Goal: Task Accomplishment & Management: Use online tool/utility

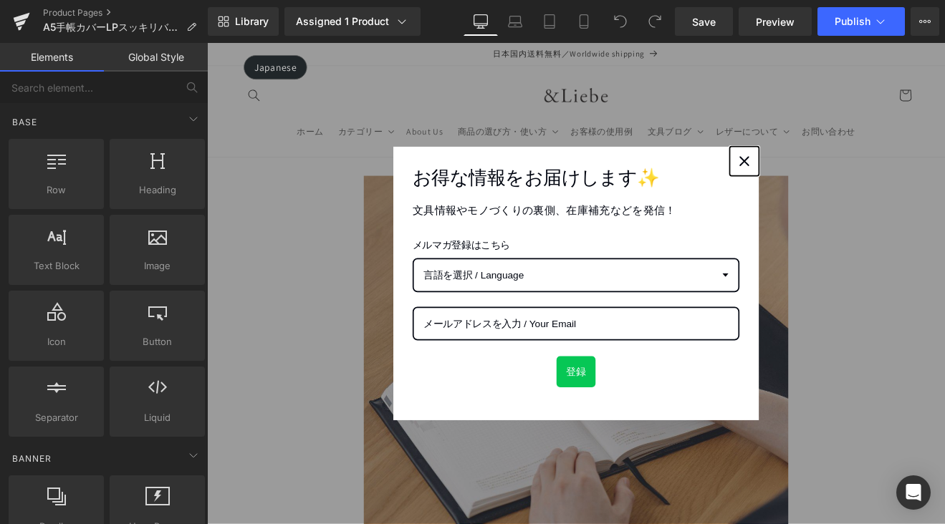
click at [836, 179] on icon "close icon" at bounding box center [837, 181] width 11 height 11
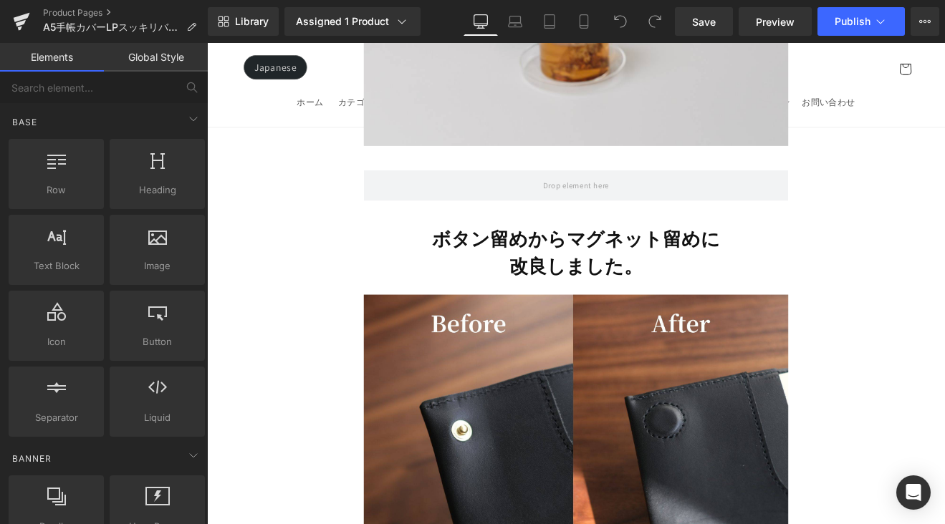
scroll to position [2935, 0]
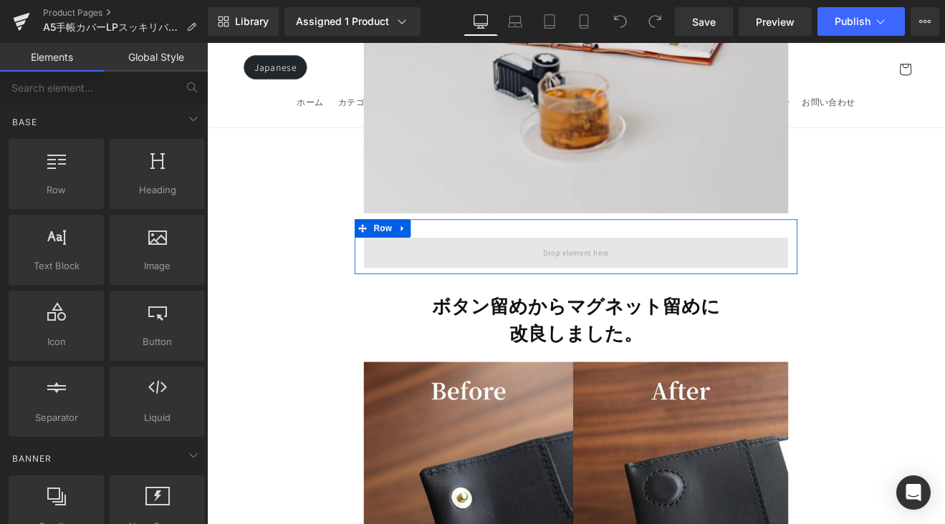
click at [613, 279] on span at bounding box center [640, 291] width 87 height 24
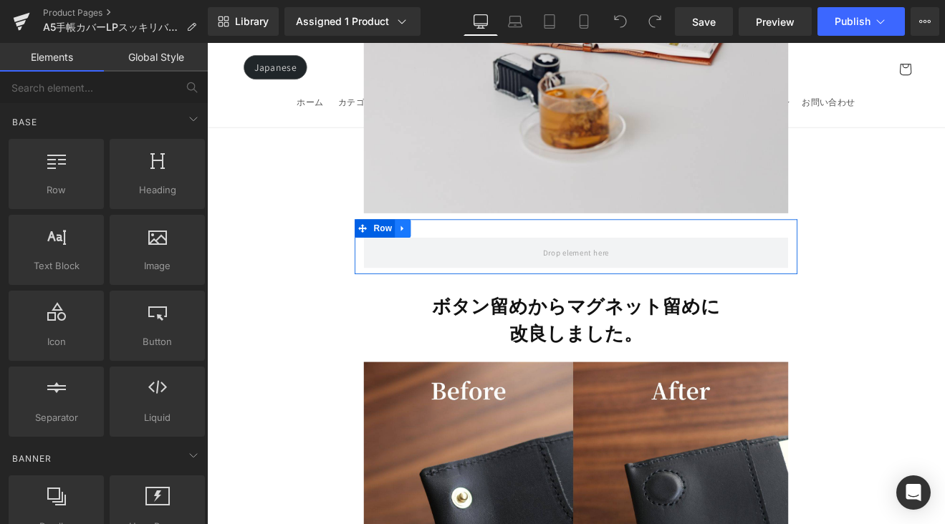
click at [438, 256] on icon at bounding box center [437, 261] width 10 height 11
click at [458, 256] on icon at bounding box center [456, 261] width 10 height 10
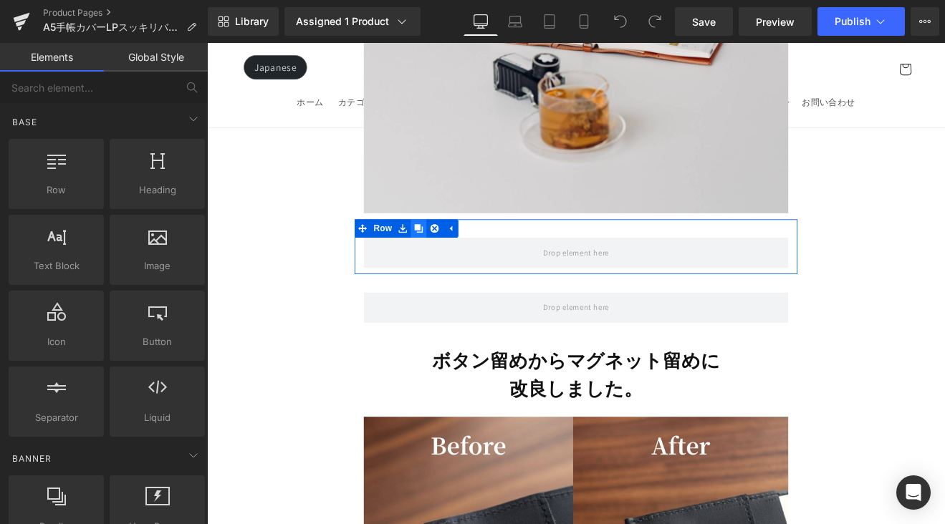
click at [458, 256] on icon at bounding box center [456, 261] width 10 height 10
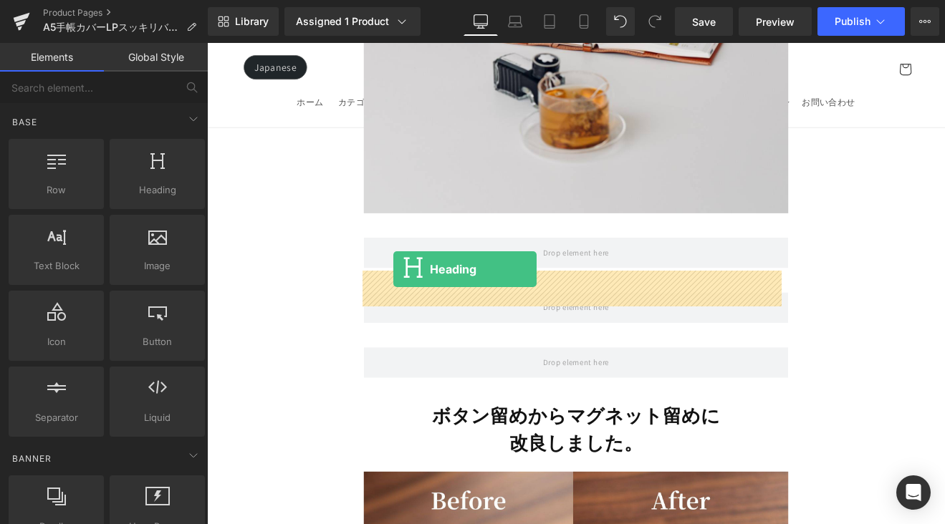
drag, startPoint x: 388, startPoint y: 226, endPoint x: 426, endPoint y: 309, distance: 91.1
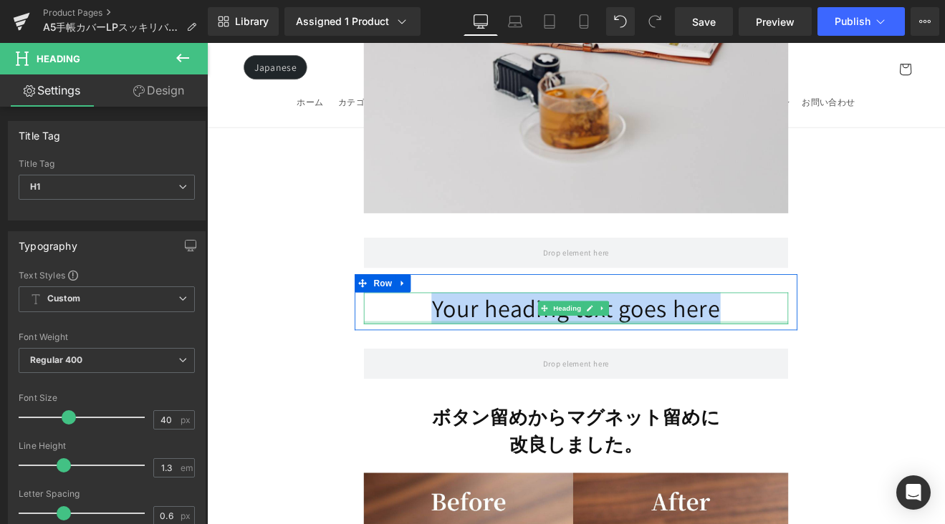
drag, startPoint x: 486, startPoint y: 328, endPoint x: 813, endPoint y: 345, distance: 327.8
click at [813, 345] on div "Your heading text goes here Heading" at bounding box center [640, 355] width 499 height 37
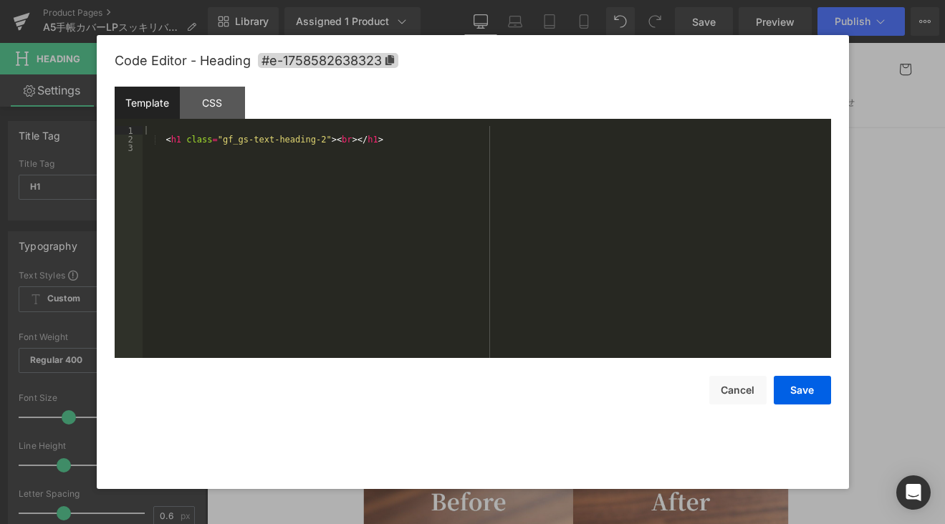
click at [666, 0] on div "Heading You are previewing how the will restyle your page. You can not edit Ele…" at bounding box center [472, 0] width 945 height 0
click at [401, 135] on div "< h1 class = "gf_gs-text-heading-2" > < br > </ h1 >" at bounding box center [487, 250] width 688 height 249
click at [320, 126] on div "< h1 class = "gf_gs-text-heading-2" > < br > </ h1 >" at bounding box center [487, 250] width 688 height 249
click at [804, 394] on button "Save" at bounding box center [802, 390] width 57 height 29
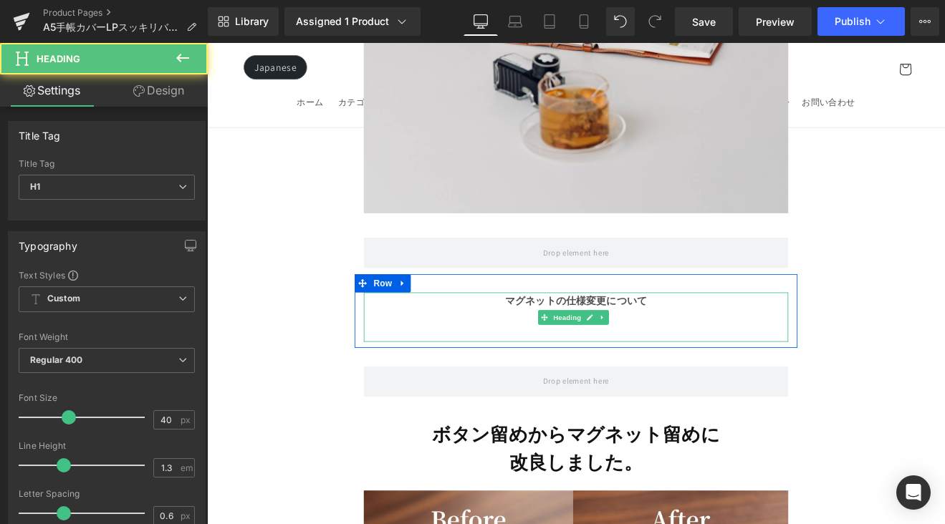
click at [743, 357] on h1 at bounding box center [640, 375] width 499 height 37
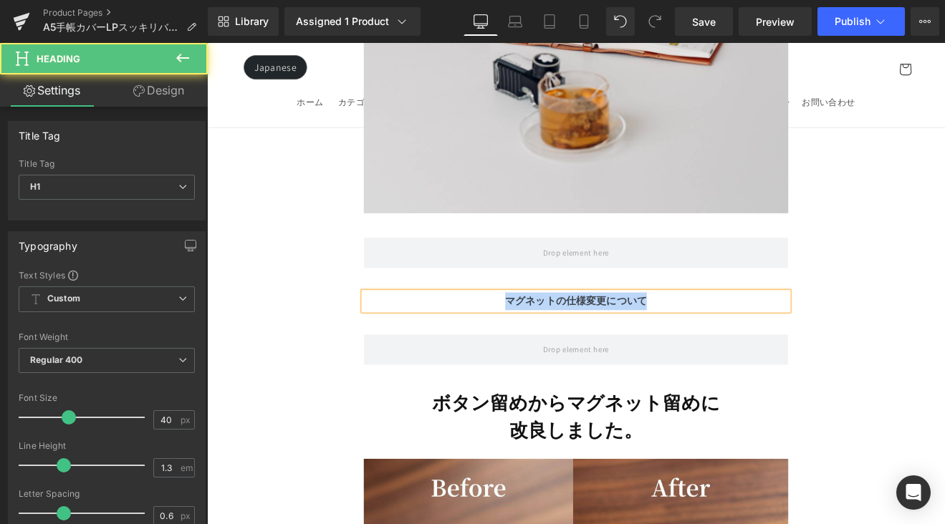
drag, startPoint x: 706, startPoint y: 320, endPoint x: 527, endPoint y: 322, distance: 179.1
click at [527, 337] on div "マグネットの仕様変更について" at bounding box center [640, 347] width 499 height 21
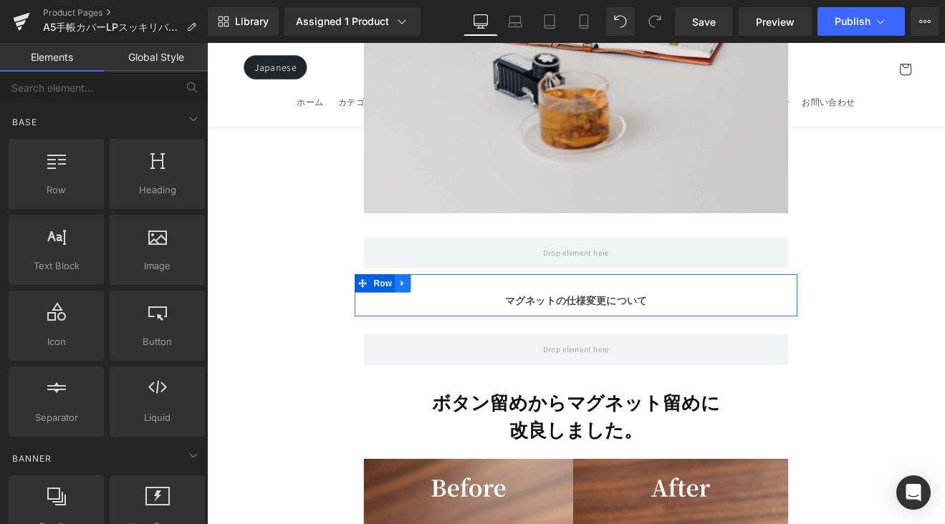
click at [437, 321] on icon at bounding box center [437, 326] width 10 height 11
click at [474, 321] on icon at bounding box center [474, 326] width 10 height 10
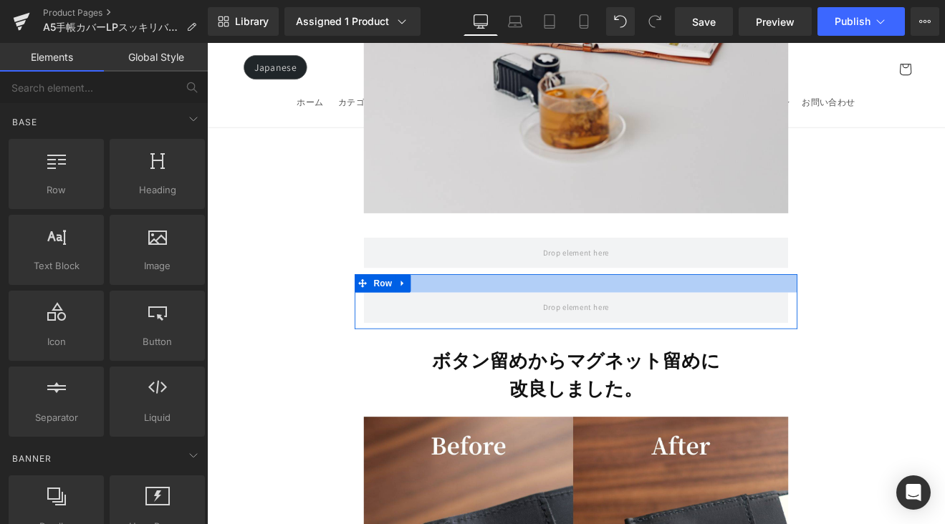
click at [468, 315] on div at bounding box center [640, 325] width 520 height 21
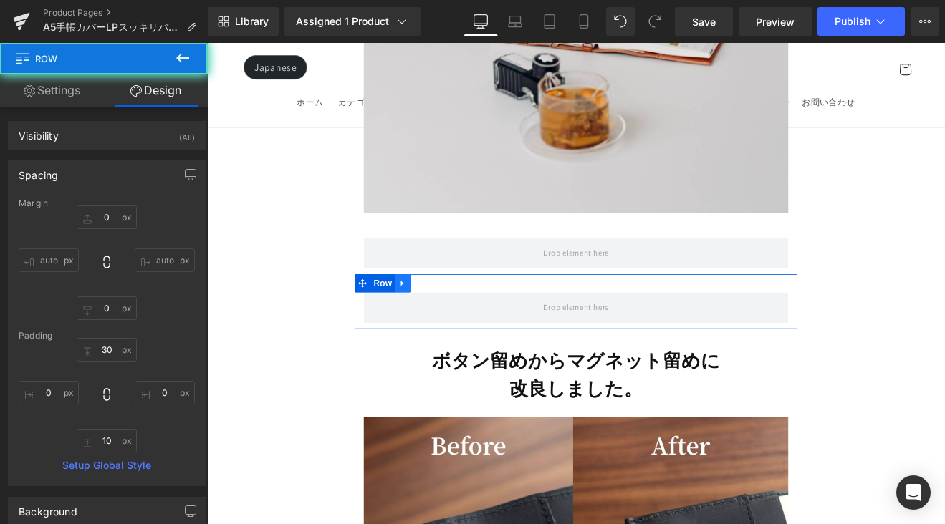
click at [435, 323] on icon at bounding box center [436, 326] width 3 height 6
click at [458, 321] on icon at bounding box center [456, 326] width 10 height 10
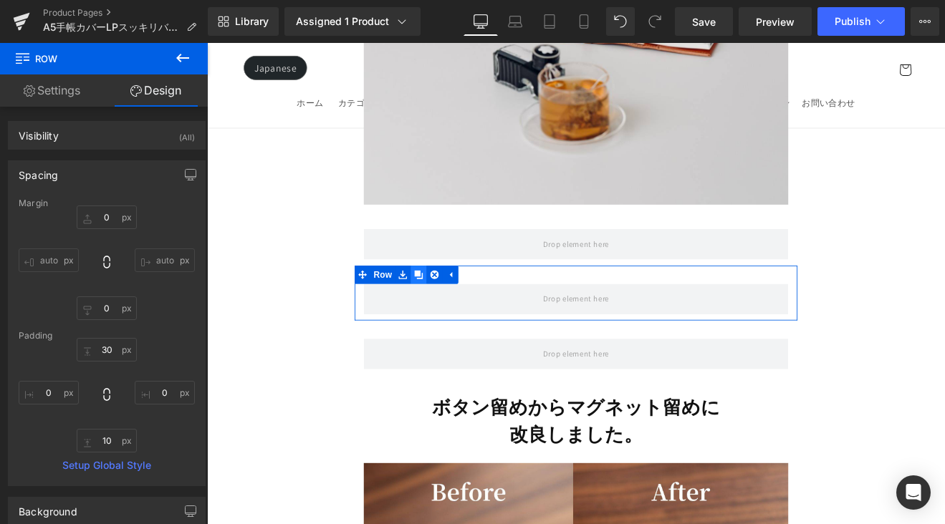
click at [458, 304] on link at bounding box center [455, 314] width 19 height 21
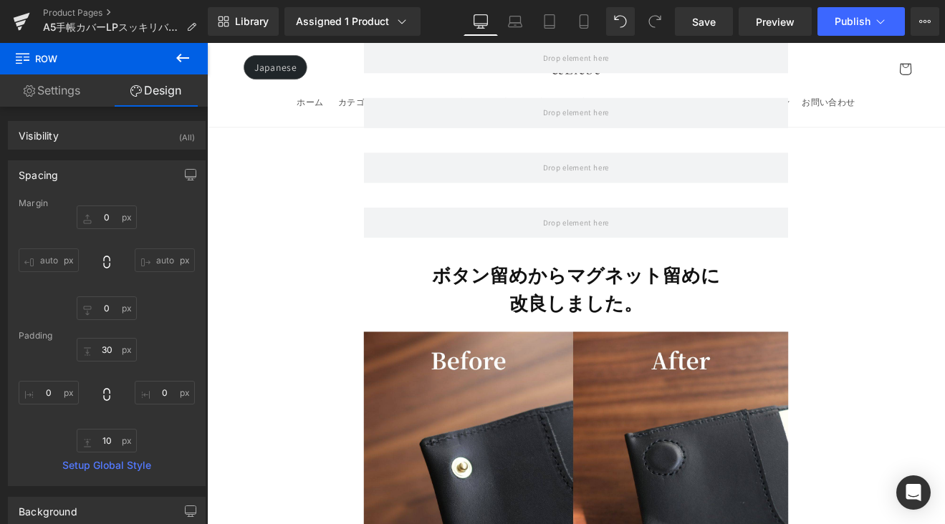
scroll to position [3189, 0]
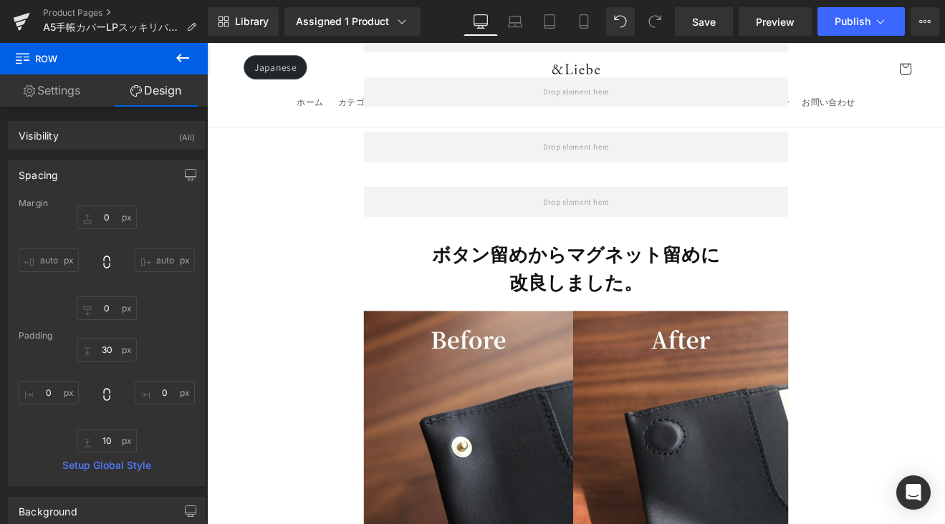
drag, startPoint x: 183, startPoint y: 52, endPoint x: 45, endPoint y: 117, distance: 152.6
click at [183, 52] on icon at bounding box center [182, 57] width 17 height 17
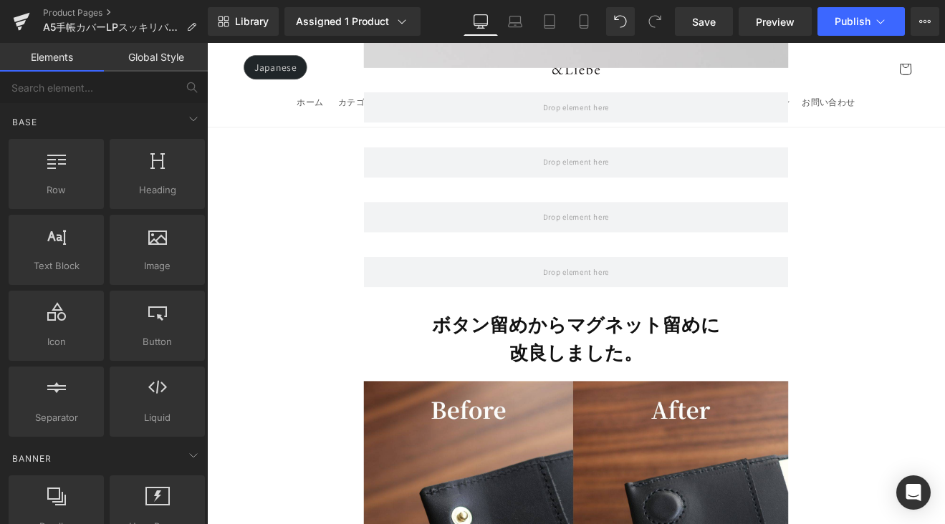
scroll to position [2891, 0]
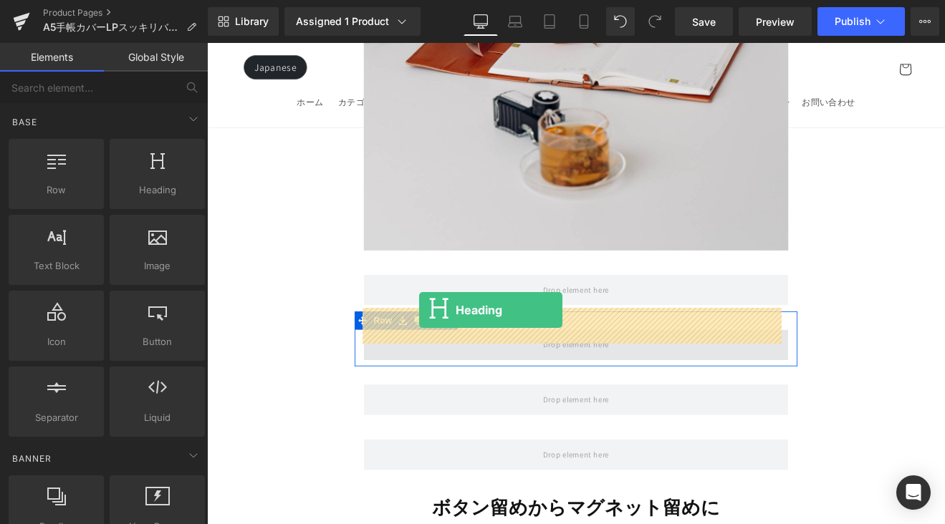
drag, startPoint x: 405, startPoint y: 245, endPoint x: 456, endPoint y: 357, distance: 122.8
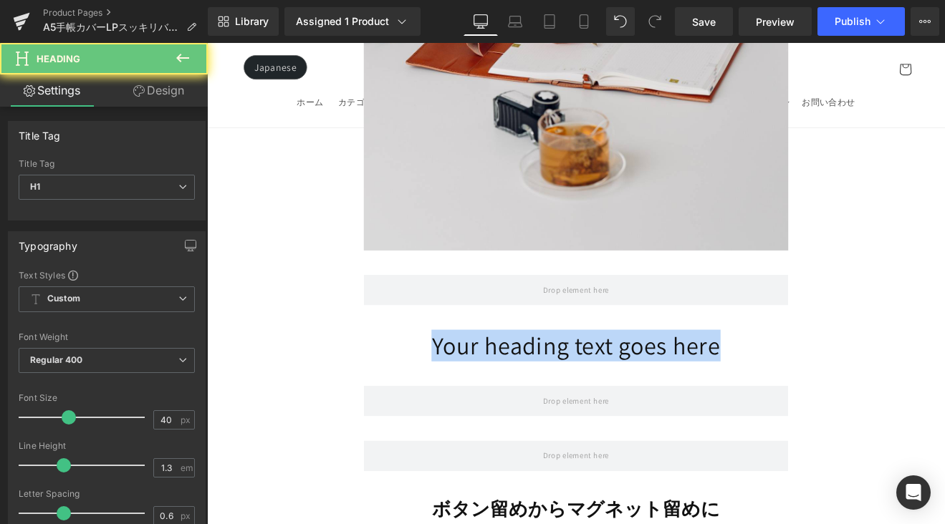
drag, startPoint x: 423, startPoint y: 370, endPoint x: 934, endPoint y: 367, distance: 510.8
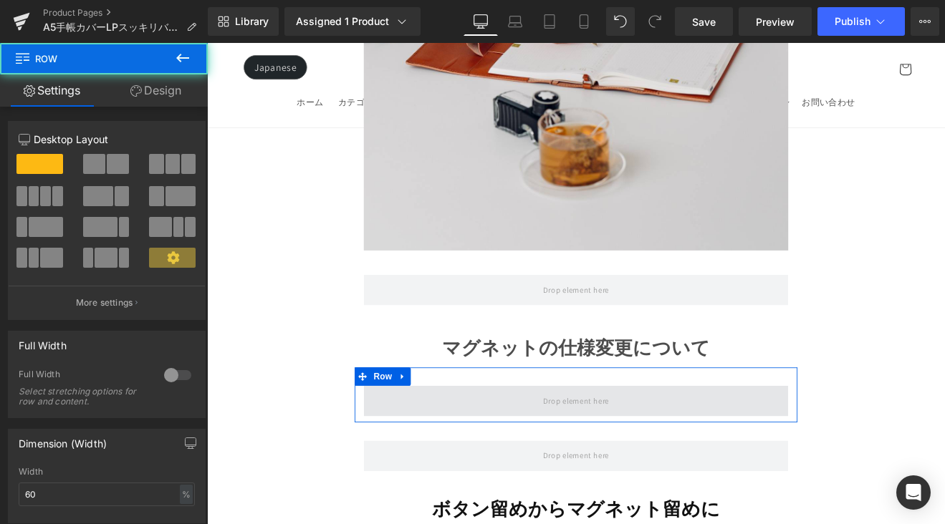
click at [554, 446] on span at bounding box center [640, 464] width 499 height 36
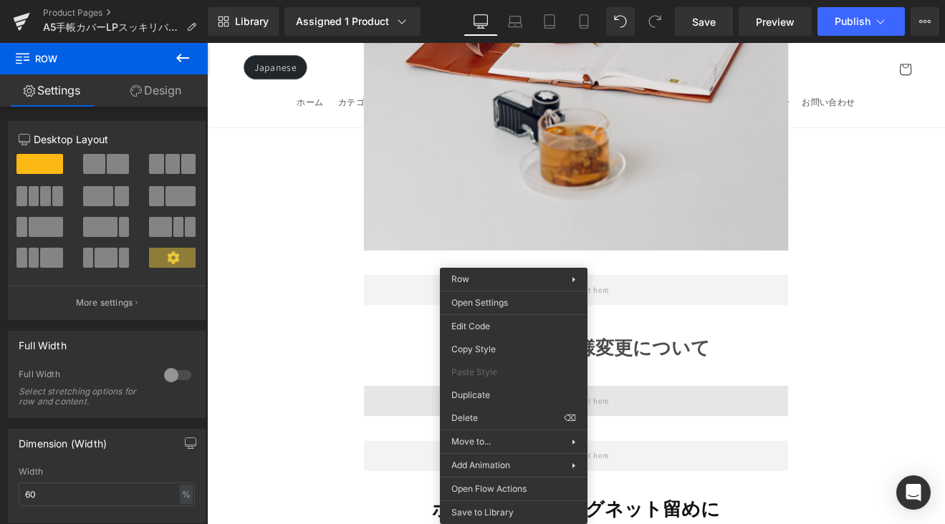
click at [453, 446] on span at bounding box center [640, 464] width 499 height 36
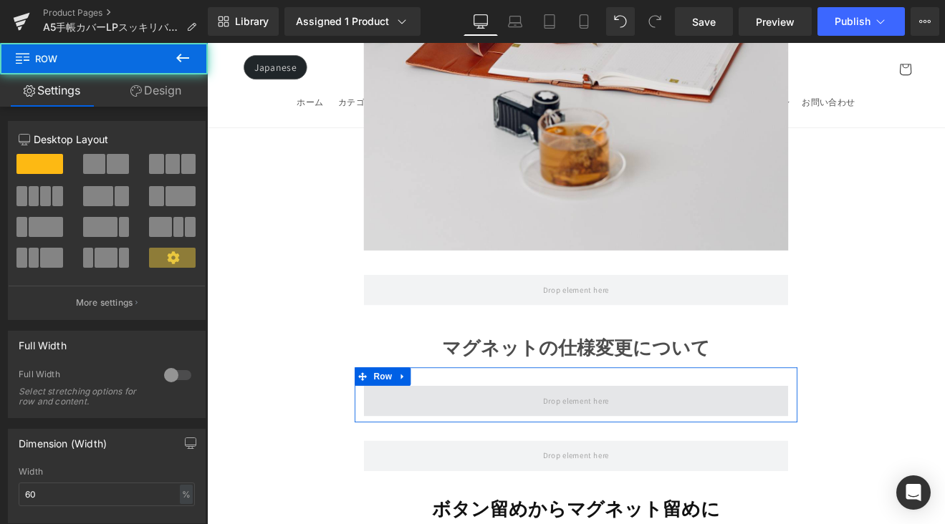
click at [462, 446] on span at bounding box center [640, 464] width 499 height 36
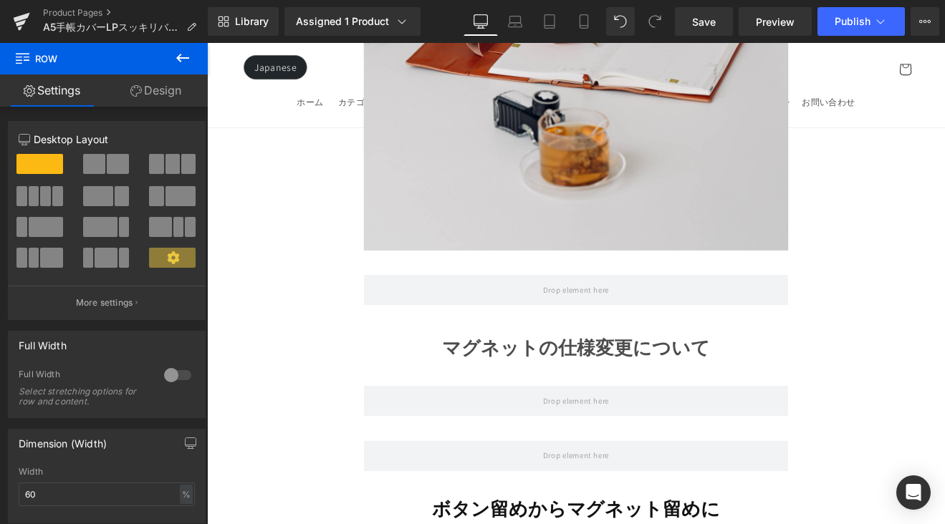
click at [182, 58] on icon at bounding box center [182, 58] width 13 height 9
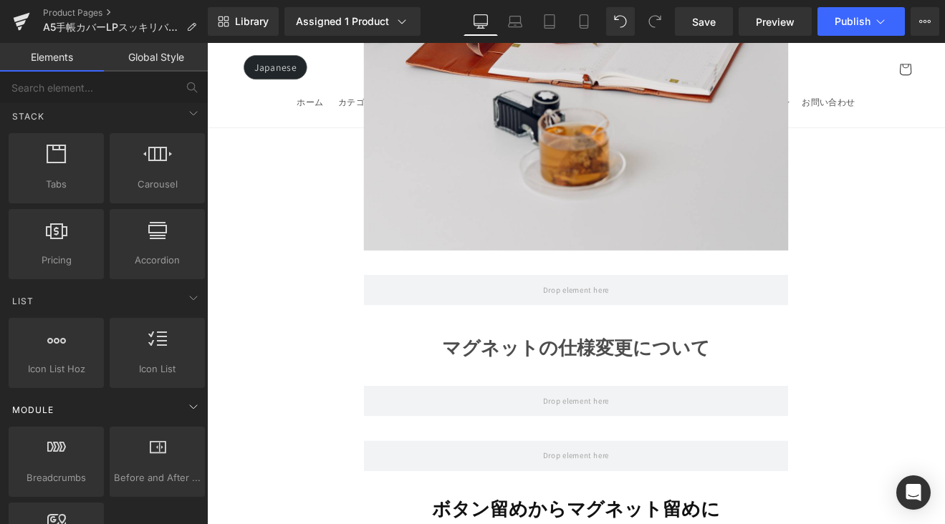
scroll to position [424, 0]
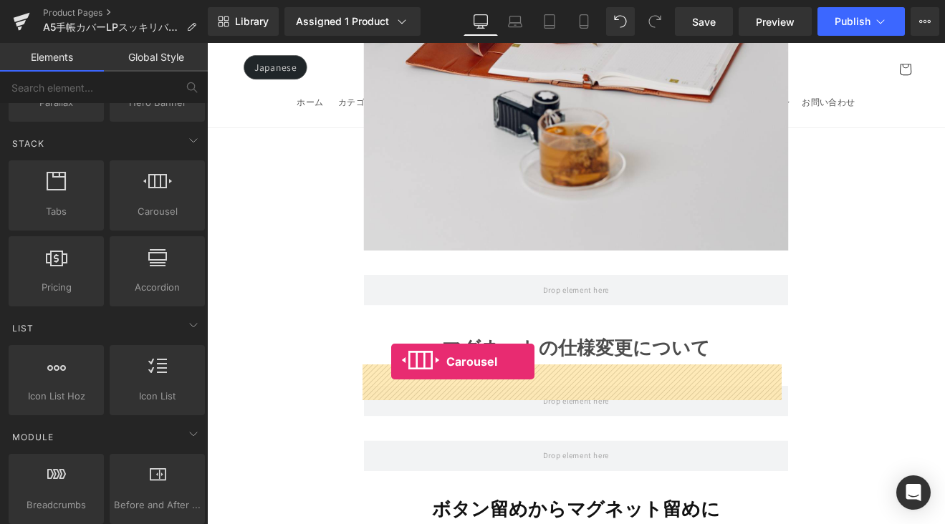
drag, startPoint x: 387, startPoint y: 272, endPoint x: 424, endPoint y: 418, distance: 150.8
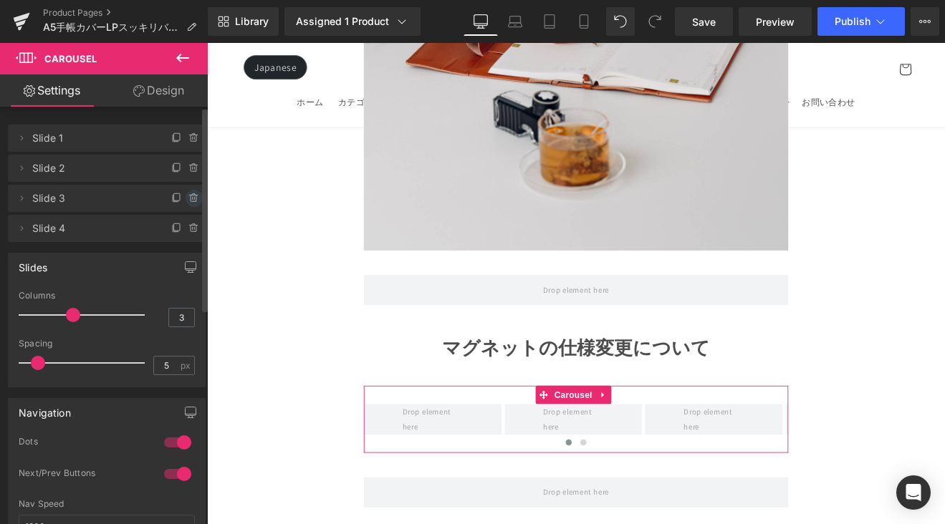
click at [194, 198] on icon at bounding box center [194, 198] width 0 height 3
click at [186, 199] on button "Delete" at bounding box center [178, 199] width 45 height 19
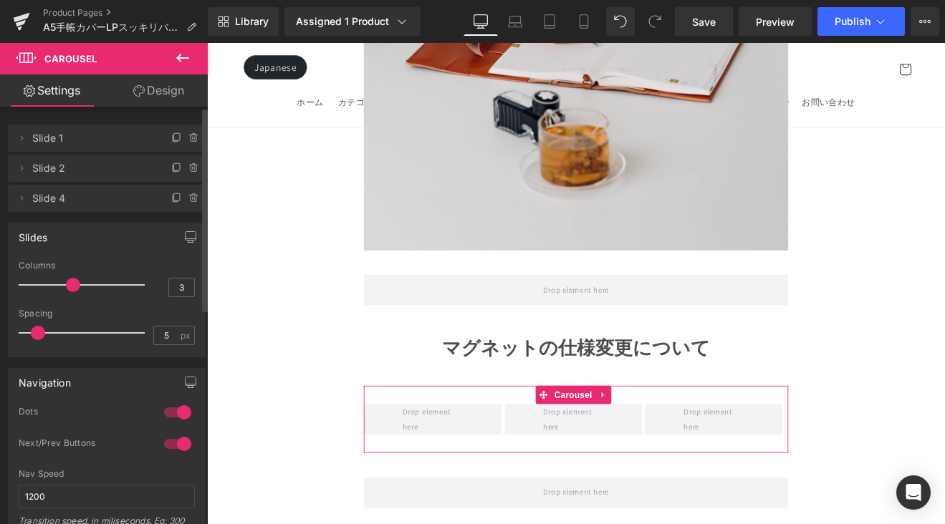
click at [189, 198] on icon at bounding box center [193, 198] width 11 height 11
click at [180, 199] on button "Delete" at bounding box center [178, 199] width 45 height 19
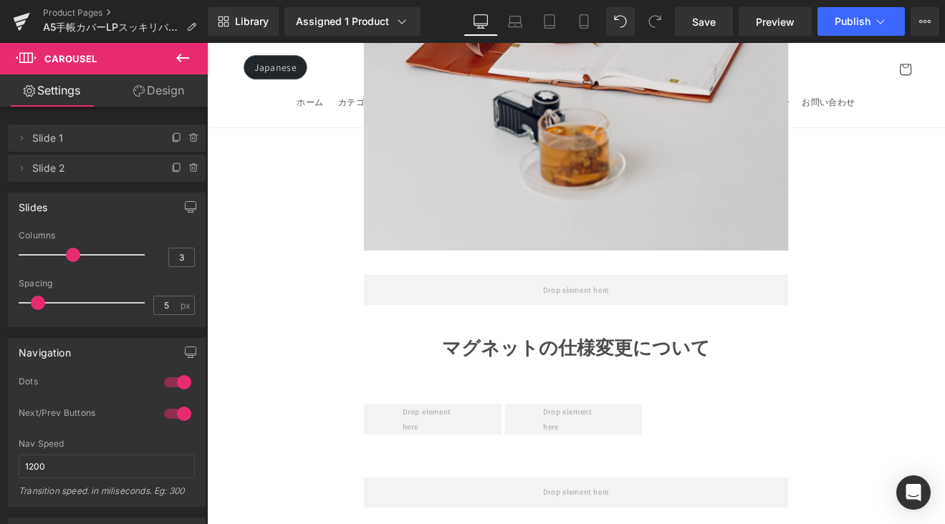
click at [185, 64] on icon at bounding box center [182, 57] width 17 height 17
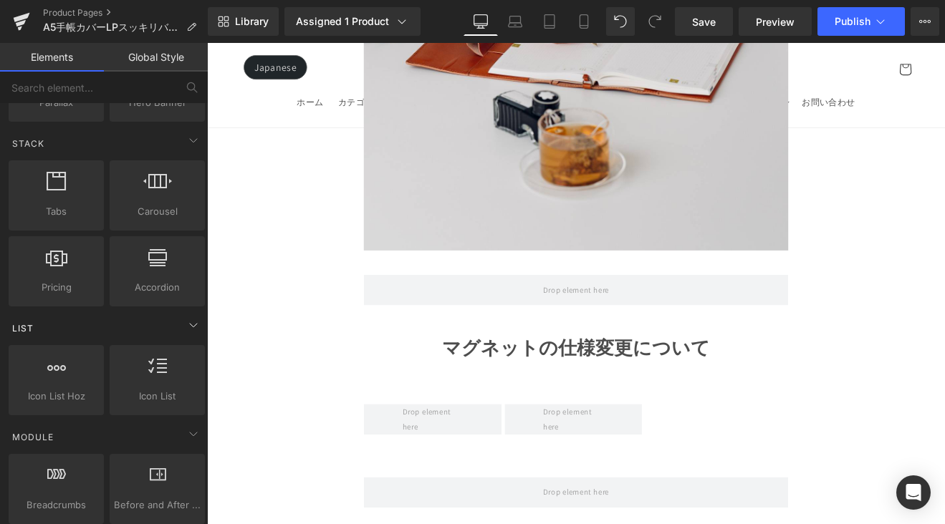
scroll to position [0, 0]
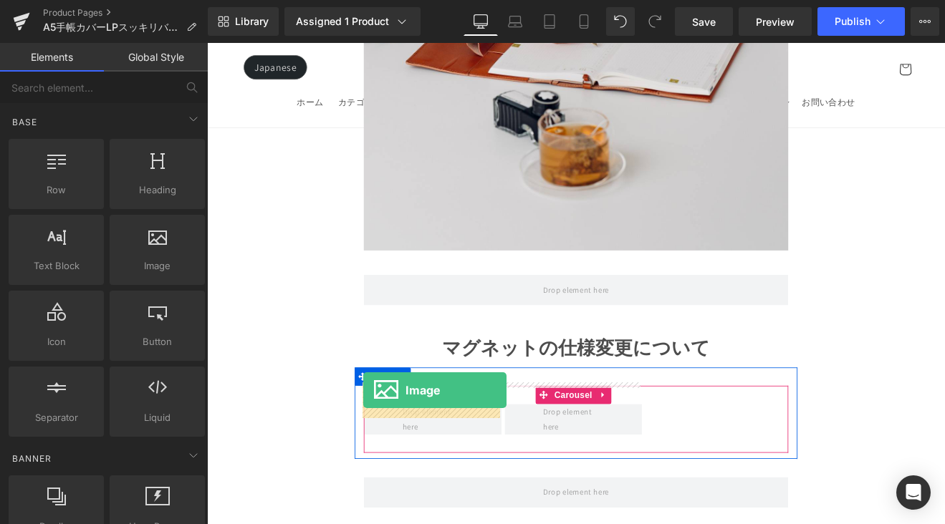
drag, startPoint x: 344, startPoint y: 316, endPoint x: 390, endPoint y: 451, distance: 143.2
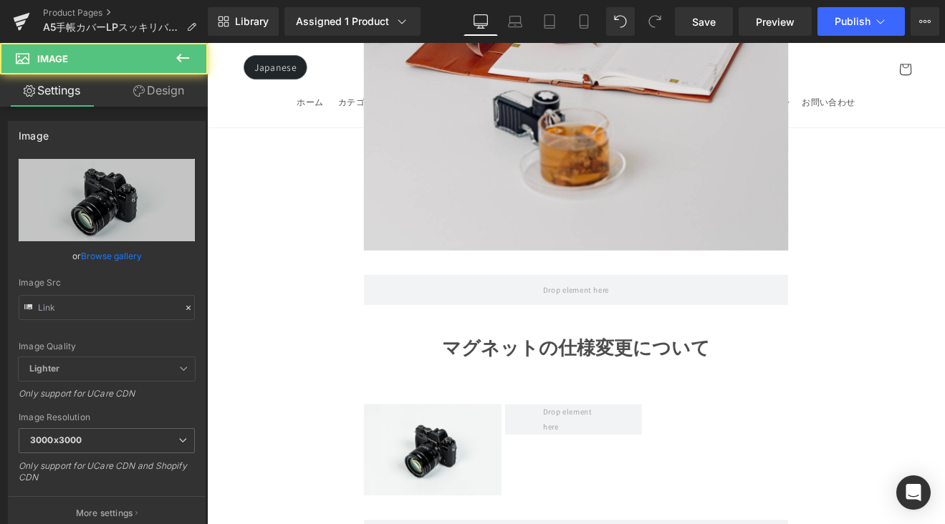
click at [183, 57] on icon at bounding box center [182, 57] width 17 height 17
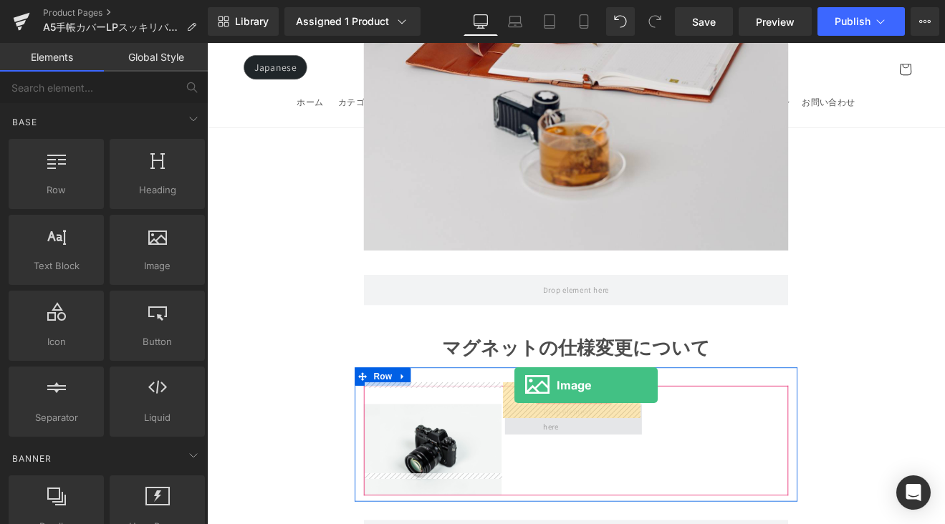
drag, startPoint x: 388, startPoint y: 320, endPoint x: 568, endPoint y: 445, distance: 219.8
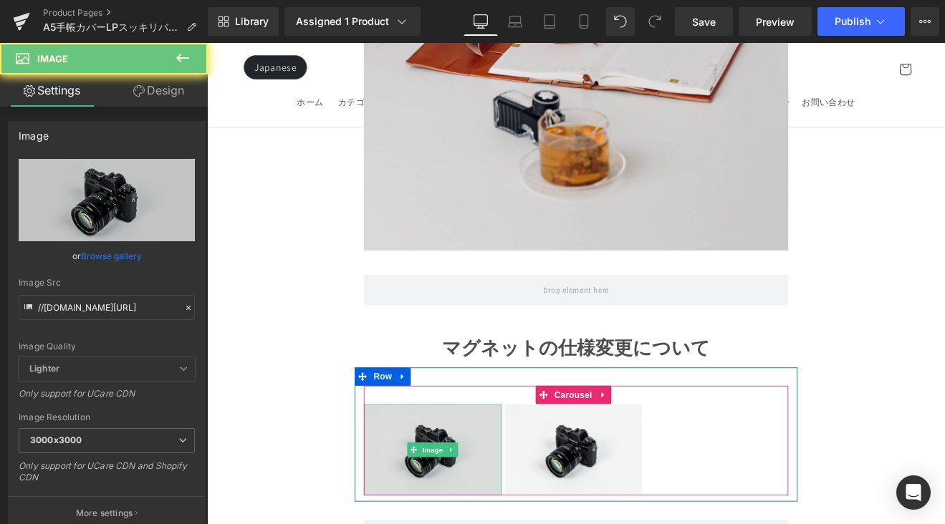
click at [463, 471] on img at bounding box center [472, 521] width 162 height 107
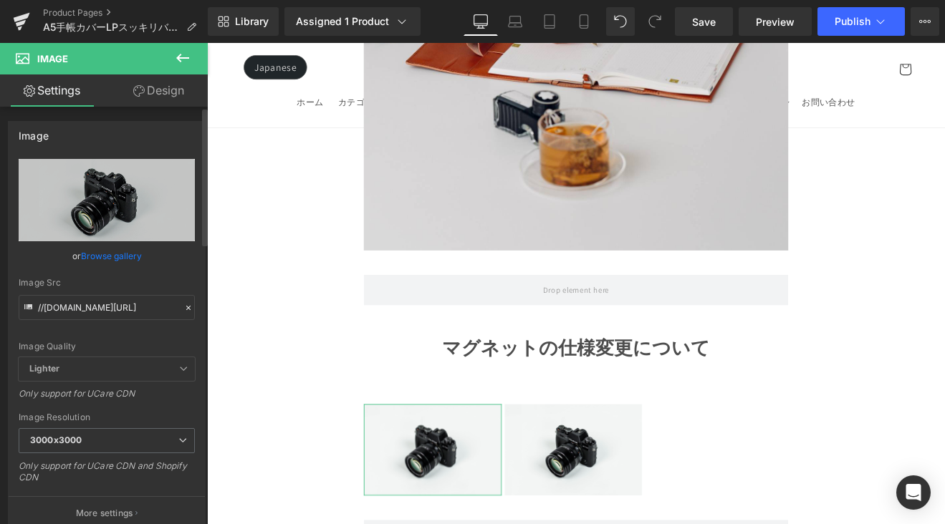
click at [105, 258] on link "Browse gallery" at bounding box center [111, 256] width 61 height 25
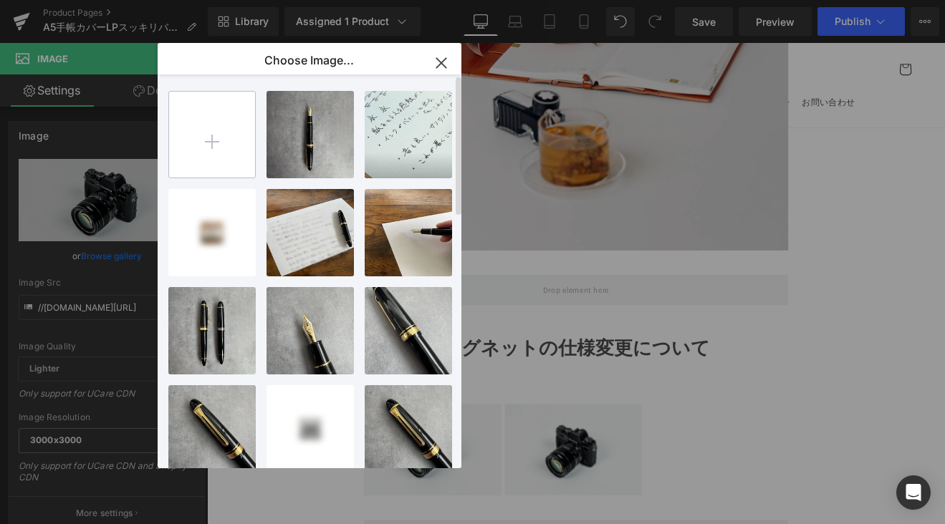
click at [218, 138] on input "file" at bounding box center [212, 135] width 86 height 86
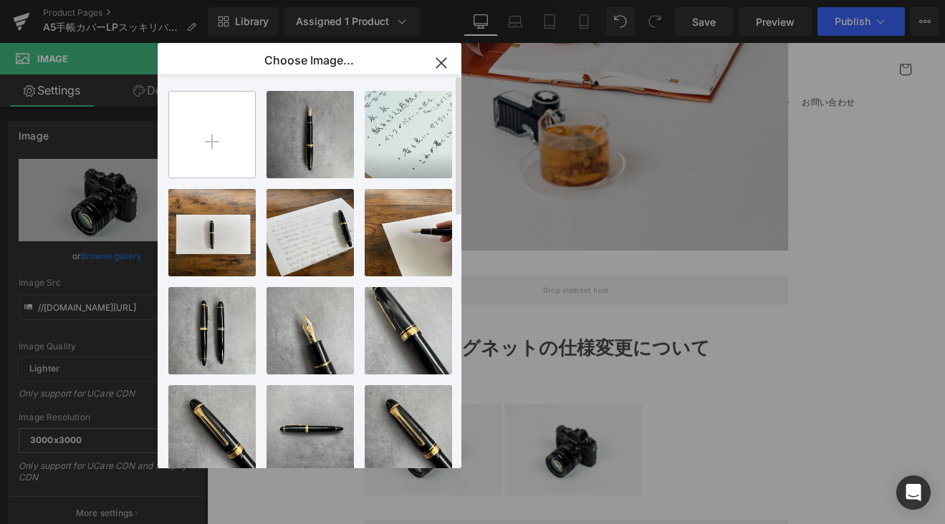
click at [215, 133] on input "file" at bounding box center [212, 135] width 86 height 86
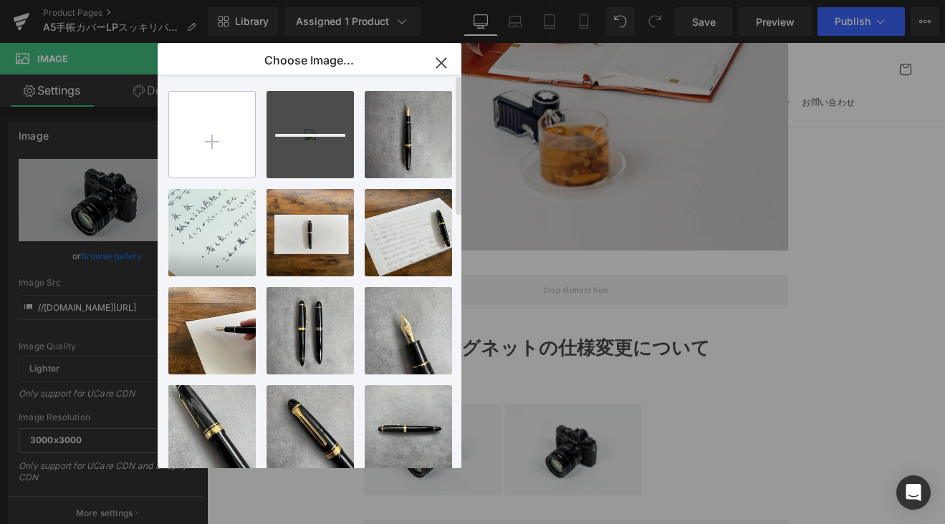
click at [212, 141] on input "file" at bounding box center [212, 135] width 86 height 86
type input "C:\fakepath\E806F7D1-C312-4F3B-A910-2A2A61D9DCAD-50983-00000FD37A7408D6_VSCO.JPG"
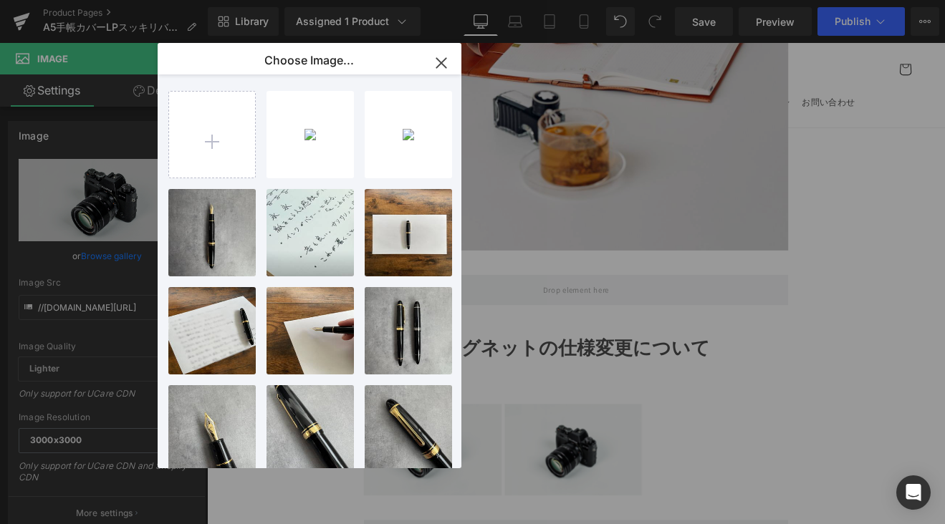
click at [443, 60] on icon "button" at bounding box center [440, 62] width 9 height 9
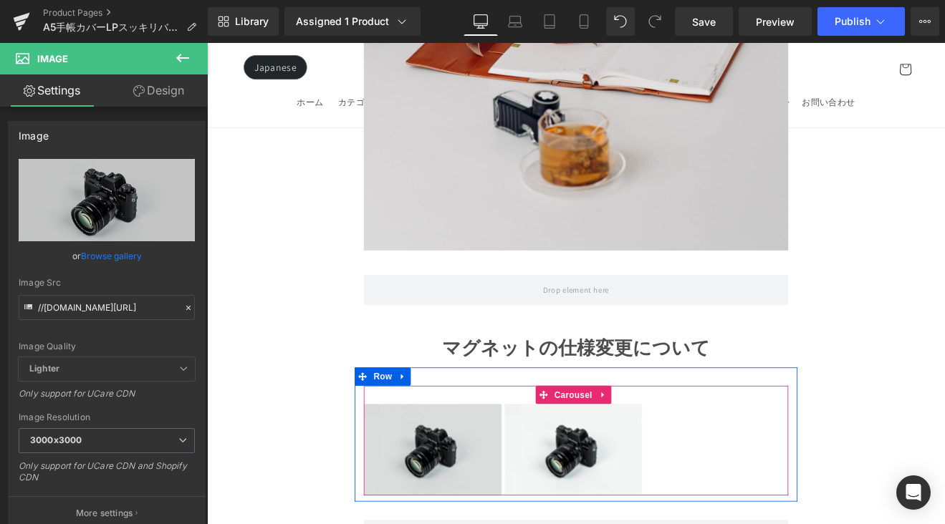
click at [484, 468] on img at bounding box center [472, 521] width 162 height 107
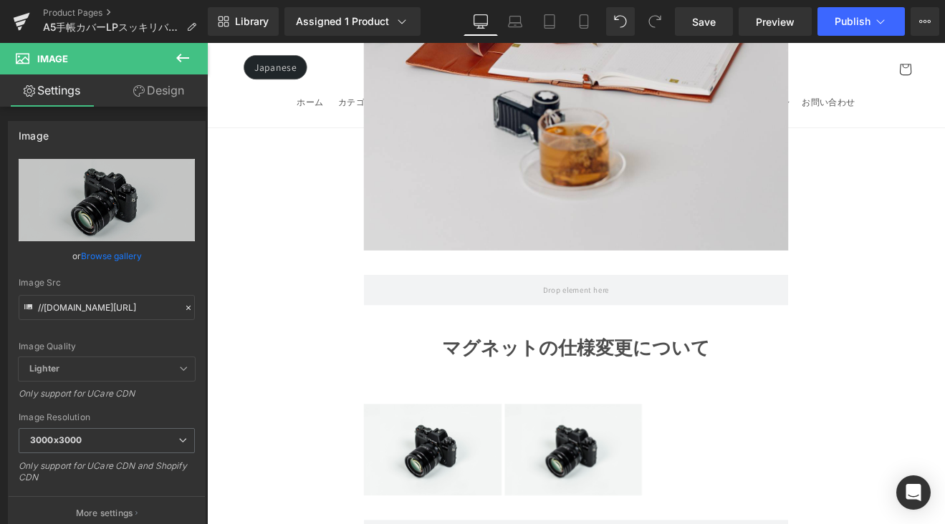
click at [191, 72] on button at bounding box center [183, 59] width 50 height 32
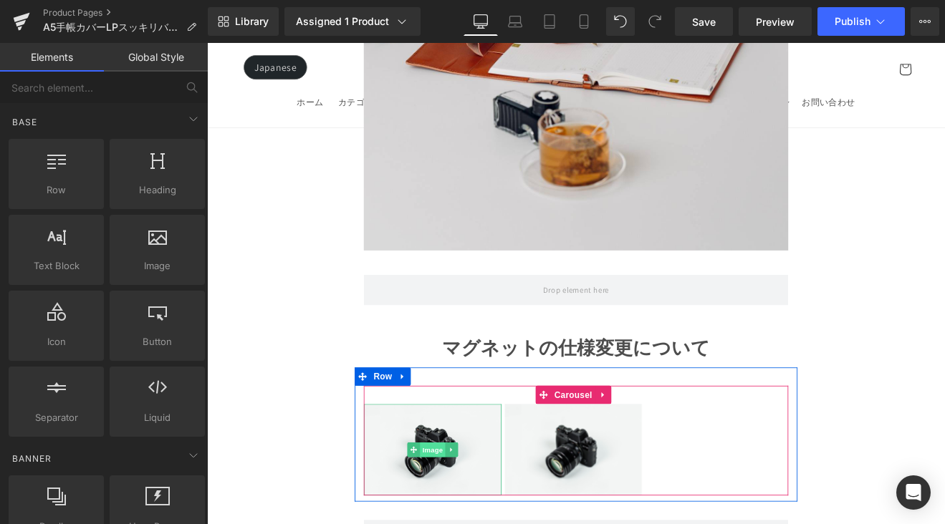
click at [466, 513] on span "Image" at bounding box center [472, 521] width 30 height 17
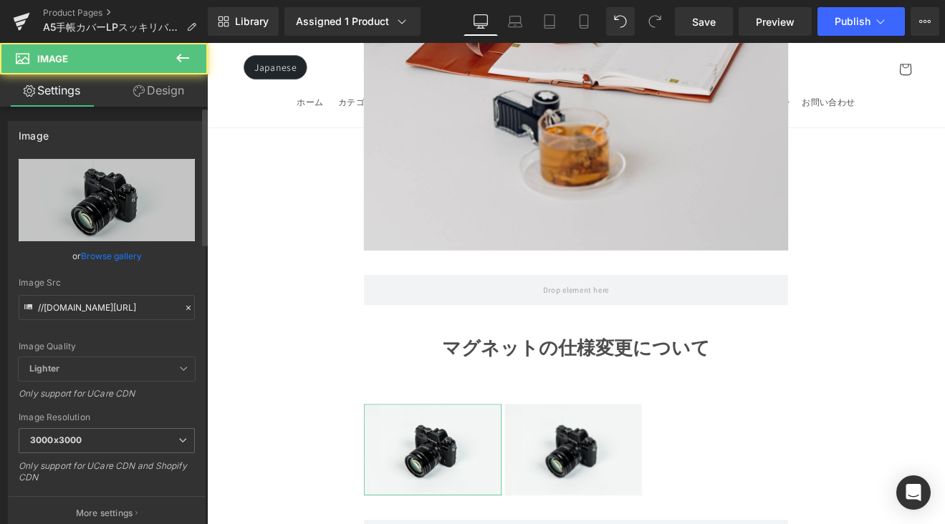
click at [122, 258] on link "Browse gallery" at bounding box center [111, 256] width 61 height 25
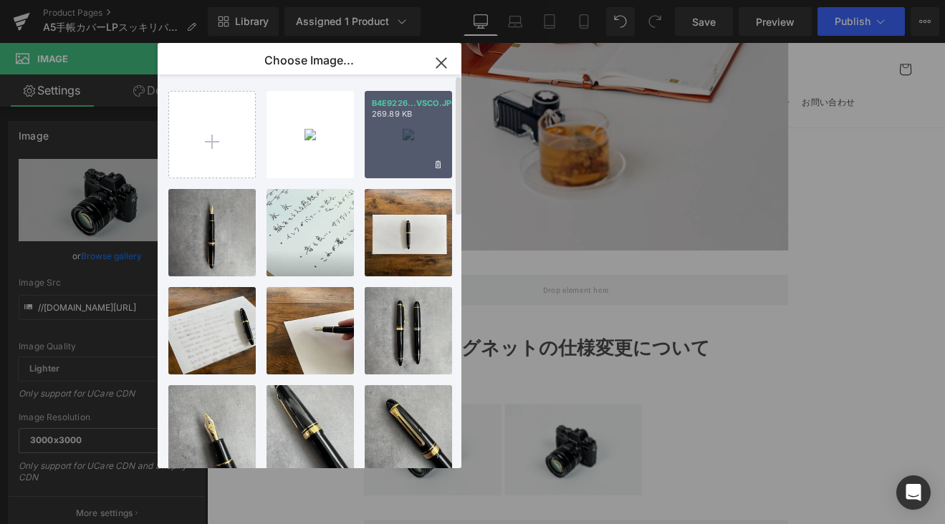
drag, startPoint x: 405, startPoint y: 150, endPoint x: 149, endPoint y: 46, distance: 276.0
click at [405, 150] on div "B4E9226...VSCO.JPG 269.89 KB" at bounding box center [408, 134] width 87 height 87
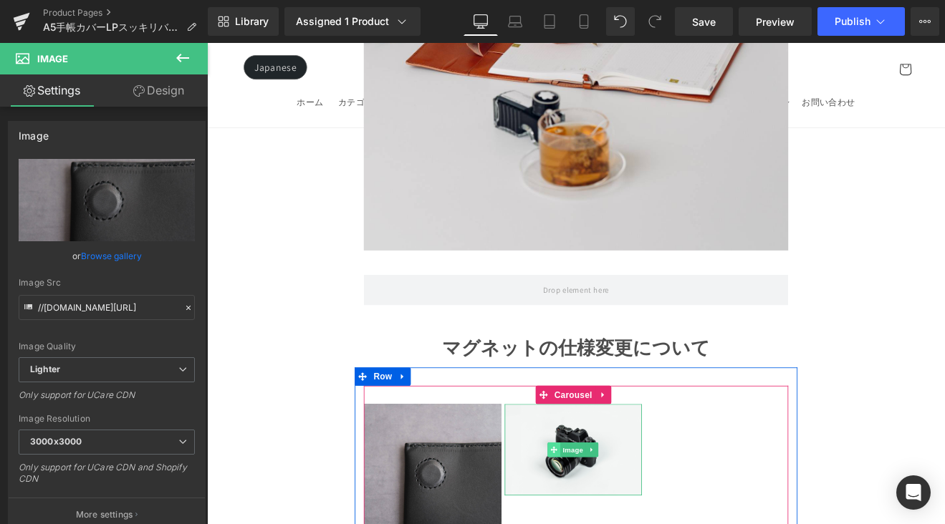
click at [618, 513] on span at bounding box center [614, 521] width 15 height 17
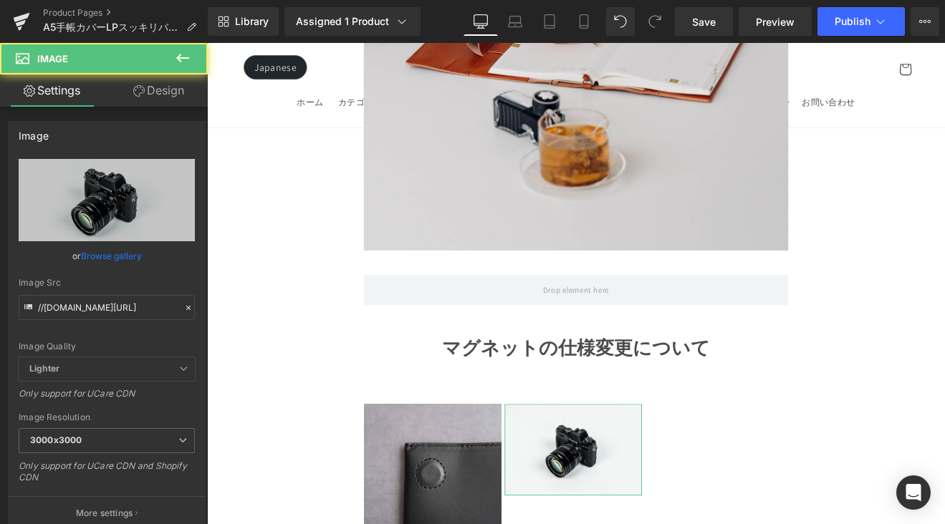
click at [128, 256] on link "Browse gallery" at bounding box center [111, 256] width 61 height 25
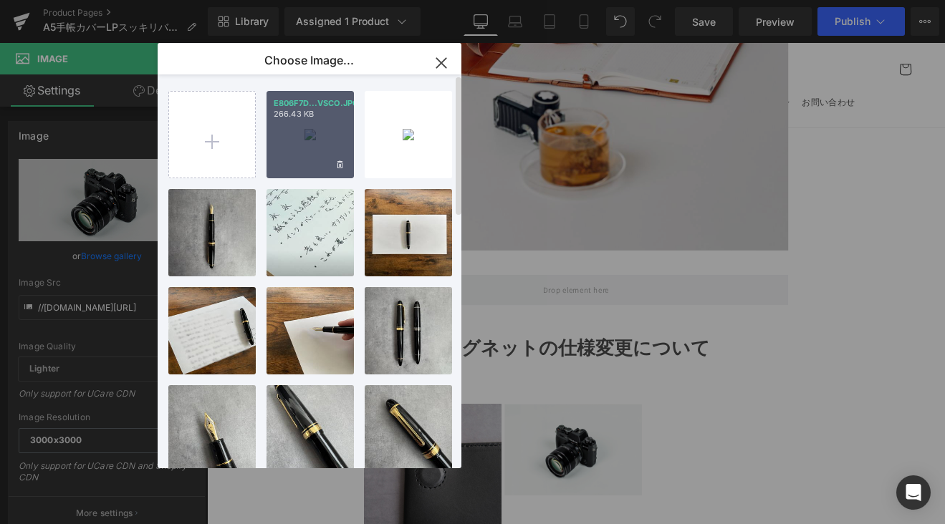
click at [317, 143] on div "E806F7D...VSCO.JPG 266.43 KB" at bounding box center [309, 134] width 87 height 87
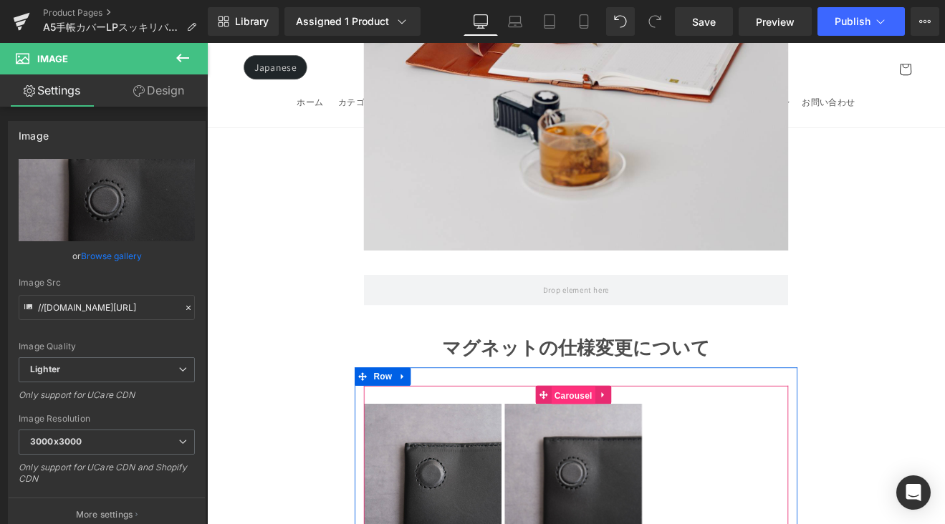
click at [636, 447] on span "Carousel" at bounding box center [637, 457] width 52 height 21
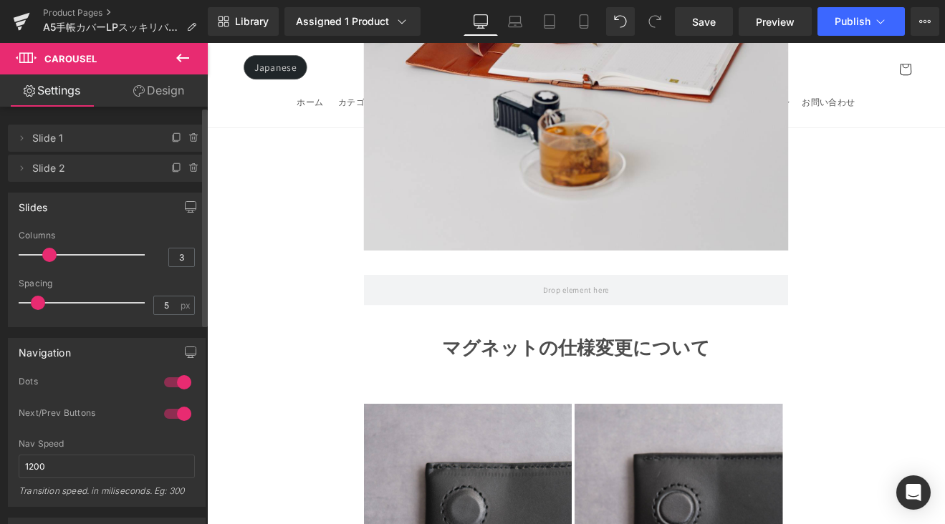
drag, startPoint x: 65, startPoint y: 260, endPoint x: 57, endPoint y: 261, distance: 8.7
click at [57, 261] on div at bounding box center [85, 255] width 119 height 29
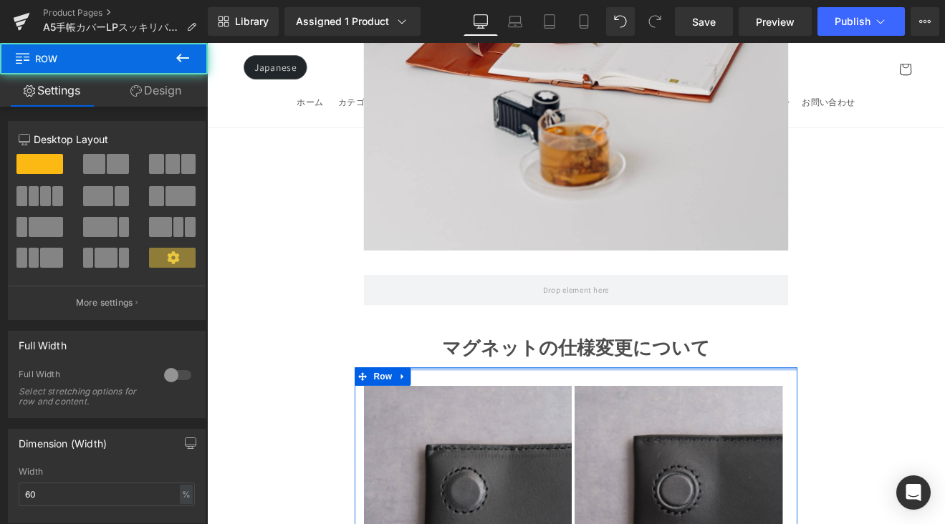
drag, startPoint x: 619, startPoint y: 401, endPoint x: 623, endPoint y: 376, distance: 25.3
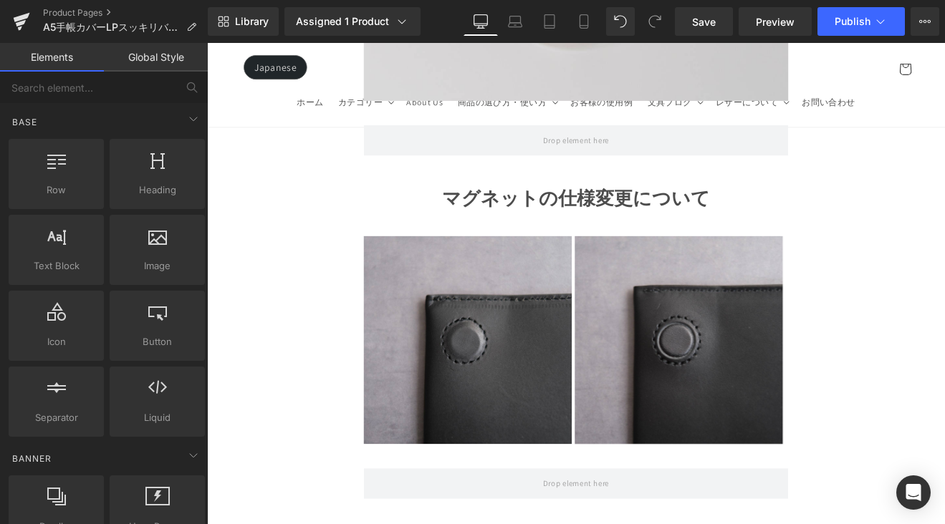
scroll to position [3143, 0]
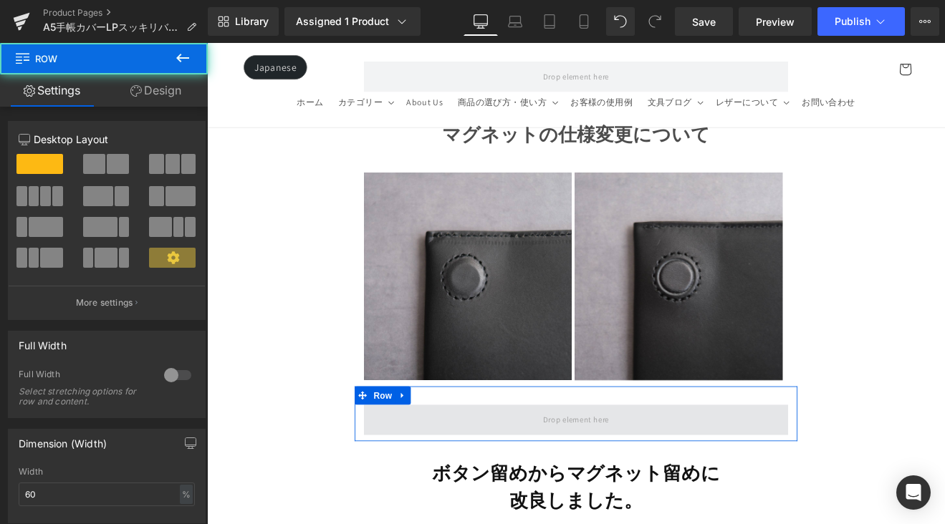
click at [785, 468] on span at bounding box center [640, 486] width 499 height 36
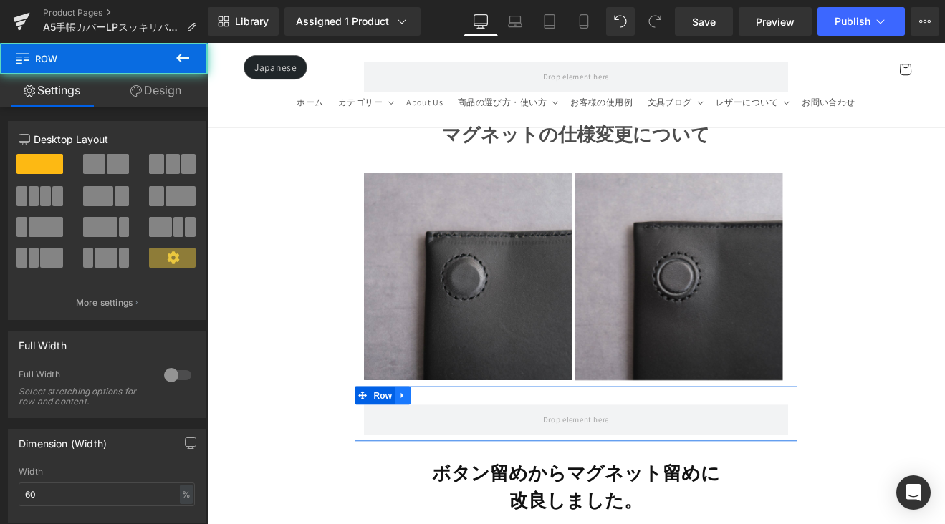
click at [439, 446] on link at bounding box center [437, 456] width 19 height 21
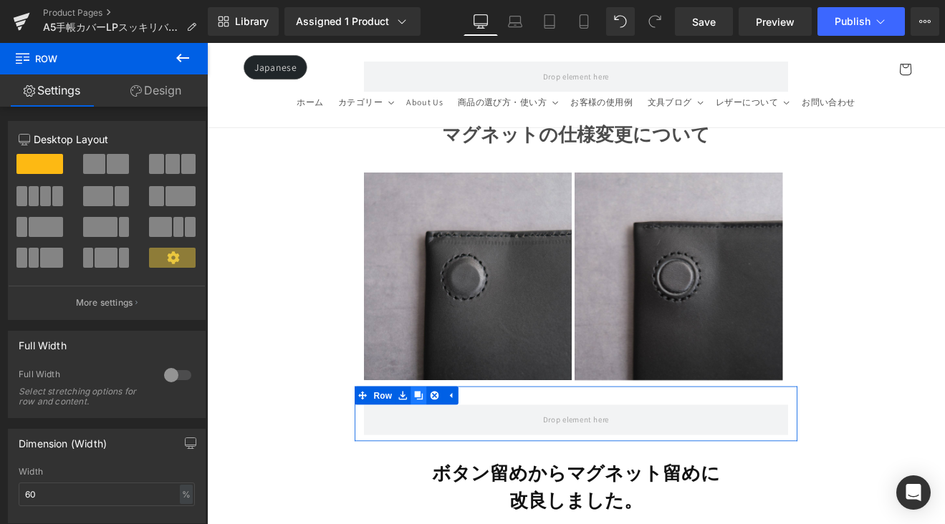
click at [451, 452] on icon at bounding box center [456, 457] width 10 height 10
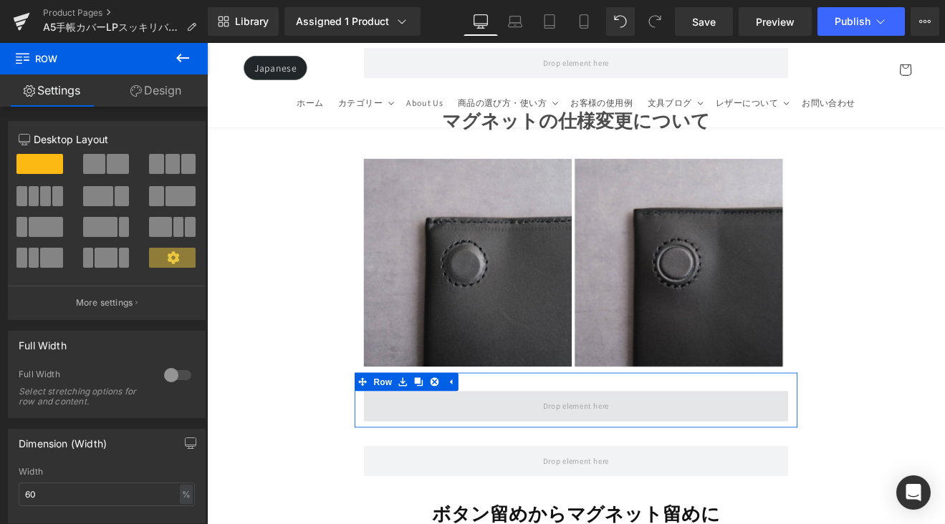
click at [453, 435] on div "Row" at bounding box center [640, 462] width 520 height 64
click at [453, 494] on div "Row" at bounding box center [640, 526] width 520 height 64
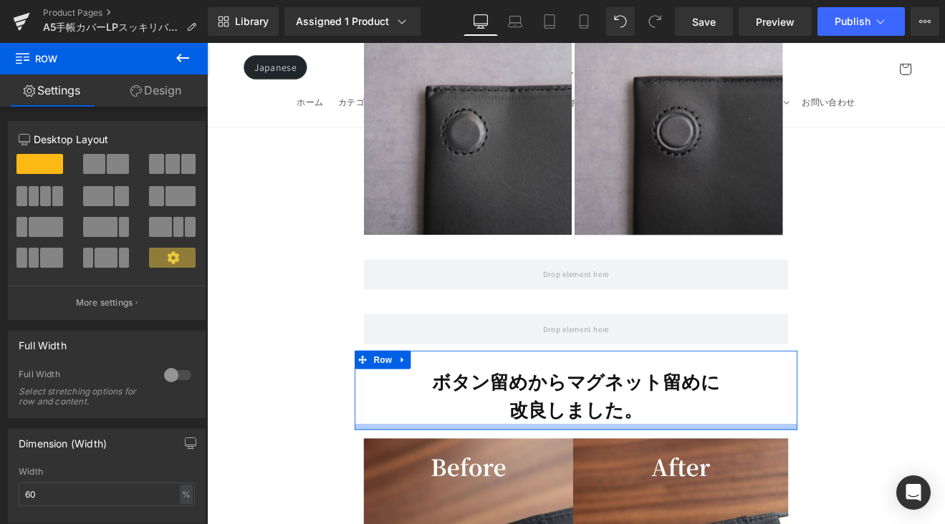
scroll to position [3295, 0]
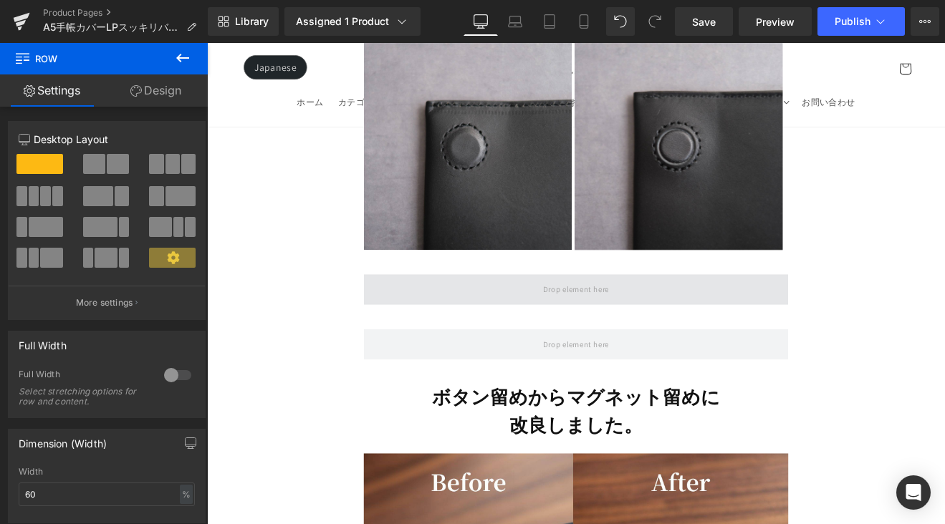
click at [480, 315] on span at bounding box center [640, 333] width 499 height 36
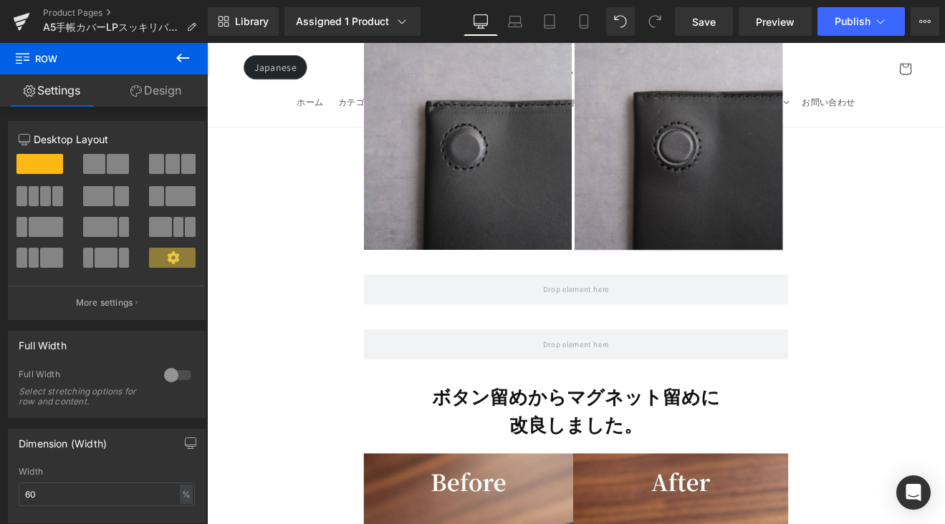
drag, startPoint x: 184, startPoint y: 73, endPoint x: 203, endPoint y: 157, distance: 86.0
click at [184, 72] on button at bounding box center [183, 59] width 50 height 32
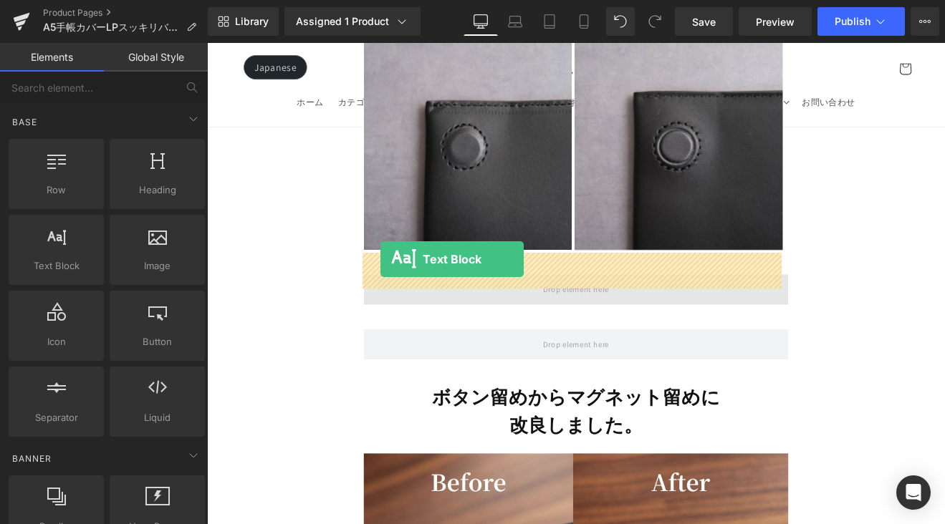
drag, startPoint x: 299, startPoint y: 290, endPoint x: 410, endPoint y: 297, distance: 112.0
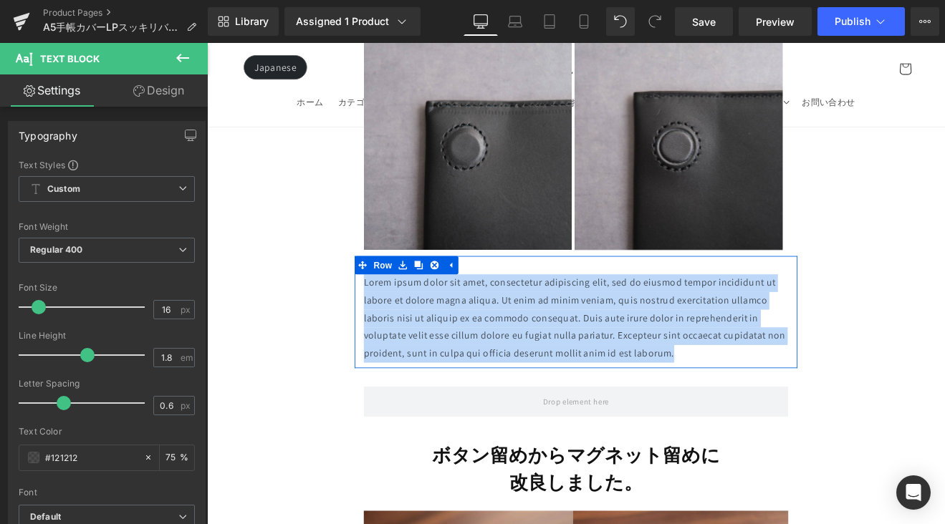
drag, startPoint x: 755, startPoint y: 380, endPoint x: 383, endPoint y: 303, distance: 379.8
click at [383, 315] on div "Lorem ipsum dolor sit amet, consectetur adipiscing elit, sed do eiusmod tempor …" at bounding box center [640, 366] width 520 height 103
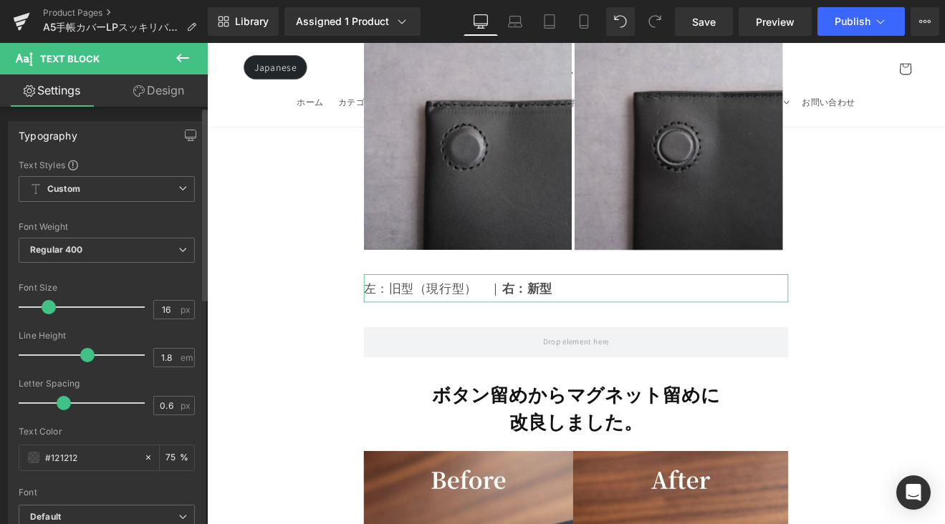
drag, startPoint x: 39, startPoint y: 310, endPoint x: 49, endPoint y: 310, distance: 10.0
click at [49, 310] on span at bounding box center [49, 307] width 14 height 14
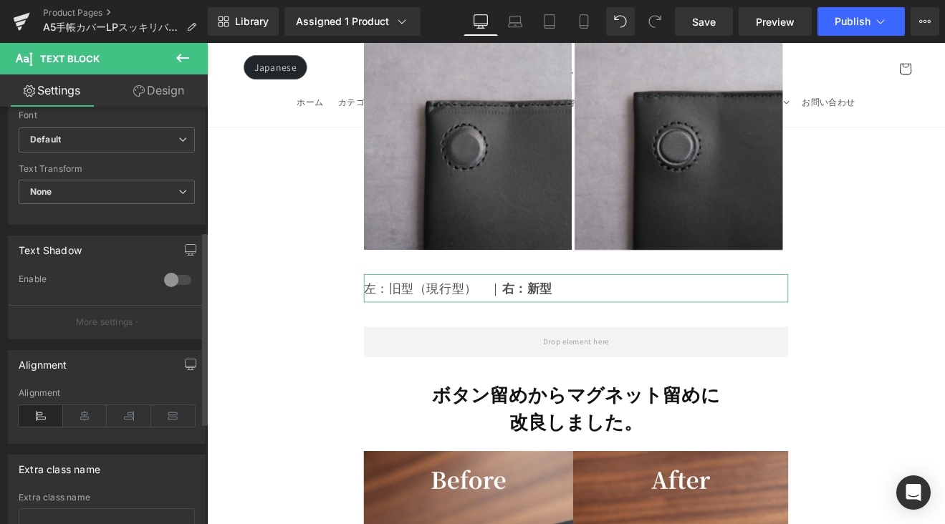
scroll to position [385, 0]
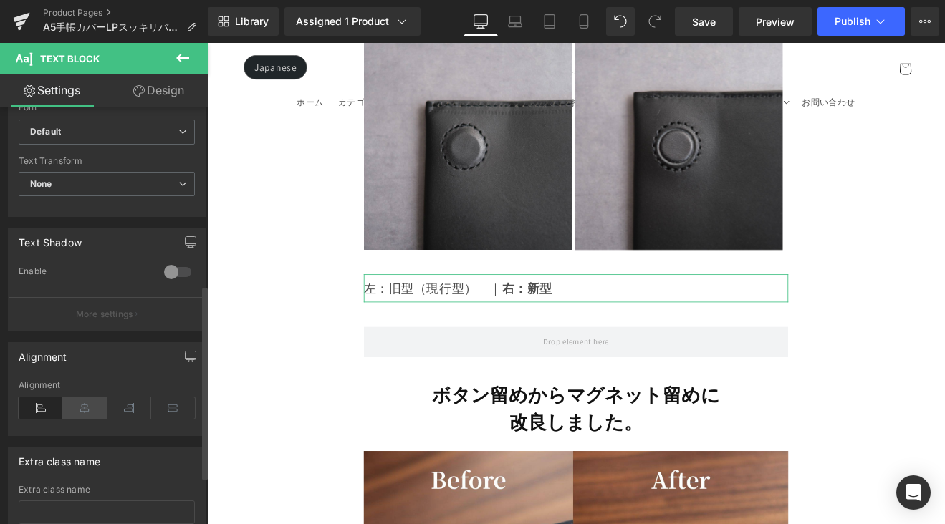
click at [94, 403] on icon at bounding box center [85, 408] width 44 height 21
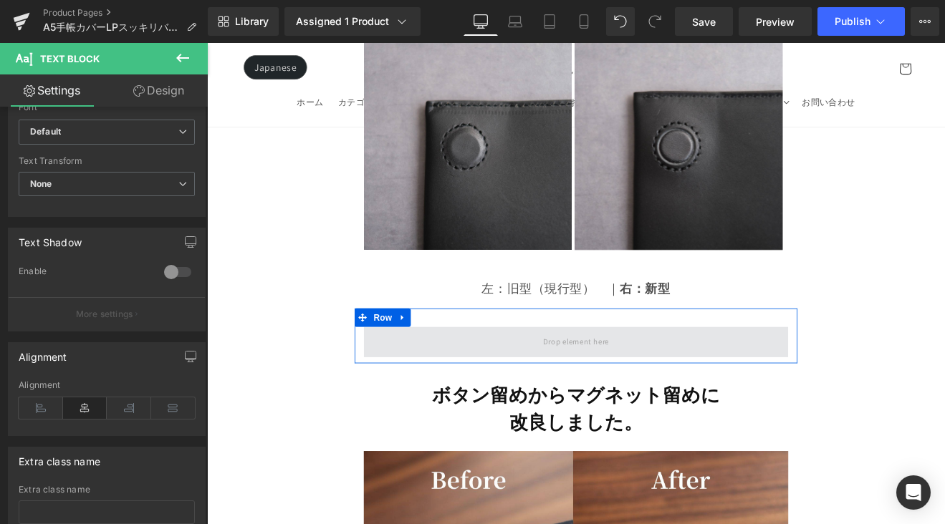
click at [575, 377] on span at bounding box center [640, 395] width 499 height 36
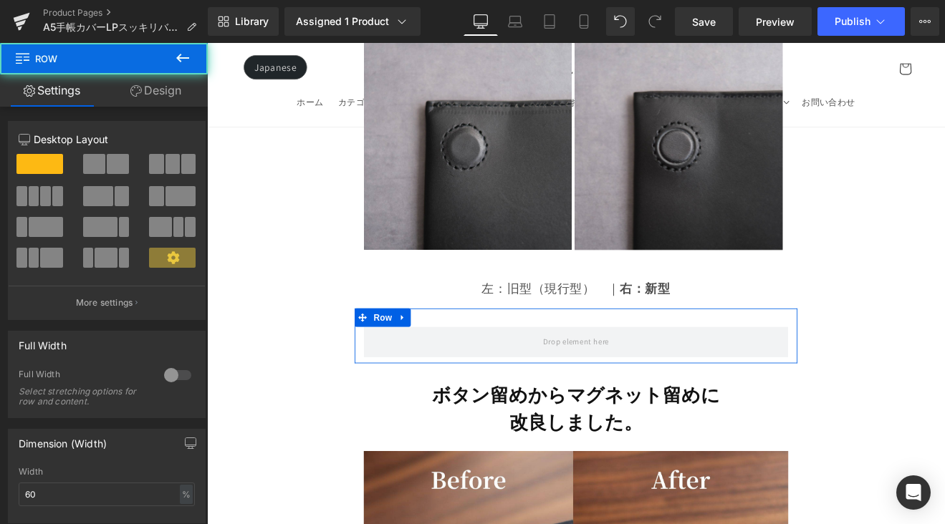
drag, startPoint x: 434, startPoint y: 336, endPoint x: 451, endPoint y: 335, distance: 16.5
click at [435, 360] on icon at bounding box center [437, 365] width 10 height 11
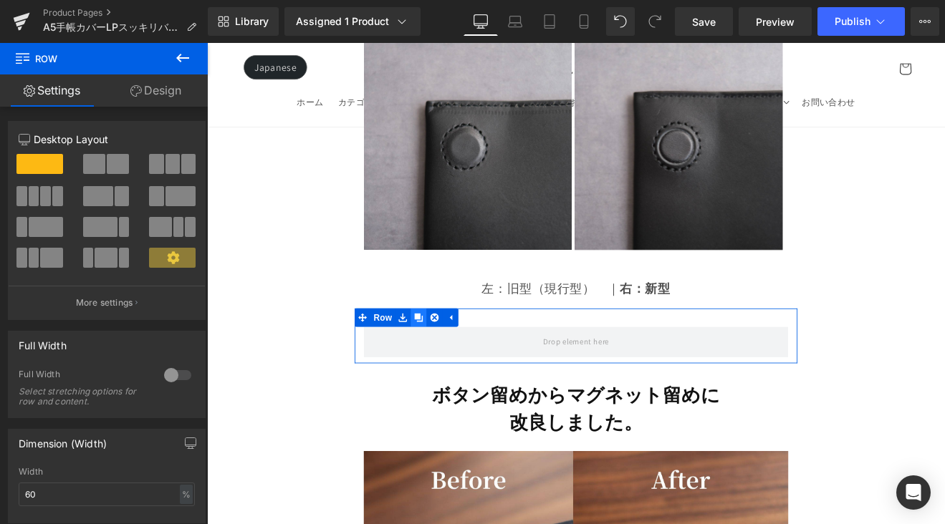
click at [459, 355] on link at bounding box center [455, 365] width 19 height 21
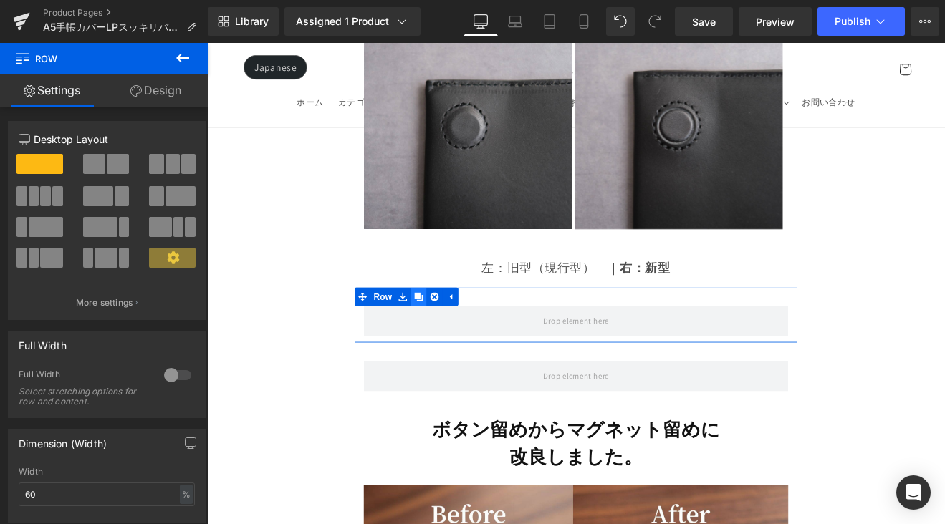
click at [459, 335] on link at bounding box center [455, 341] width 19 height 21
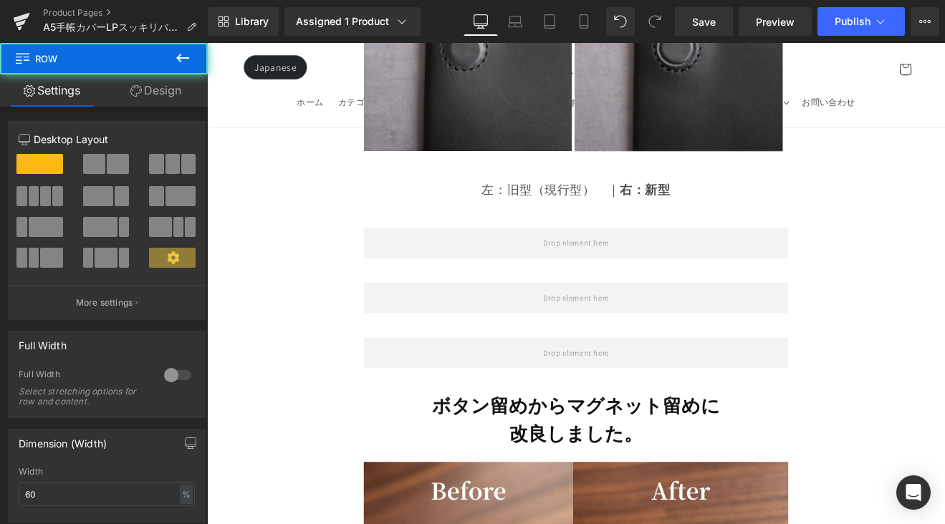
click at [459, 368] on div "Row" at bounding box center [640, 400] width 520 height 64
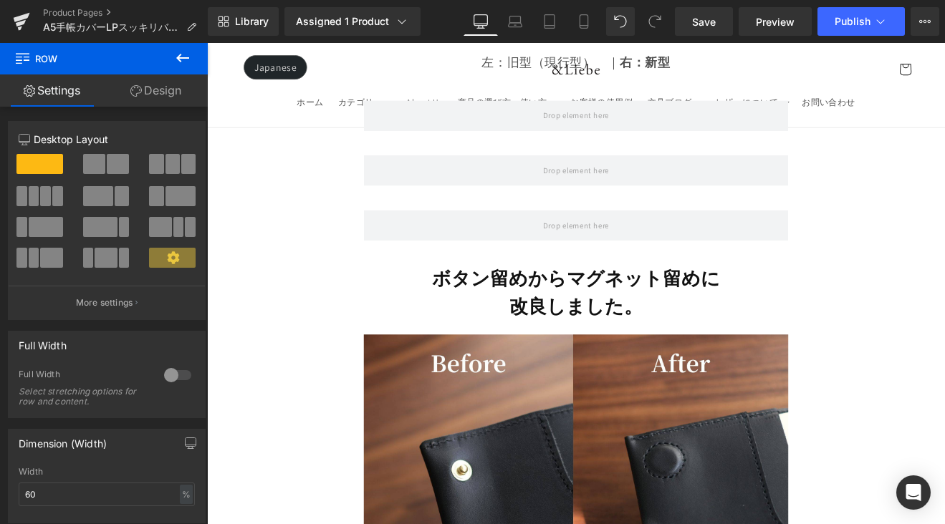
scroll to position [3315, 0]
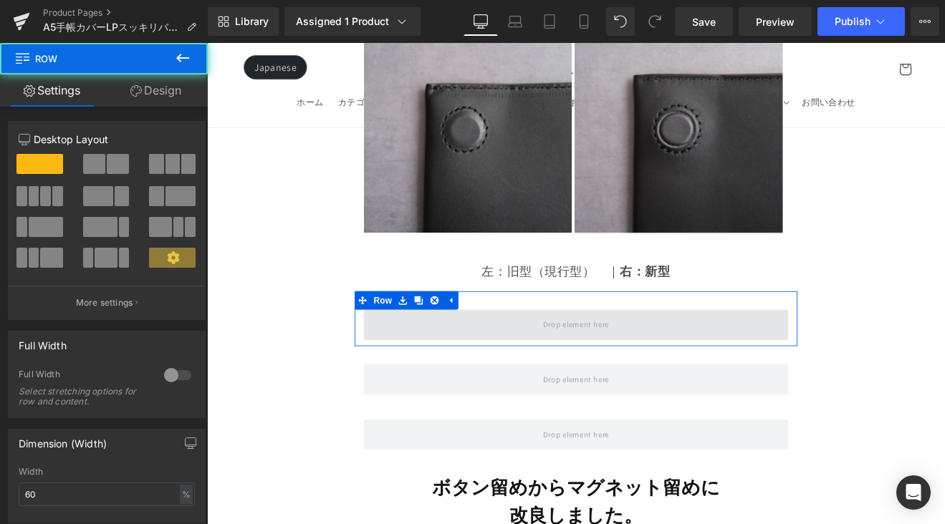
click at [531, 357] on span at bounding box center [640, 375] width 499 height 36
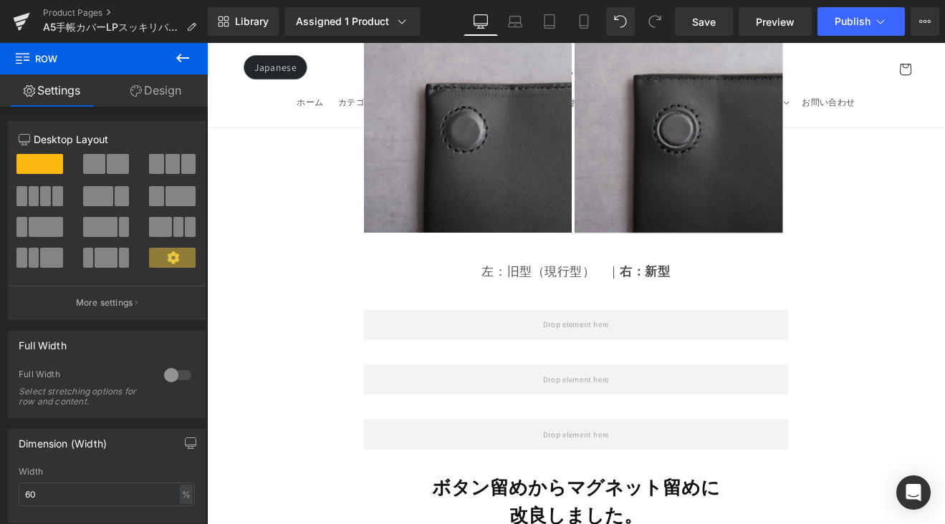
click at [186, 62] on icon at bounding box center [182, 57] width 17 height 17
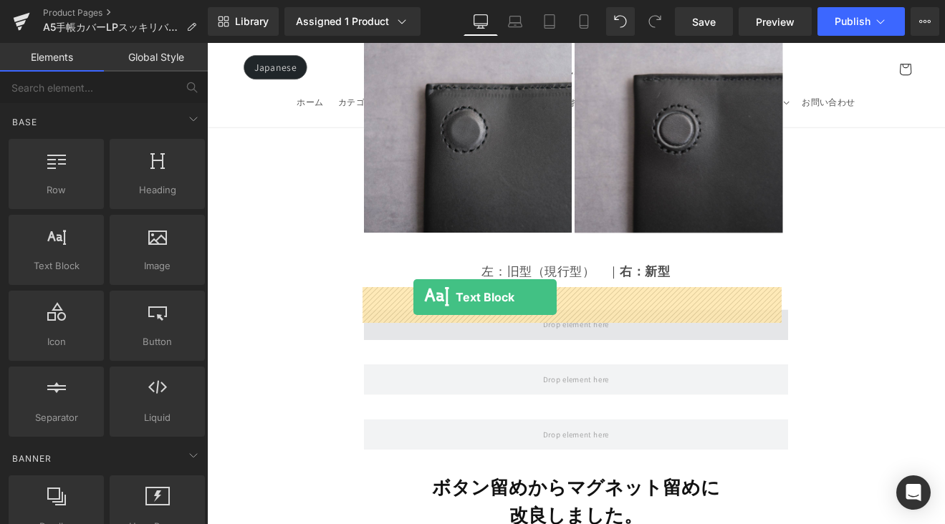
drag, startPoint x: 382, startPoint y: 357, endPoint x: 449, endPoint y: 342, distance: 69.0
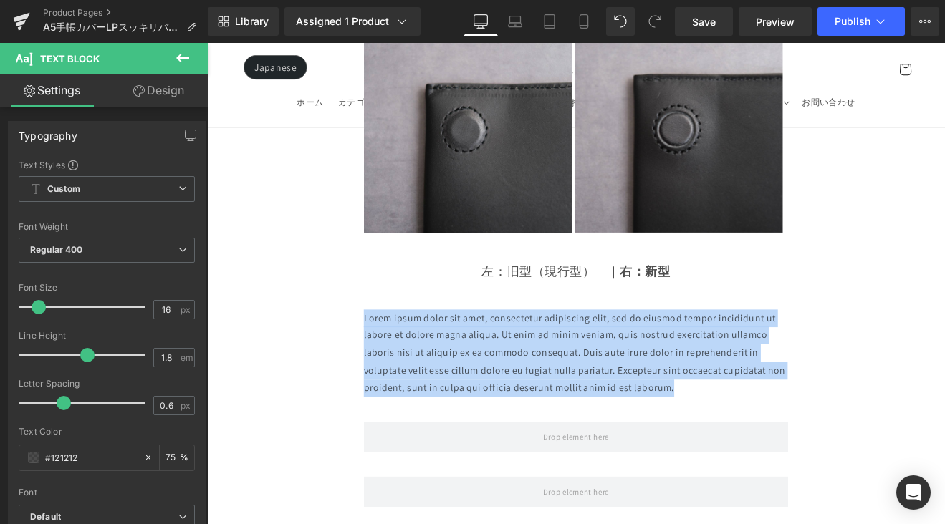
drag, startPoint x: 759, startPoint y: 428, endPoint x: 335, endPoint y: 337, distance: 433.6
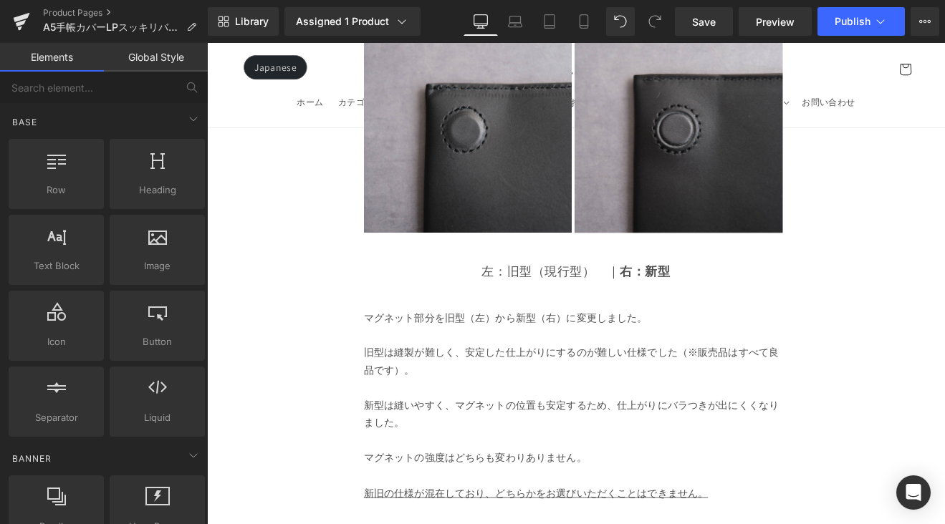
click at [748, 403] on p "旧型は縫製が難しく、安定した仕上がりにするのが難しい仕様でした（※販売品はすべて良品です）。" at bounding box center [640, 419] width 499 height 42
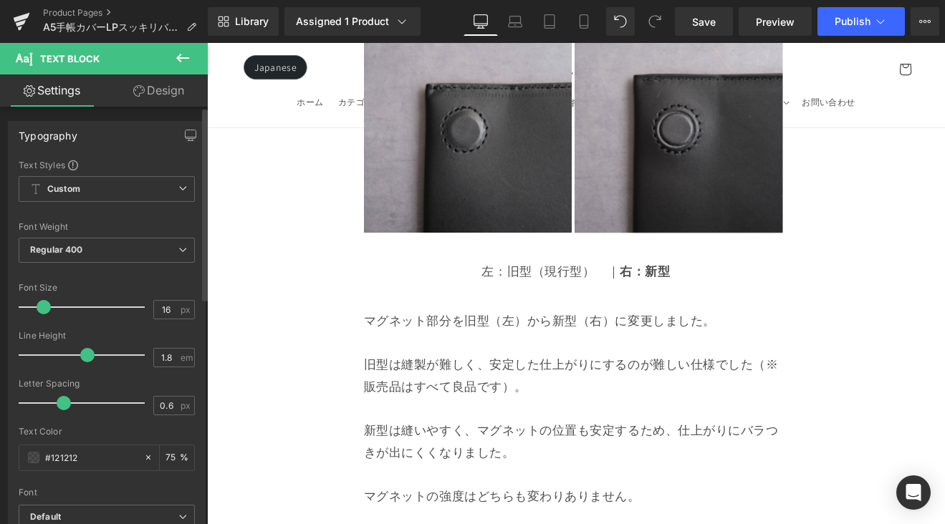
click at [40, 308] on span at bounding box center [44, 307] width 14 height 14
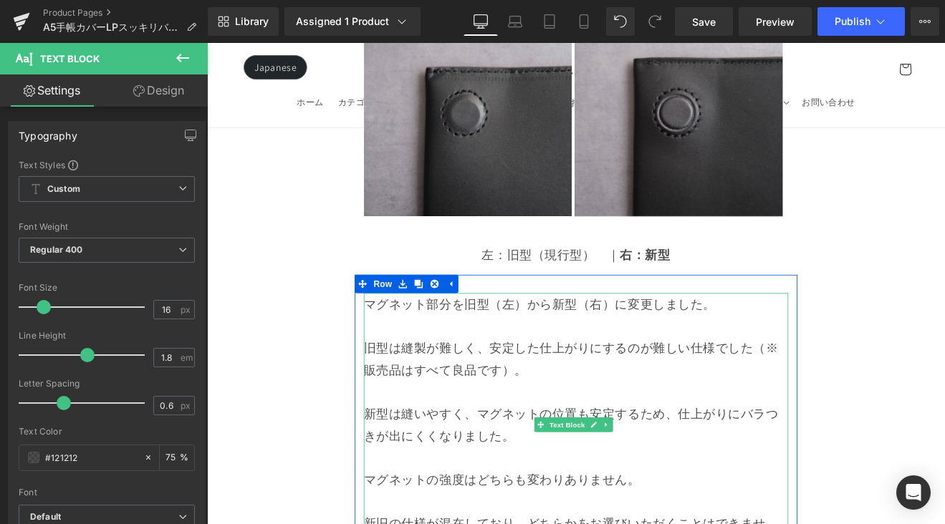
scroll to position [3534, 0]
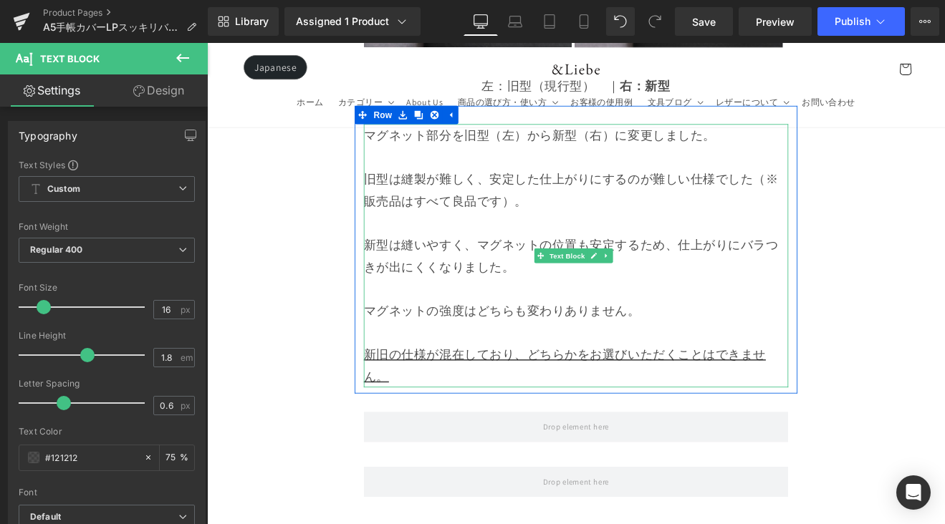
click at [511, 404] on p "新旧の仕様が混在しており、どちらかをお選びいただくことはできません。" at bounding box center [640, 422] width 499 height 52
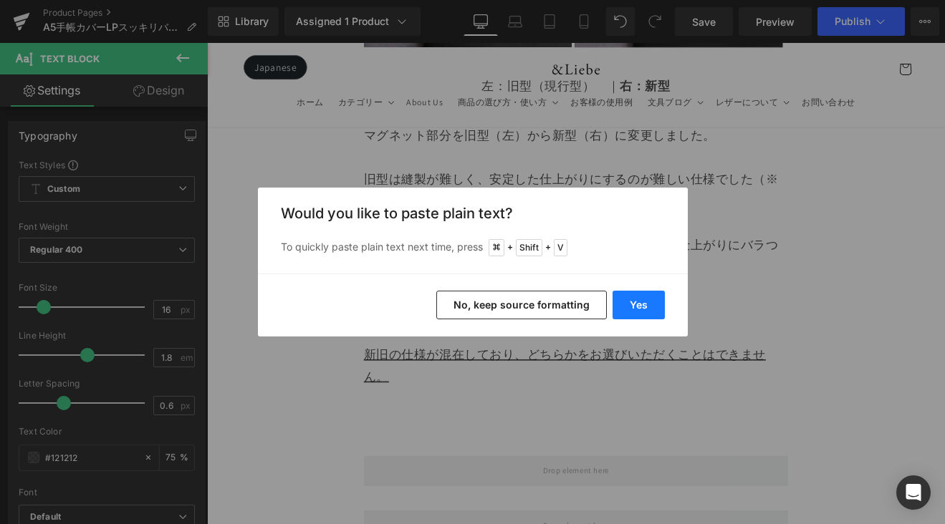
click at [618, 309] on button "Yes" at bounding box center [639, 305] width 52 height 29
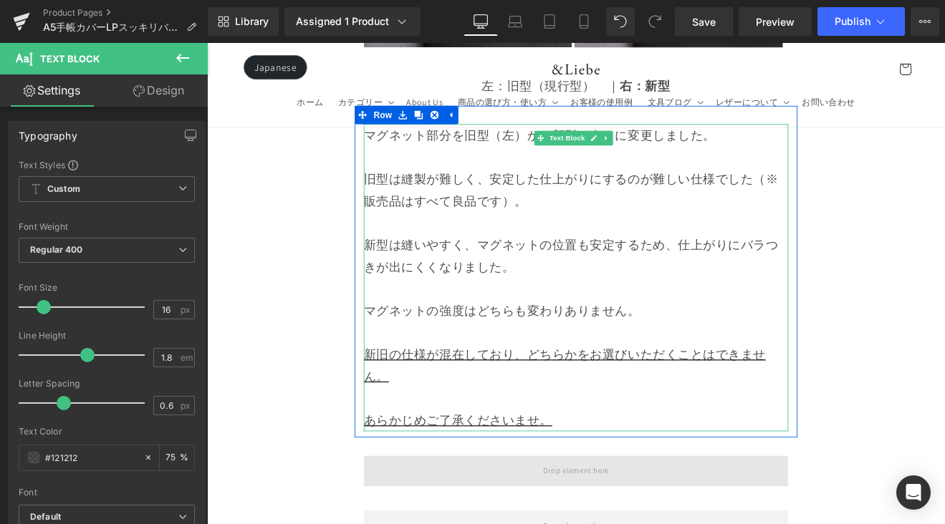
scroll to position [3780, 0]
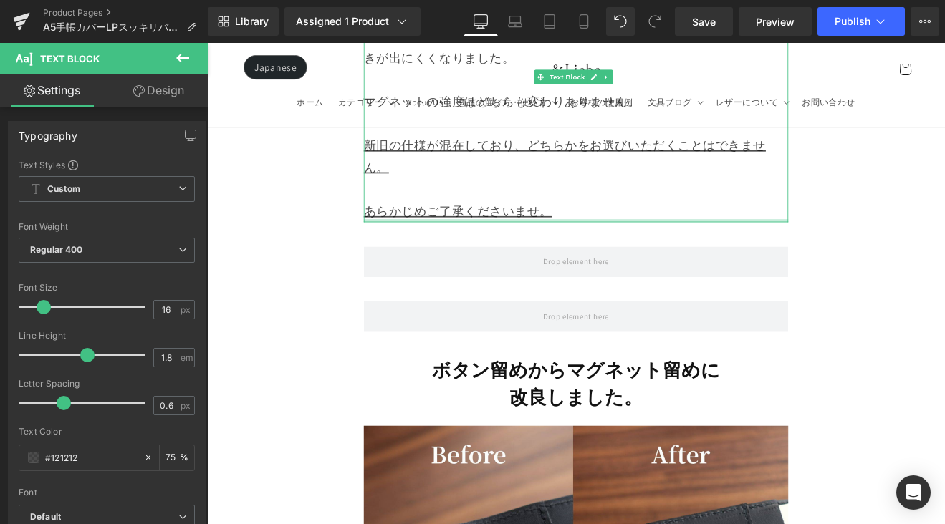
drag, startPoint x: 625, startPoint y: 222, endPoint x: 412, endPoint y: 208, distance: 213.2
click at [421, 210] on div "マグネット部分を旧型（左）から新型（右）に変更しました。 旧型は縫製が難しく、安定した仕上がりにするのが難しい仕様でした（※販売品はすべて良品です）。 新型は…" at bounding box center [640, 73] width 499 height 361
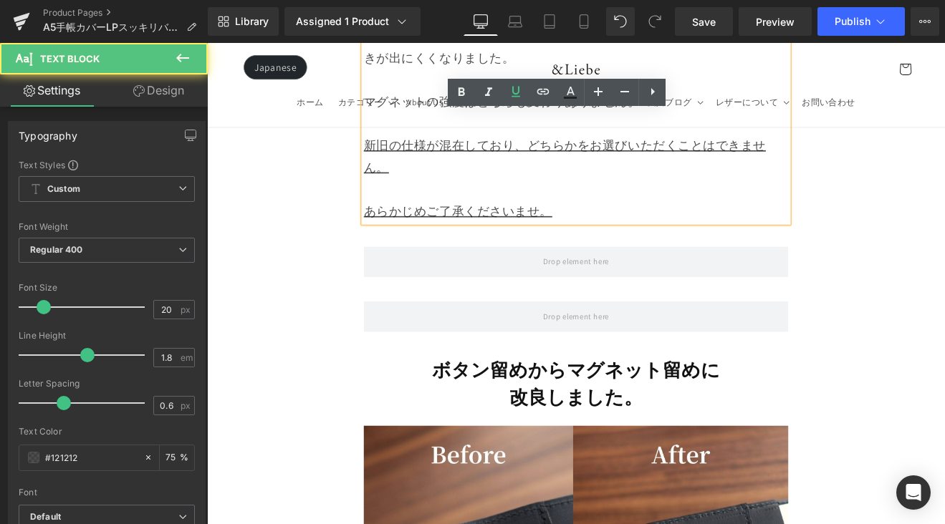
drag, startPoint x: 611, startPoint y: 215, endPoint x: 445, endPoint y: 186, distance: 168.8
click at [391, 228] on p "あらかじめご了承くださいませ。" at bounding box center [640, 241] width 499 height 26
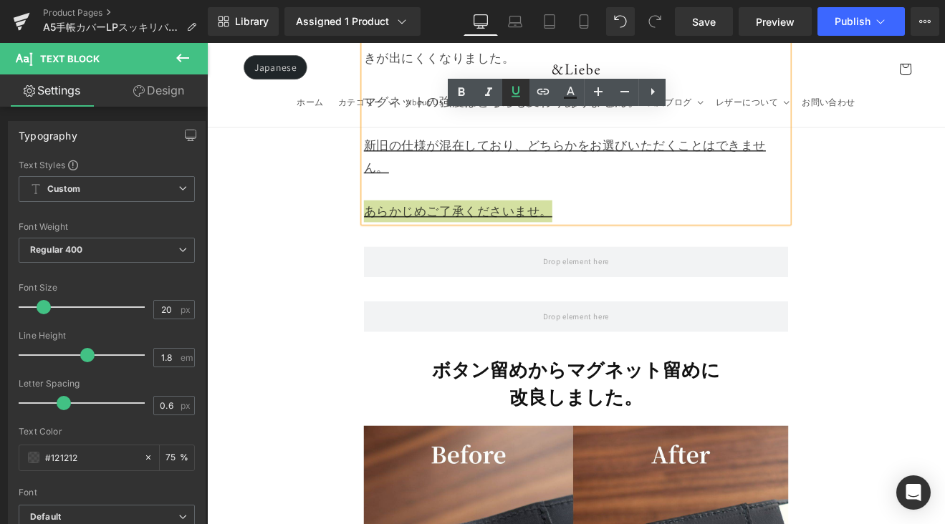
click at [512, 97] on icon at bounding box center [515, 91] width 17 height 17
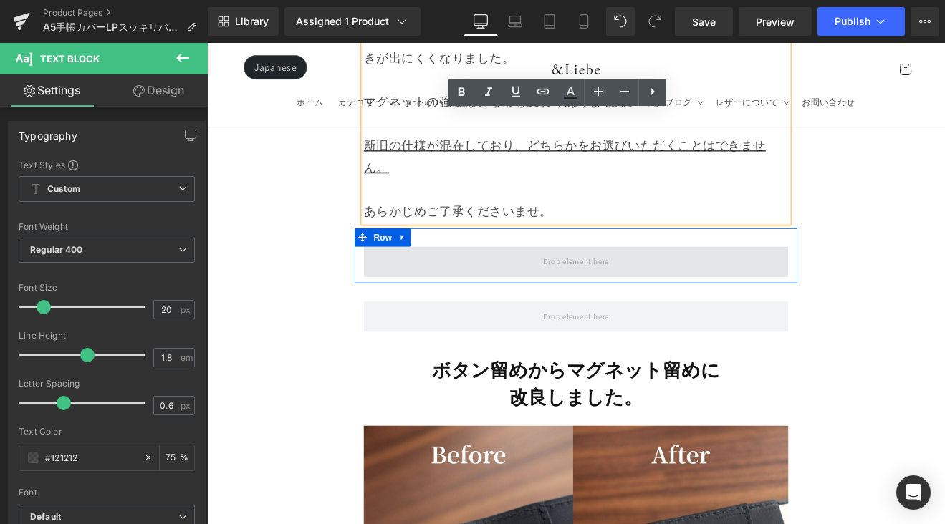
click at [582, 282] on span at bounding box center [640, 300] width 499 height 36
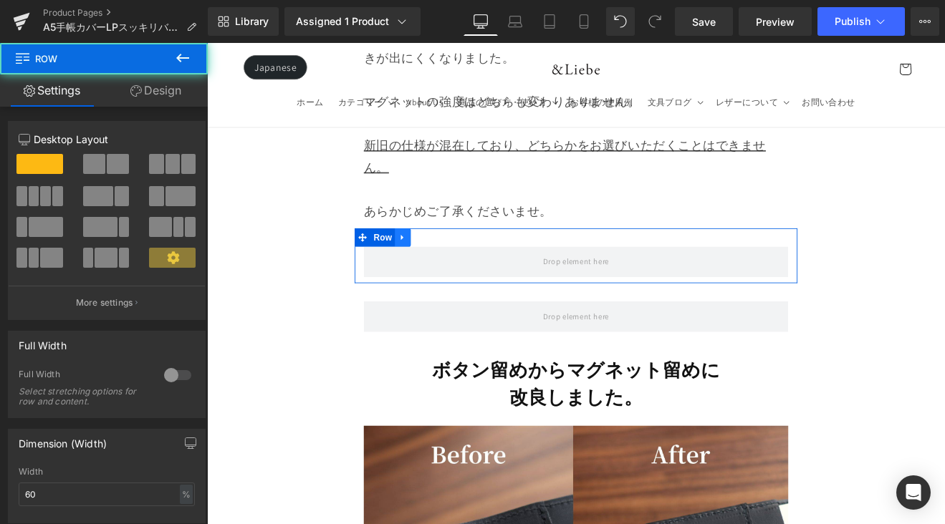
click at [438, 266] on icon at bounding box center [437, 271] width 10 height 11
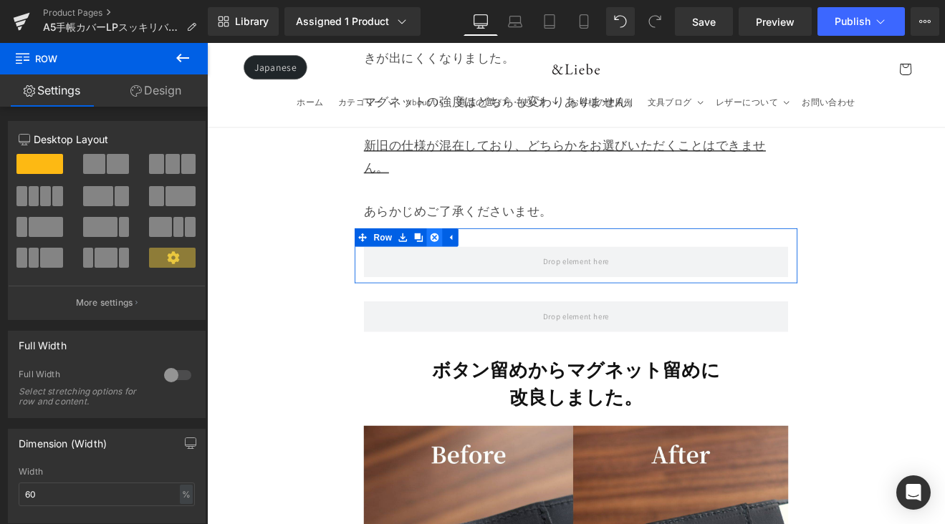
click at [468, 261] on link at bounding box center [474, 271] width 19 height 21
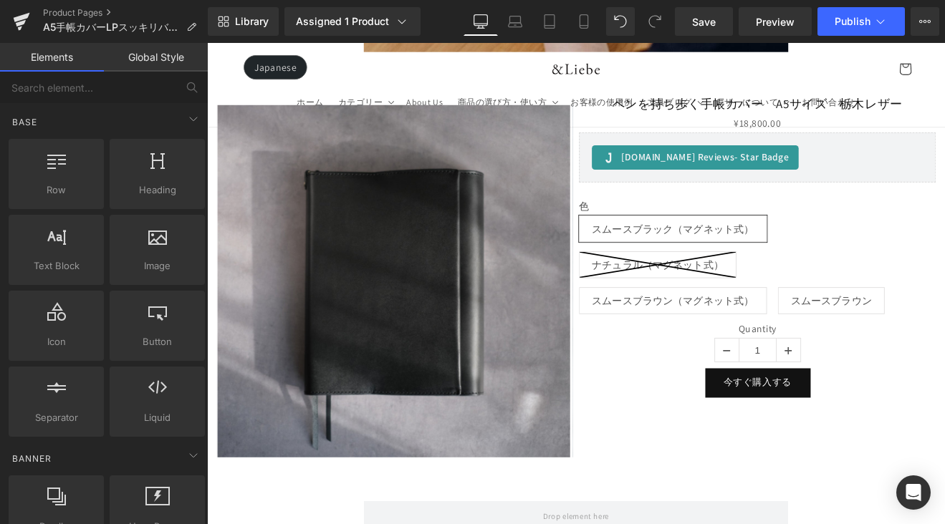
scroll to position [645, 0]
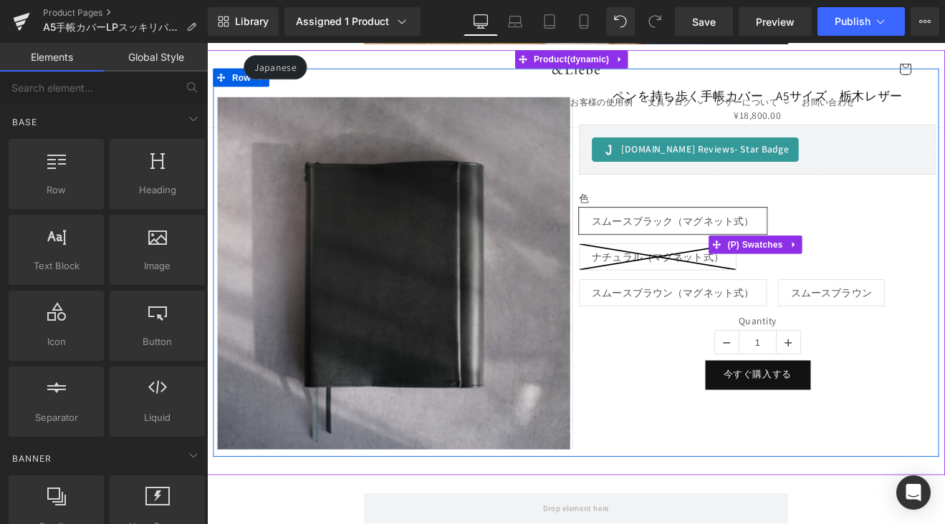
click at [736, 322] on span "スムースブラウン（マグネット式）" at bounding box center [754, 337] width 191 height 30
click at [926, 327] on span "スムースブラウン" at bounding box center [940, 337] width 95 height 30
click at [835, 330] on span "スムースブラウン（マグネット式）" at bounding box center [754, 337] width 191 height 30
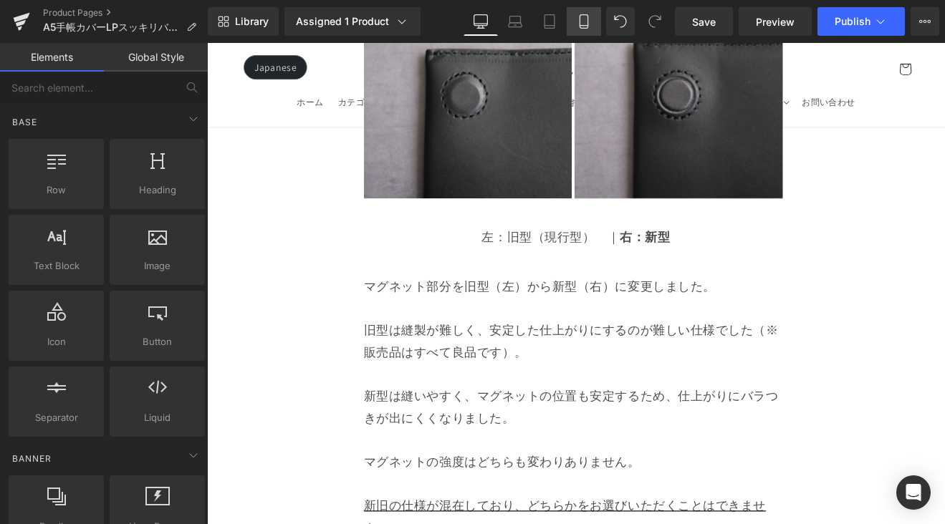
click at [577, 21] on icon at bounding box center [584, 21] width 14 height 14
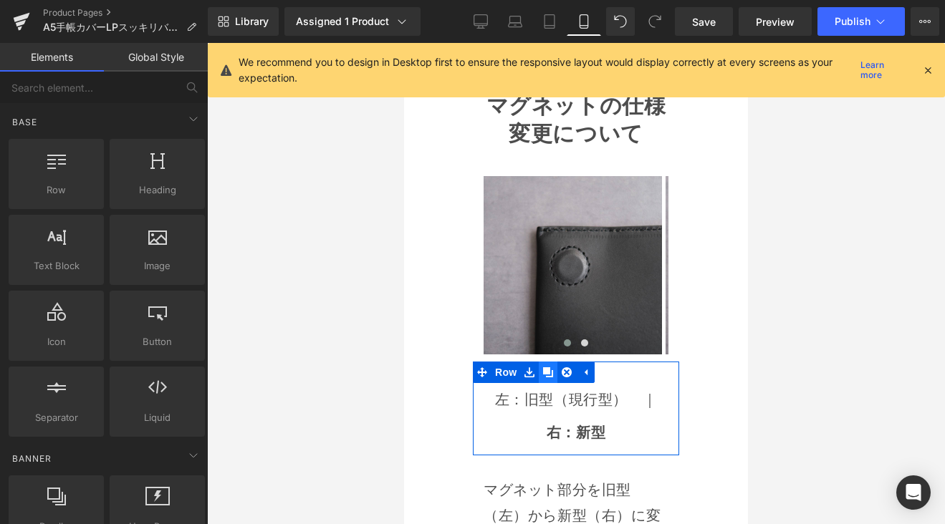
scroll to position [2675, 0]
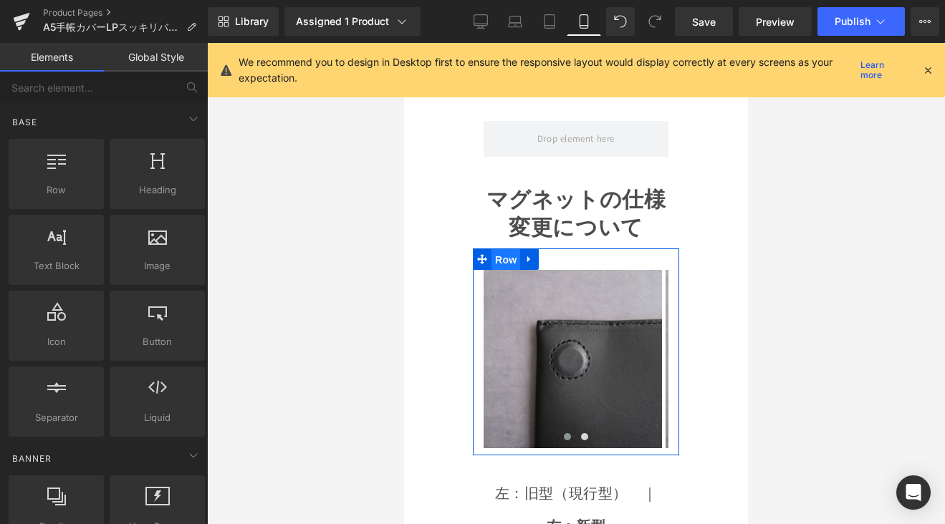
click at [500, 249] on span "Row" at bounding box center [505, 259] width 29 height 21
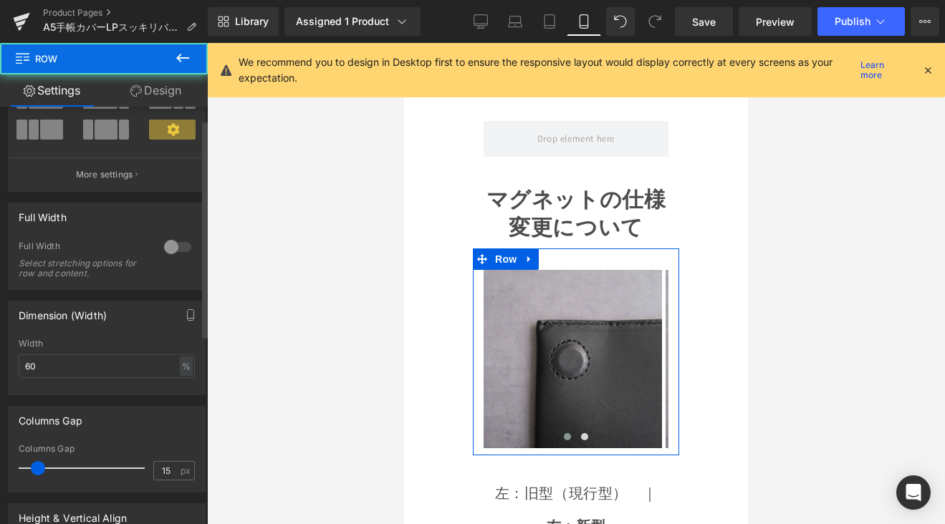
scroll to position [284, 0]
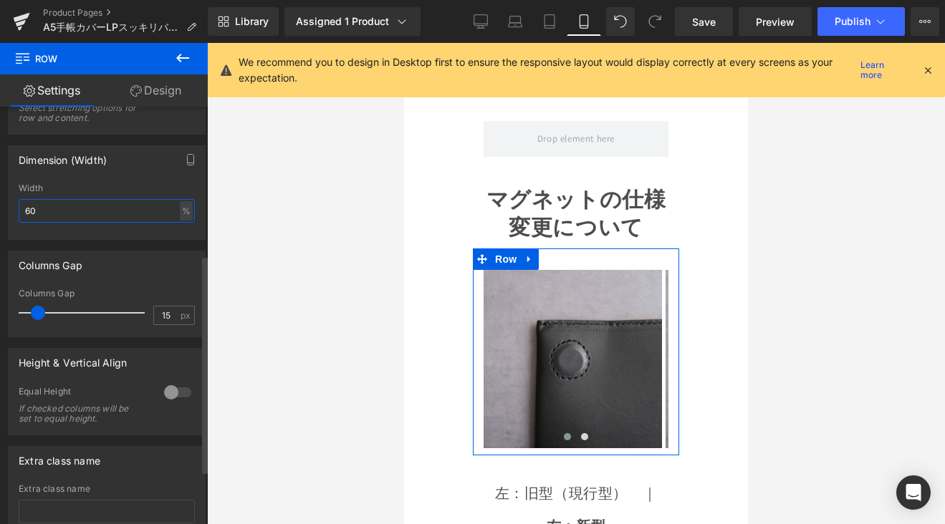
drag, startPoint x: 43, startPoint y: 204, endPoint x: 64, endPoint y: 211, distance: 22.4
click at [65, 211] on input "60" at bounding box center [107, 211] width 176 height 24
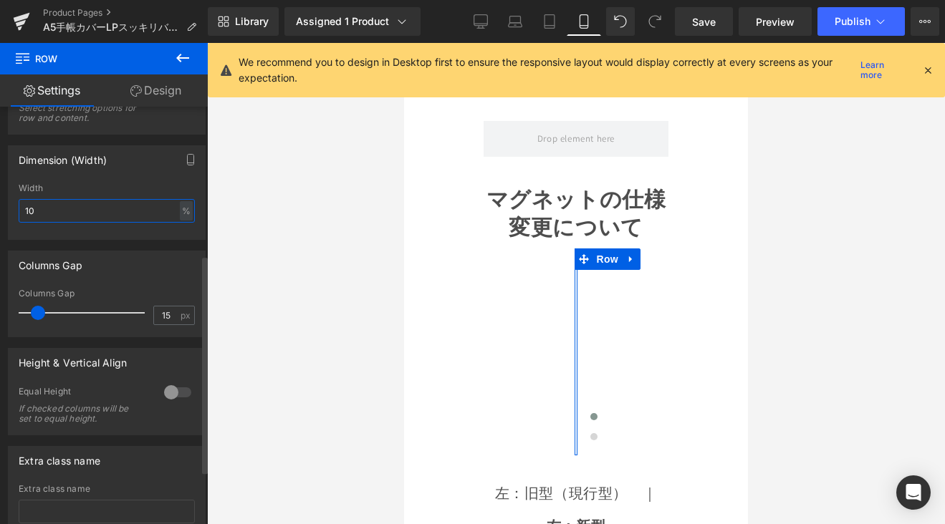
type input "100"
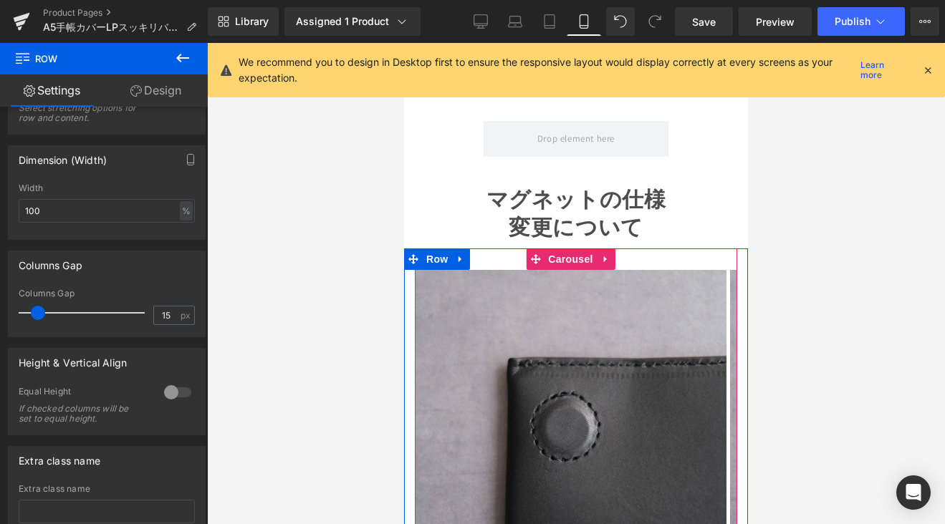
click at [562, 249] on div "Image Image ‹ › [GEOGRAPHIC_DATA]" at bounding box center [576, 419] width 344 height 340
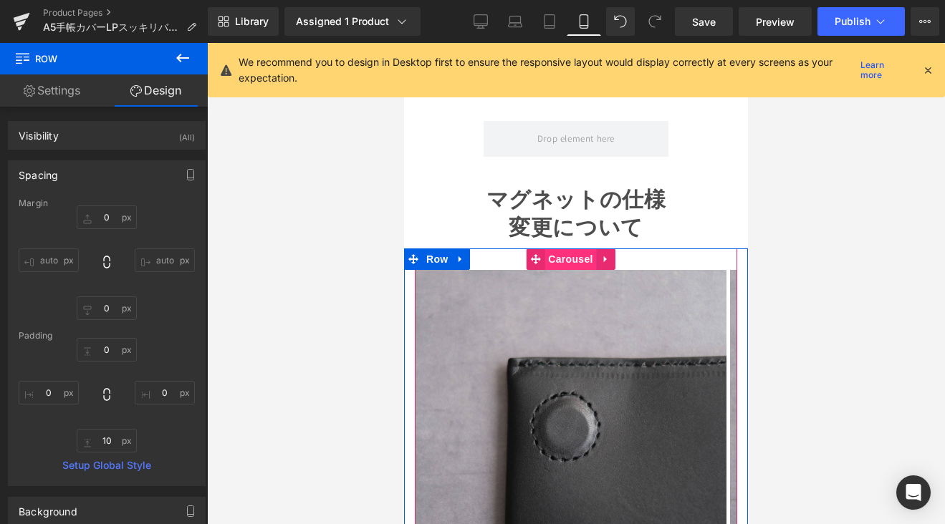
click at [561, 249] on span "Carousel" at bounding box center [570, 259] width 52 height 21
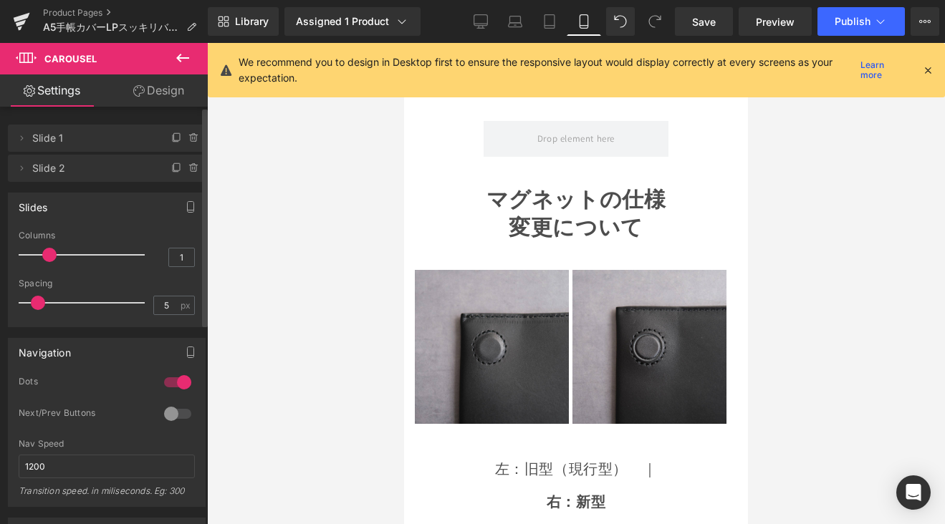
drag, startPoint x: 24, startPoint y: 254, endPoint x: 38, endPoint y: 256, distance: 14.4
click at [38, 256] on div at bounding box center [85, 255] width 119 height 29
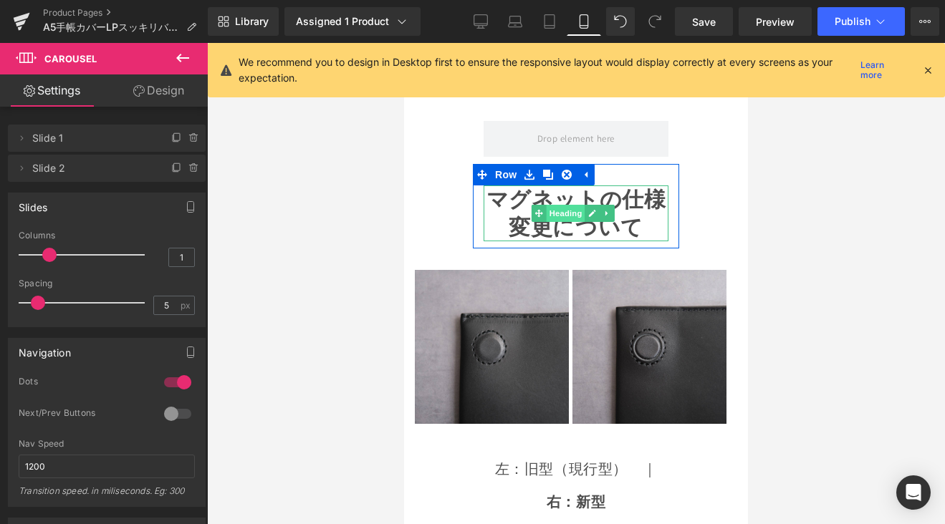
click at [557, 205] on span "Heading" at bounding box center [565, 213] width 39 height 17
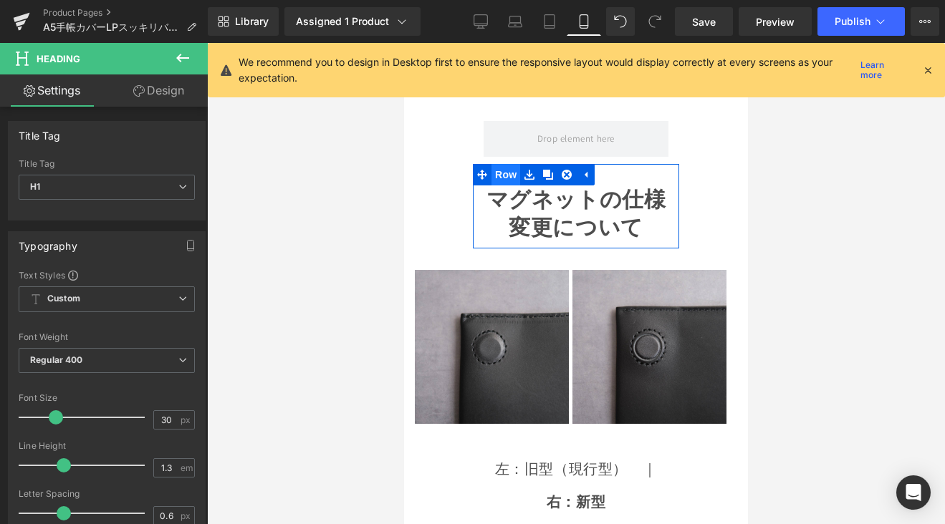
click at [501, 164] on span "Row" at bounding box center [505, 174] width 29 height 21
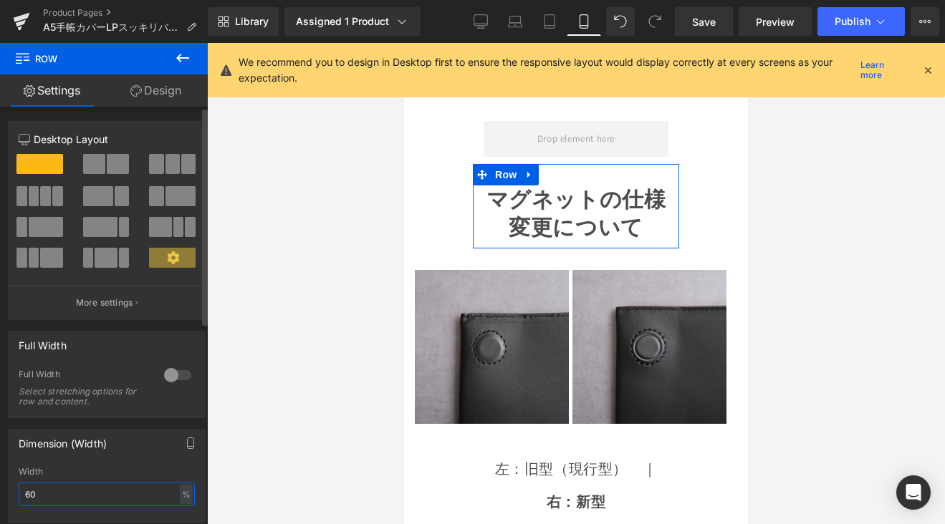
click at [60, 493] on input "60" at bounding box center [107, 495] width 176 height 24
type input "6"
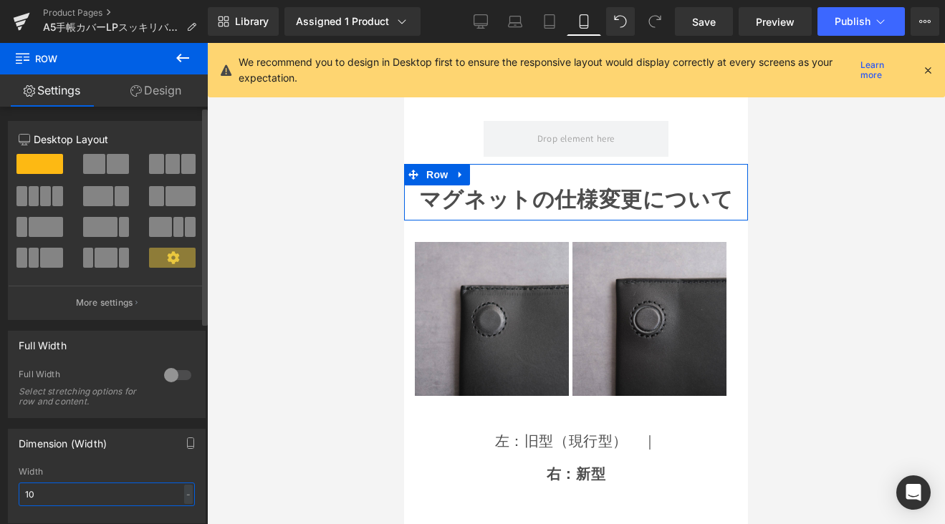
type input "100"
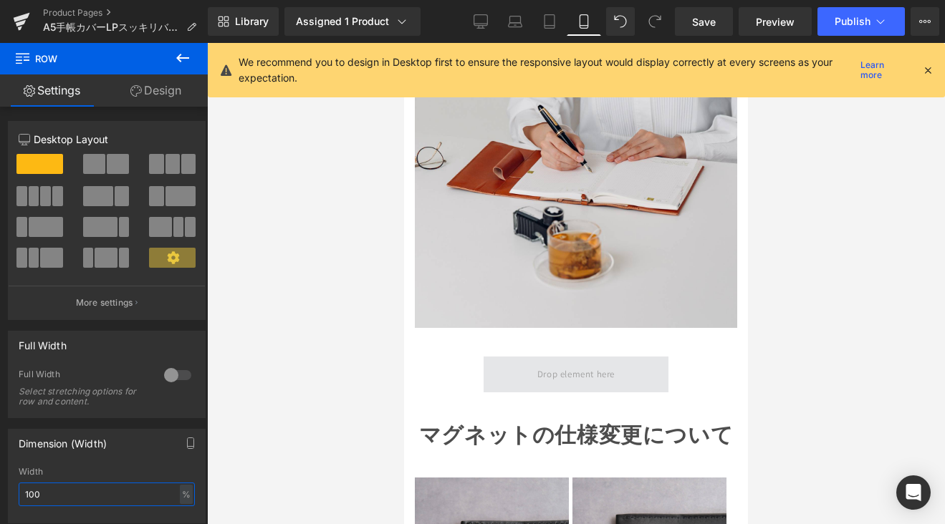
scroll to position [2713, 0]
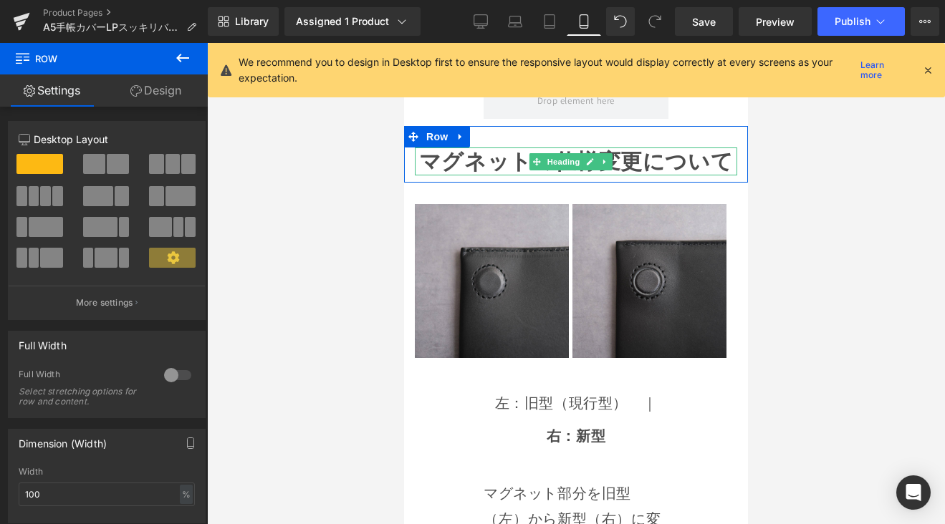
click at [486, 147] on strong "マグネットの仕様変更について" at bounding box center [576, 161] width 314 height 29
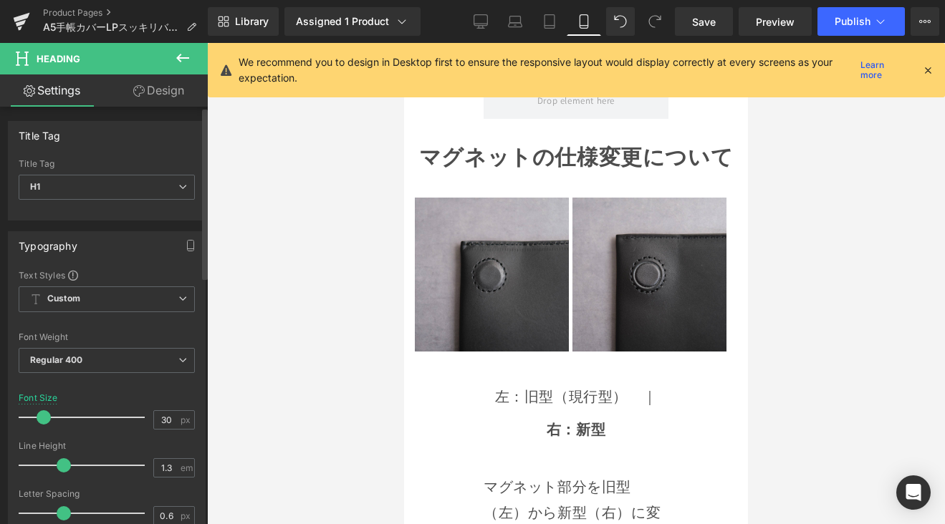
drag, startPoint x: 56, startPoint y: 413, endPoint x: 44, endPoint y: 423, distance: 15.3
click at [44, 423] on span at bounding box center [44, 417] width 14 height 14
click at [404, 43] on div at bounding box center [404, 43] width 0 height 0
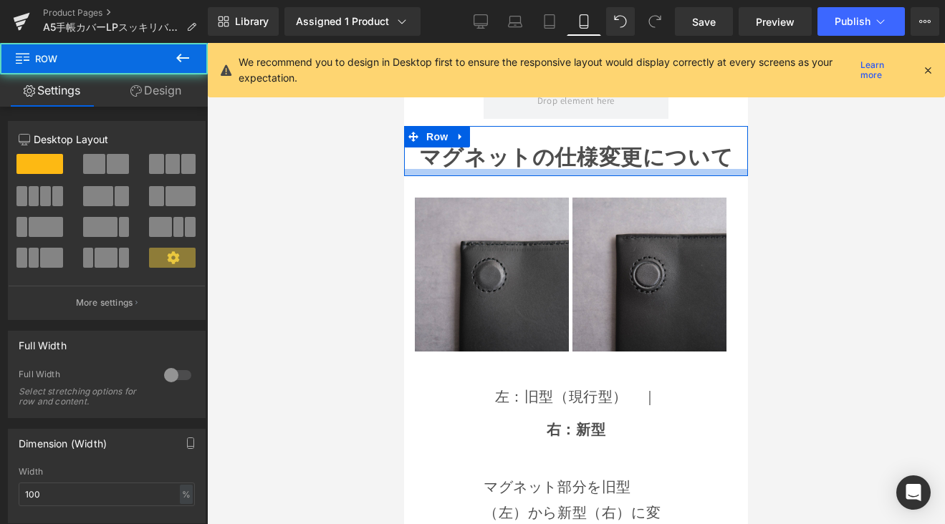
click at [446, 169] on div at bounding box center [576, 172] width 344 height 7
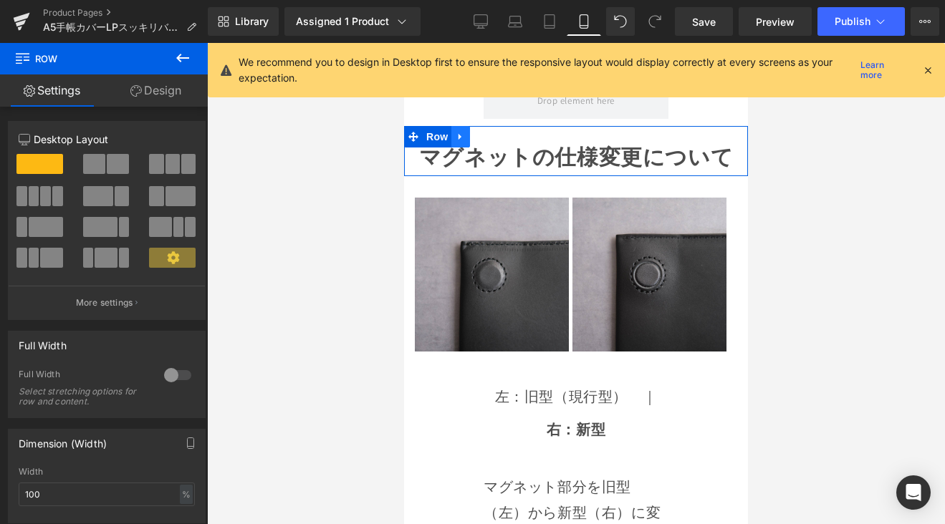
click at [459, 132] on icon at bounding box center [461, 137] width 10 height 11
click at [499, 132] on icon at bounding box center [498, 137] width 10 height 11
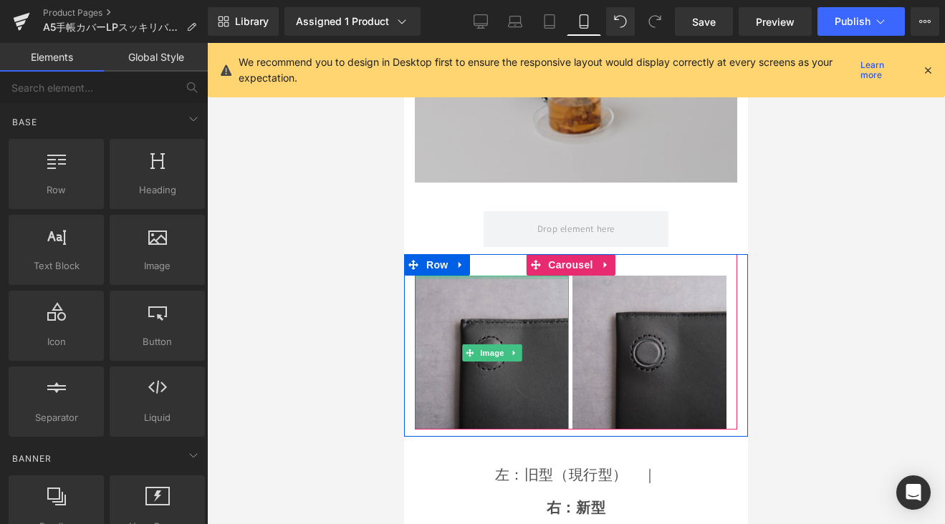
scroll to position [2584, 0]
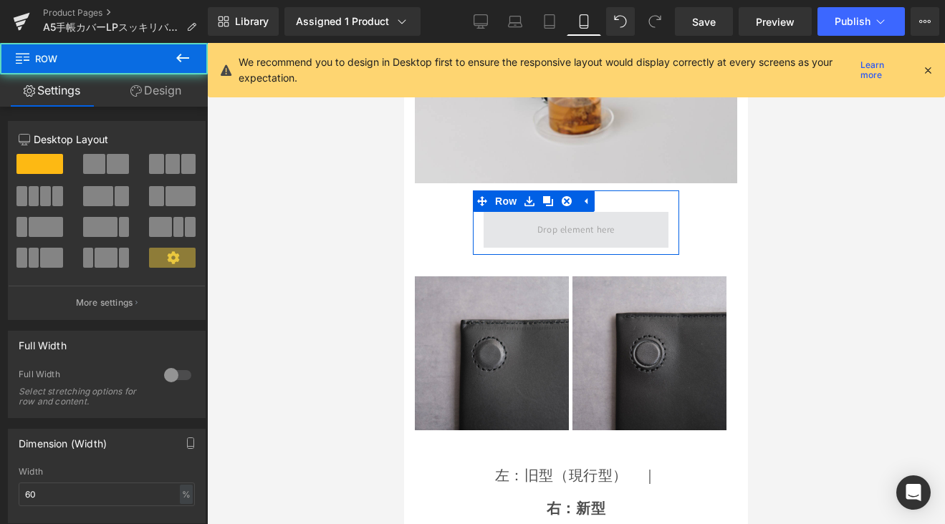
click at [513, 212] on span at bounding box center [576, 230] width 185 height 36
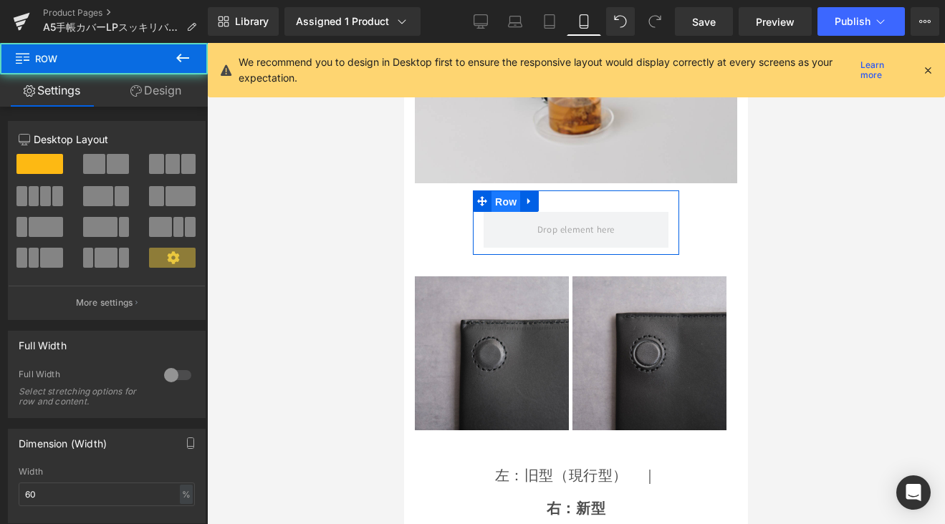
click at [497, 191] on span "Row" at bounding box center [505, 201] width 29 height 21
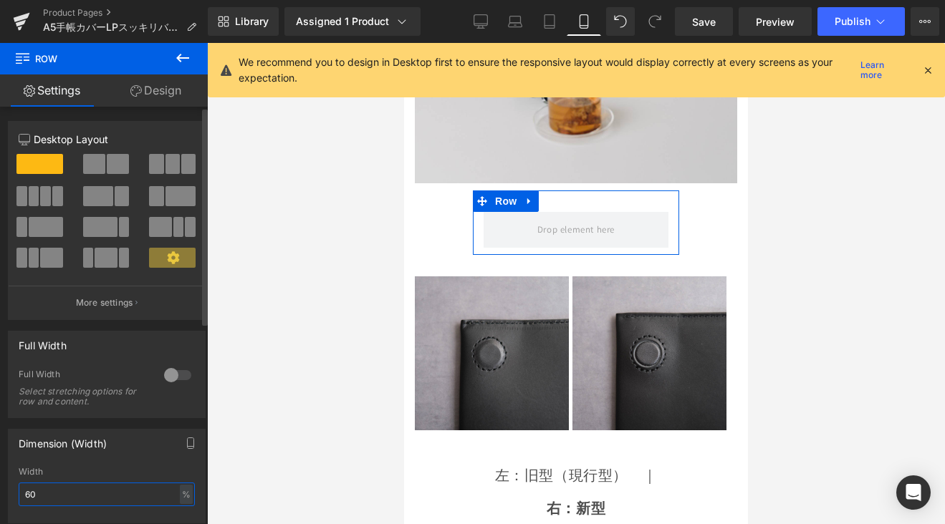
drag, startPoint x: 32, startPoint y: 492, endPoint x: 12, endPoint y: 494, distance: 20.1
click at [13, 494] on div "60% Width 60 % % px" at bounding box center [107, 495] width 196 height 56
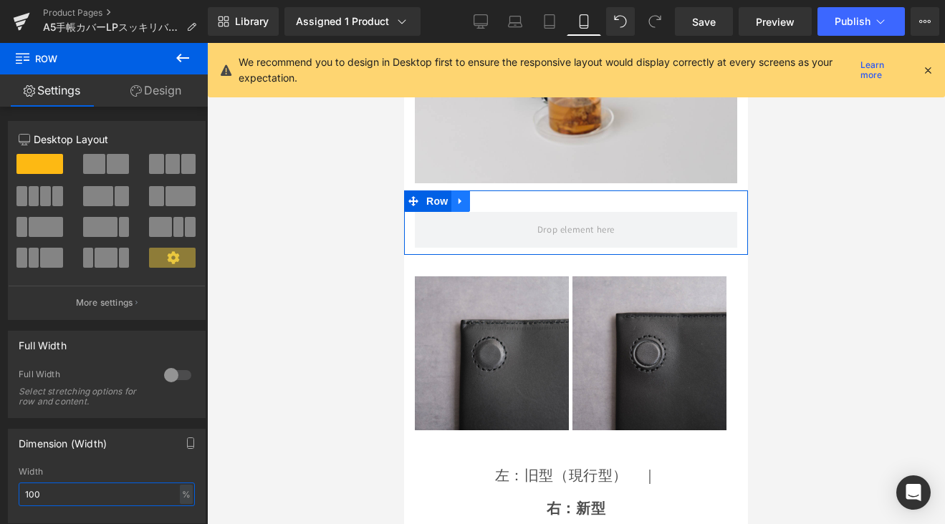
type input "100"
click at [463, 196] on icon at bounding box center [461, 201] width 10 height 11
click at [479, 196] on icon at bounding box center [479, 201] width 10 height 10
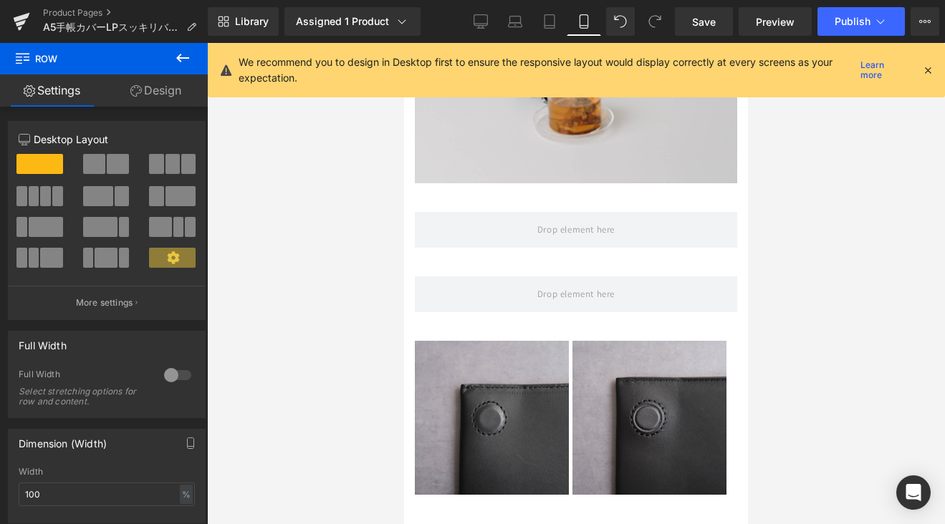
click at [191, 59] on icon at bounding box center [182, 57] width 17 height 17
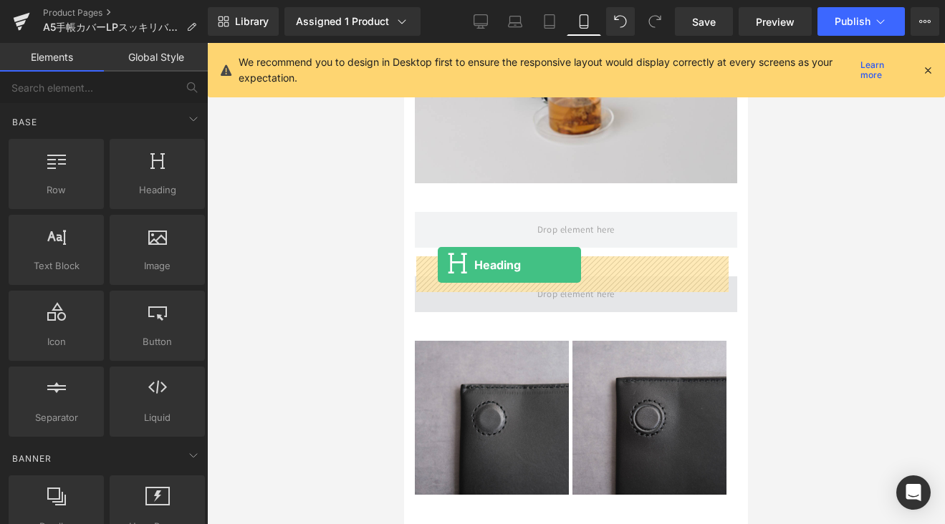
drag, startPoint x: 658, startPoint y: 251, endPoint x: 438, endPoint y: 265, distance: 220.4
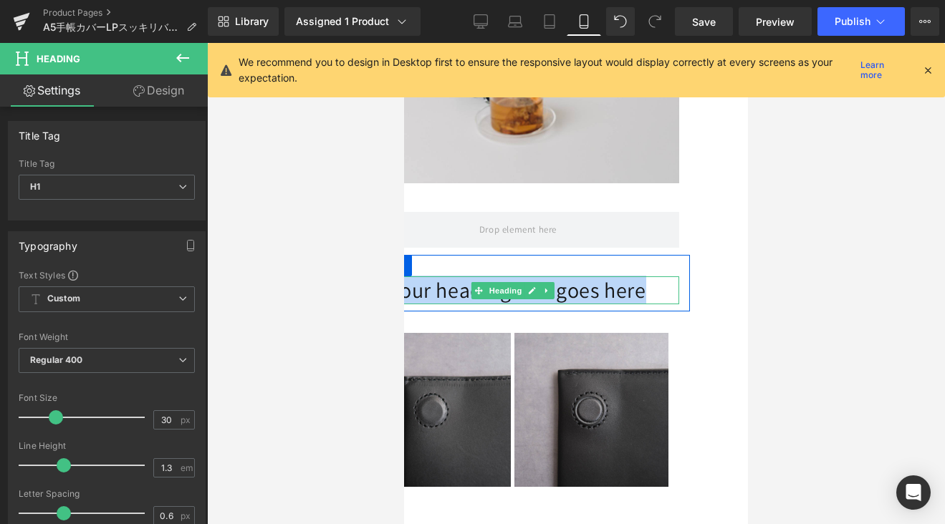
scroll to position [2584, 148]
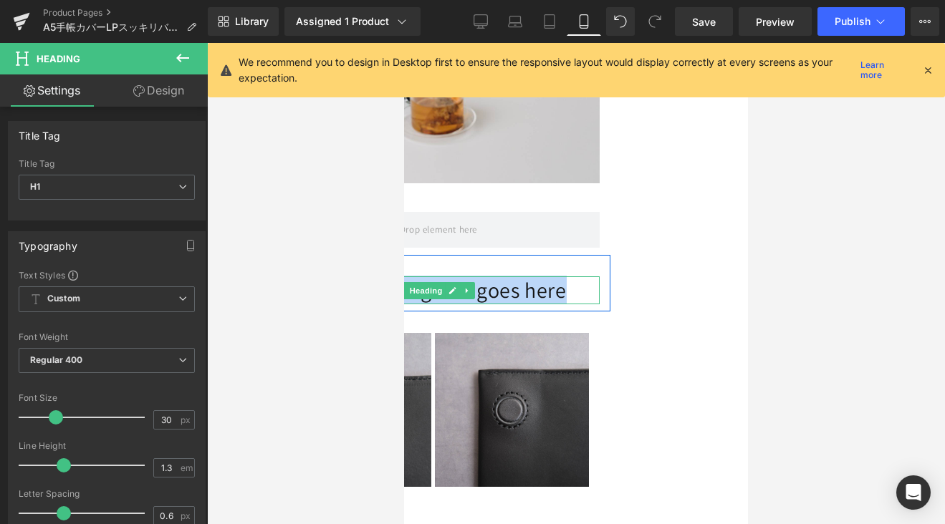
drag, startPoint x: 429, startPoint y: 269, endPoint x: 760, endPoint y: 277, distance: 331.1
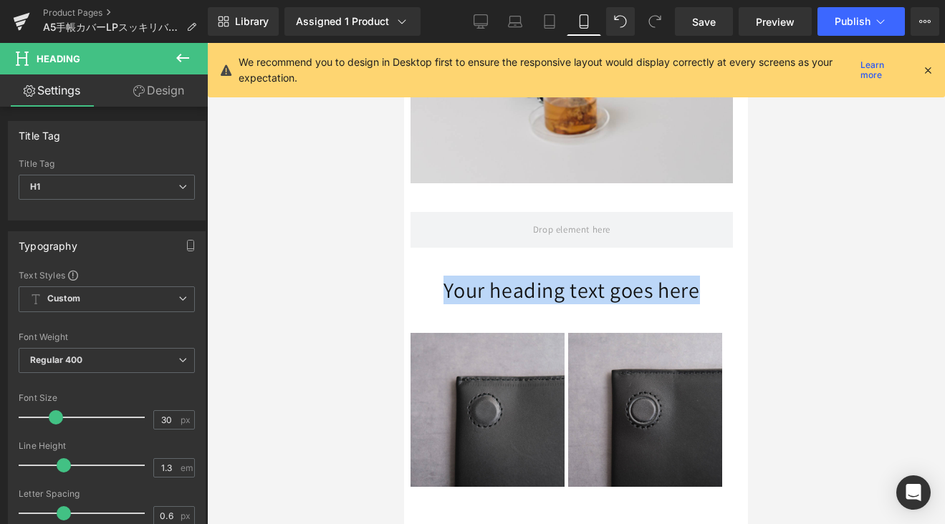
scroll to position [2584, 2]
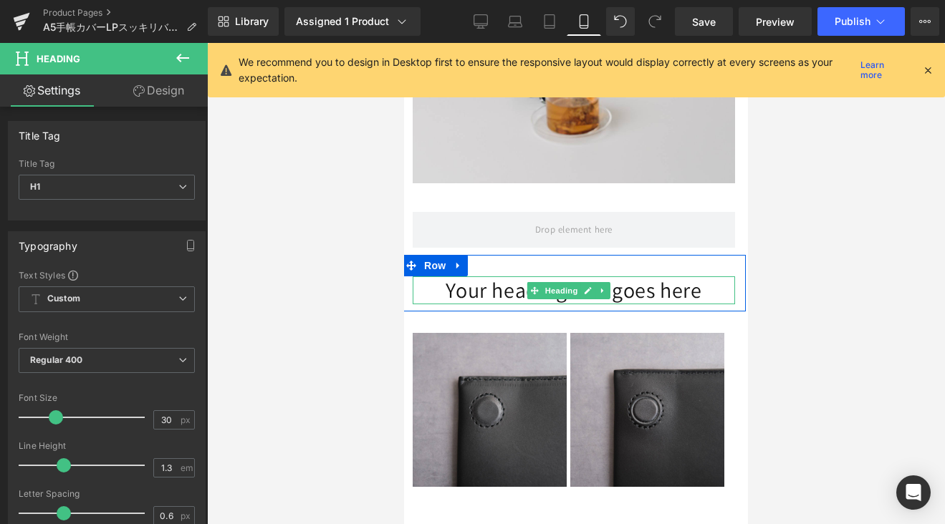
click at [714, 277] on h1 "Your heading text goes here" at bounding box center [574, 291] width 322 height 28
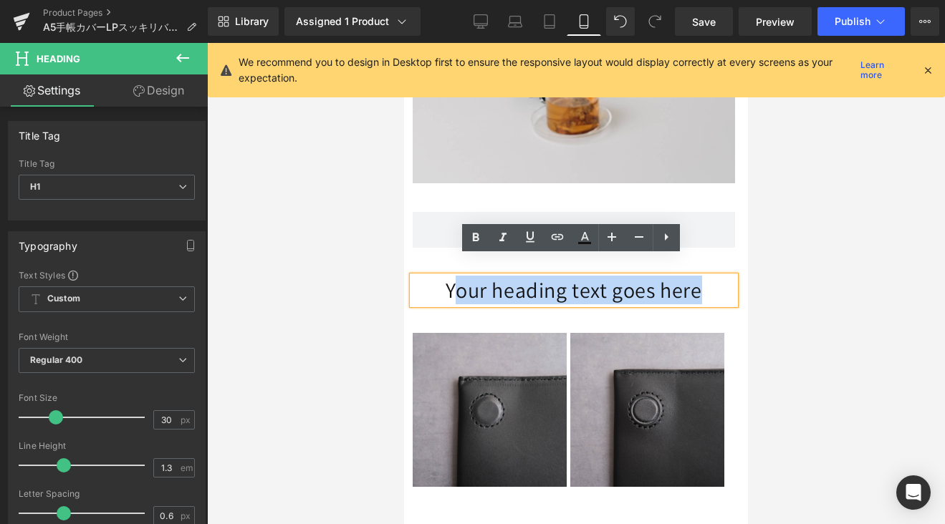
drag, startPoint x: 698, startPoint y: 274, endPoint x: 451, endPoint y: 283, distance: 247.3
click at [451, 283] on h1 "Your heading text goes here" at bounding box center [574, 291] width 322 height 28
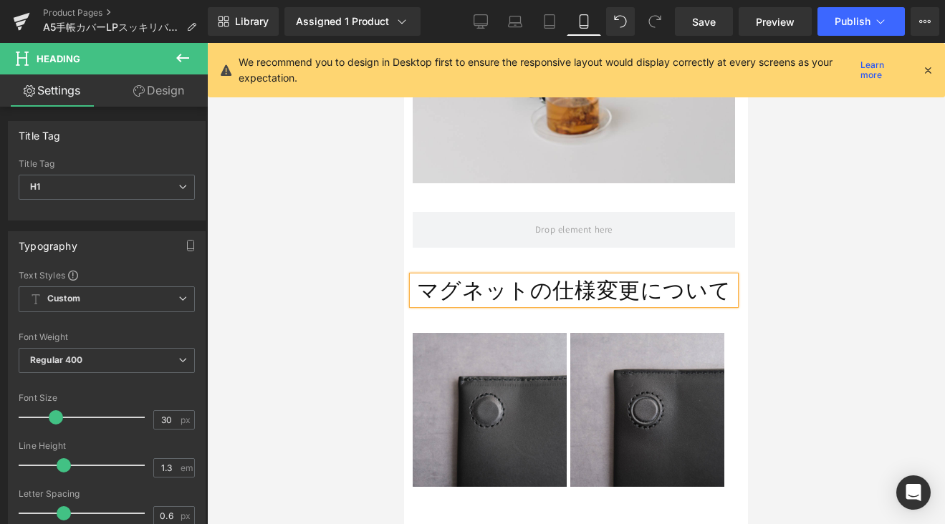
click at [418, 277] on h1 "マグネットの仕様変更について" at bounding box center [574, 291] width 322 height 28
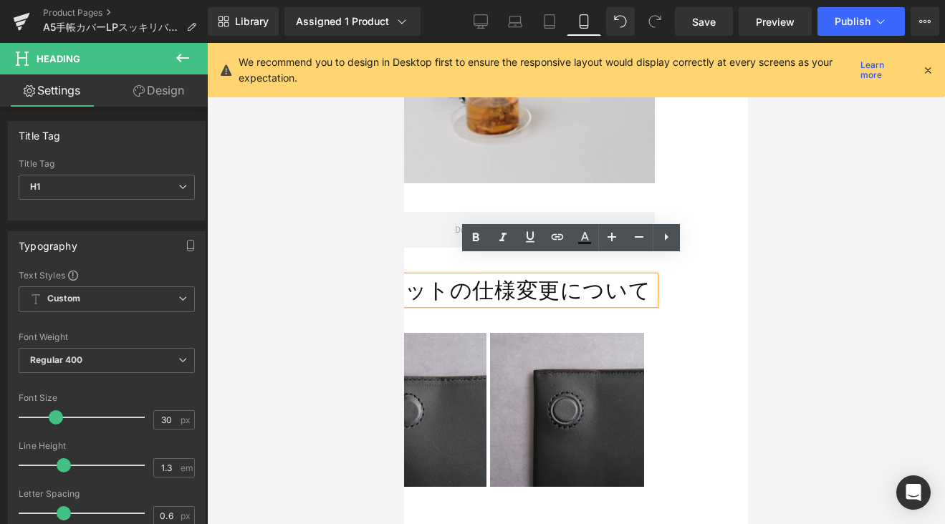
scroll to position [2584, 148]
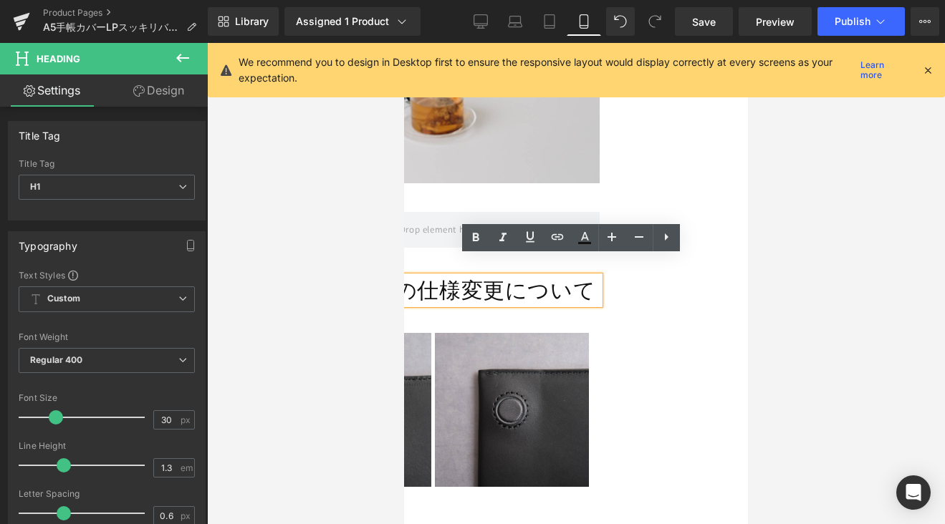
drag, startPoint x: 418, startPoint y: 270, endPoint x: 731, endPoint y: 276, distance: 312.4
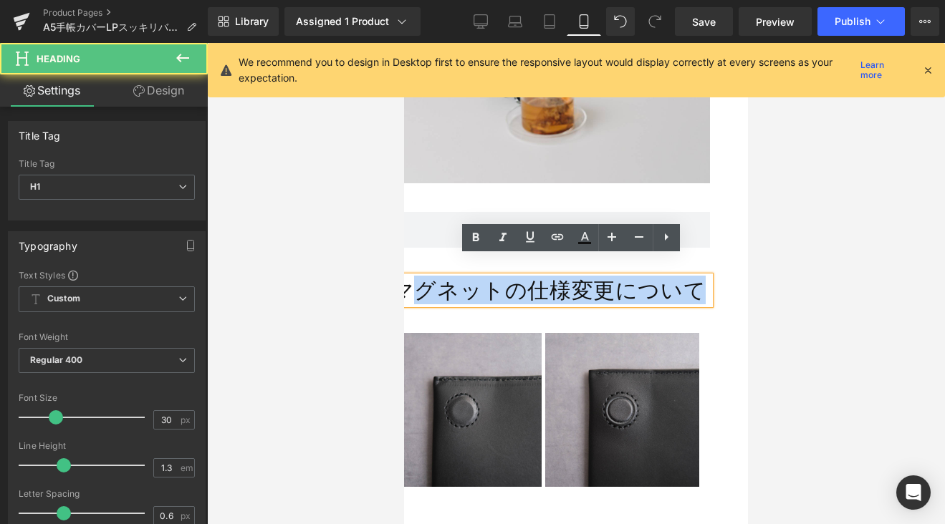
scroll to position [2584, 0]
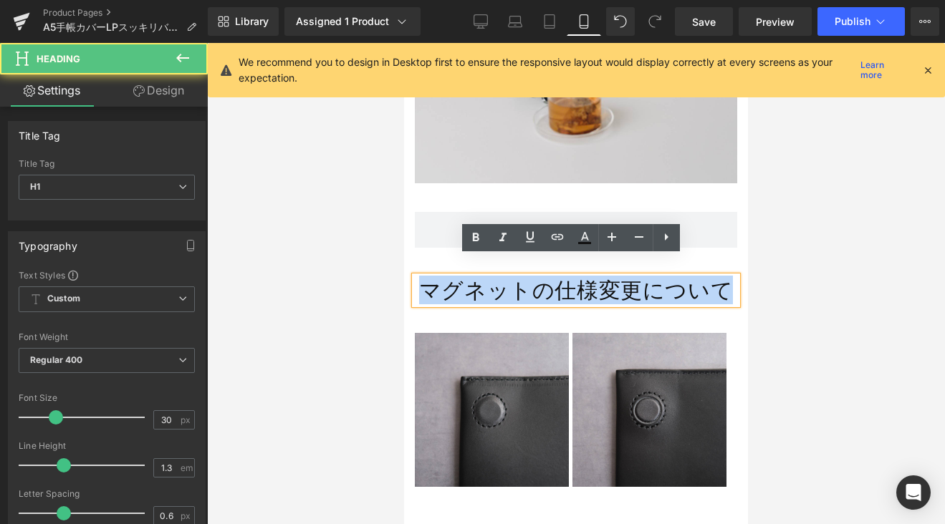
drag, startPoint x: 577, startPoint y: 276, endPoint x: 402, endPoint y: 279, distance: 175.6
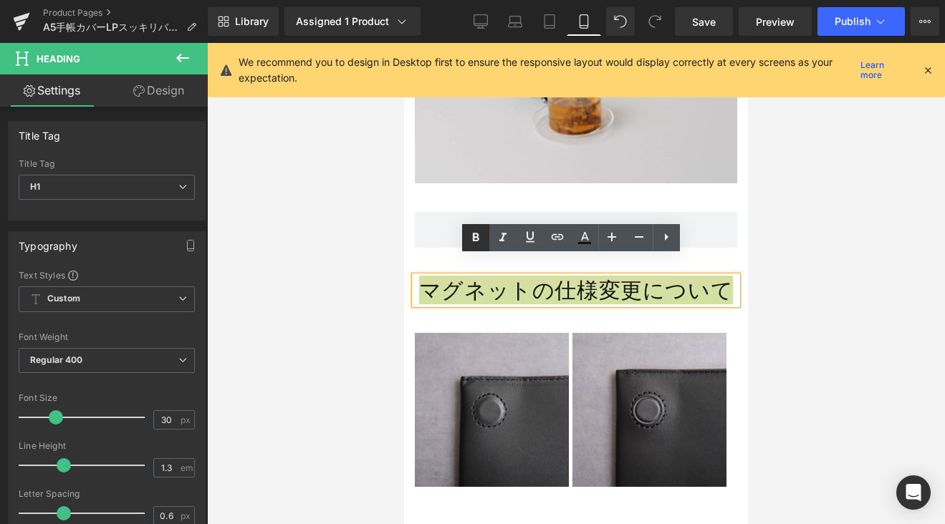
click at [464, 241] on link at bounding box center [475, 237] width 27 height 27
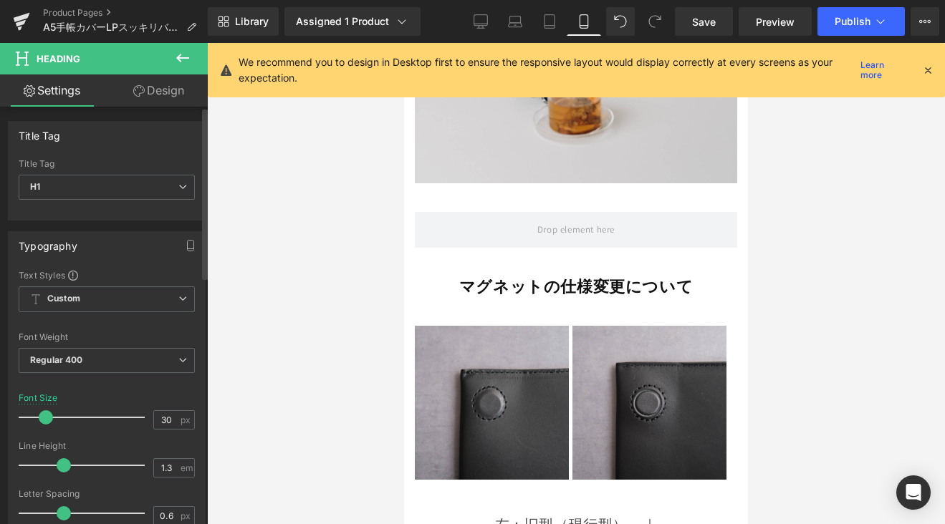
drag, startPoint x: 56, startPoint y: 416, endPoint x: 47, endPoint y: 423, distance: 11.7
click at [47, 423] on span at bounding box center [46, 417] width 14 height 14
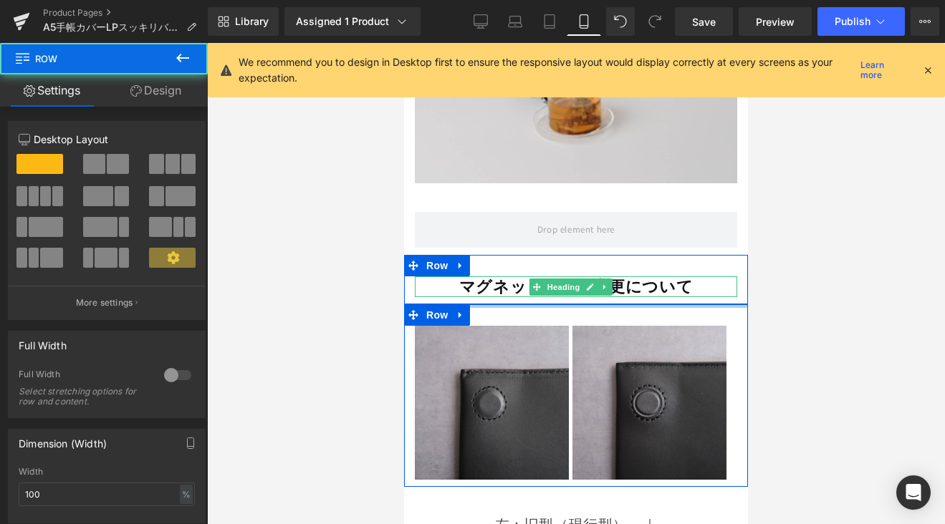
drag, startPoint x: 509, startPoint y: 285, endPoint x: 509, endPoint y: 277, distance: 8.6
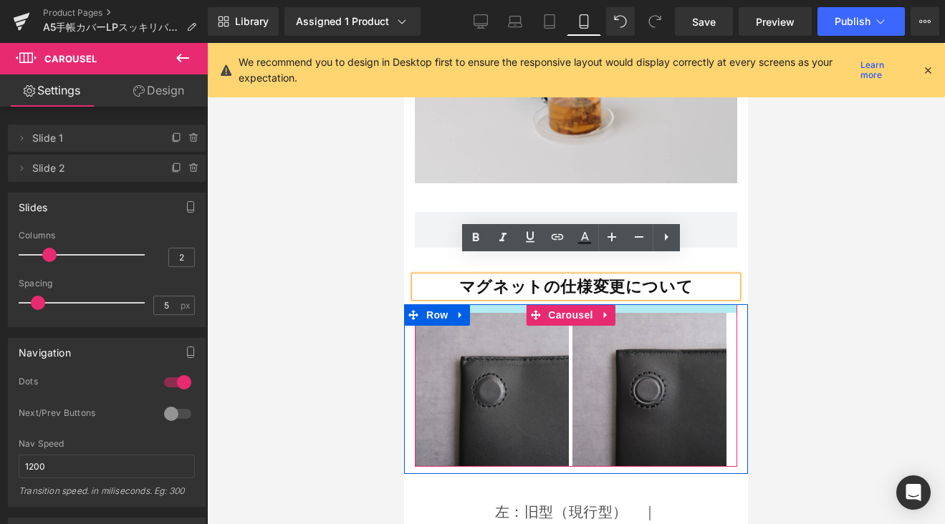
drag, startPoint x: 635, startPoint y: 299, endPoint x: 636, endPoint y: 287, distance: 13.0
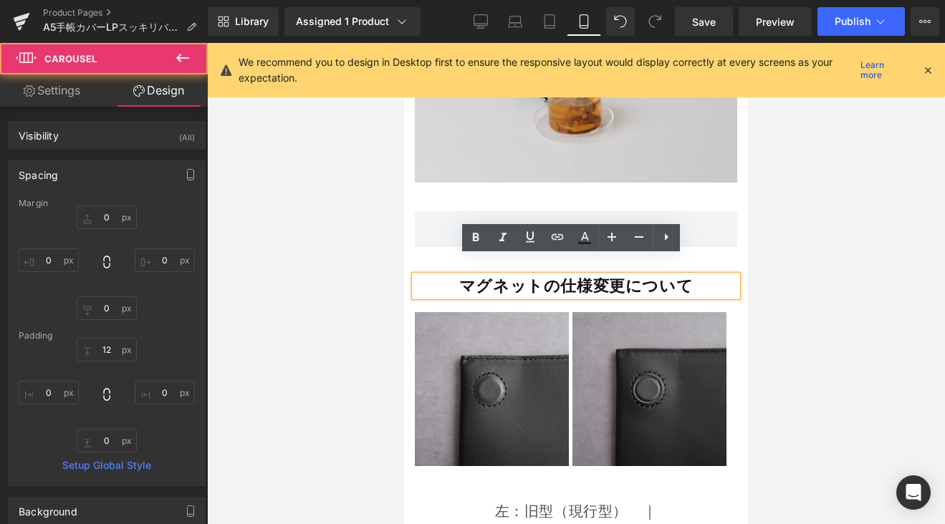
scroll to position [2825, 0]
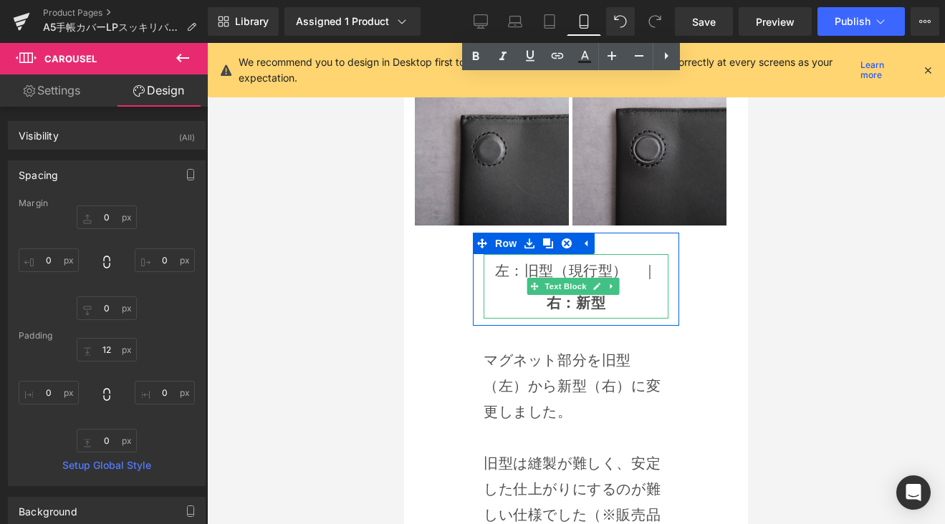
click at [573, 261] on span "左：旧型（現行型）　｜" at bounding box center [576, 270] width 163 height 19
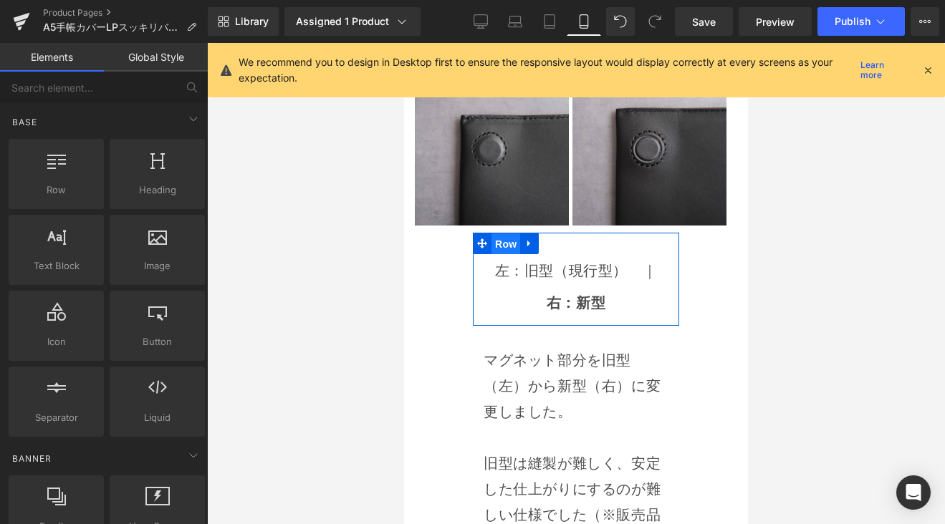
click at [492, 234] on span "Row" at bounding box center [505, 244] width 29 height 21
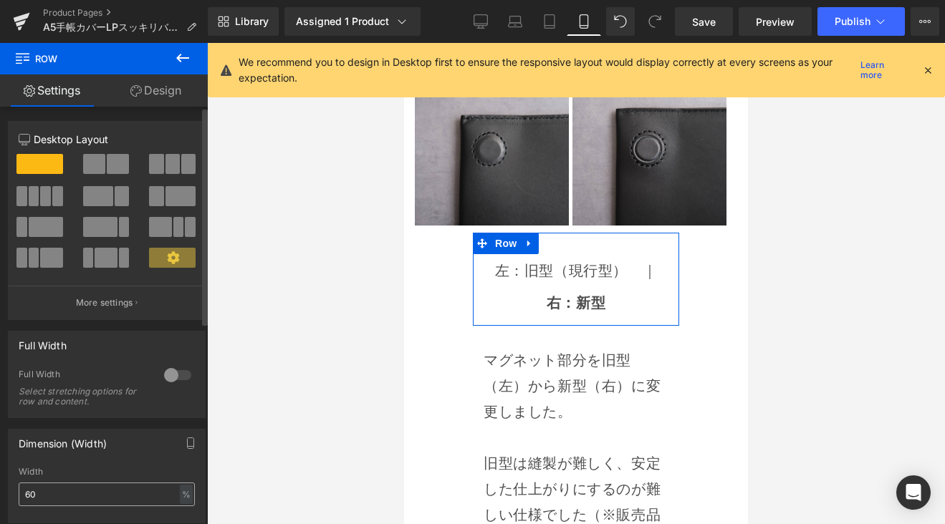
click at [28, 493] on input "60" at bounding box center [107, 495] width 176 height 24
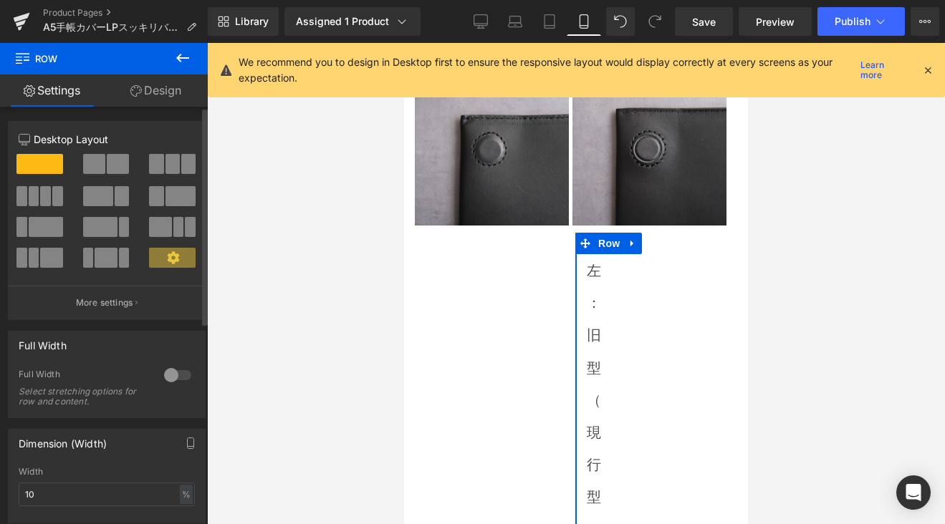
type input "100"
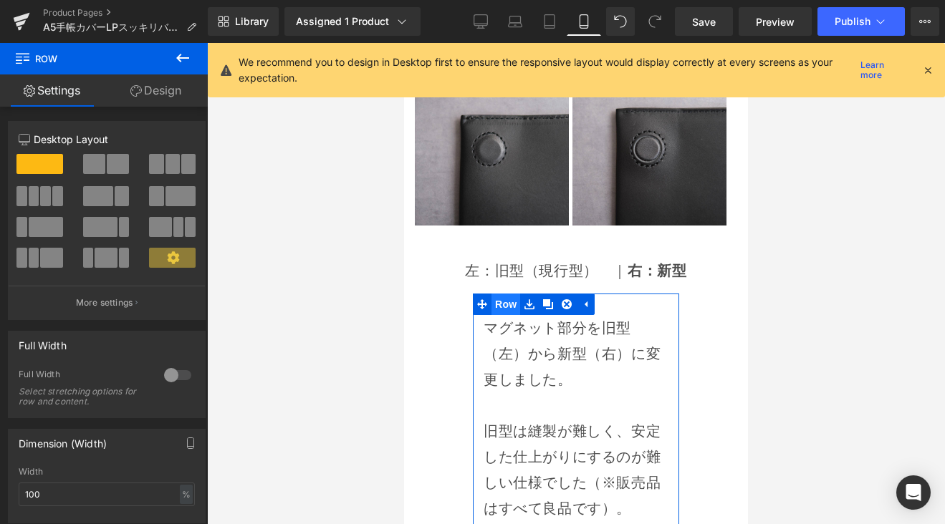
click at [504, 294] on span "Row" at bounding box center [505, 304] width 29 height 21
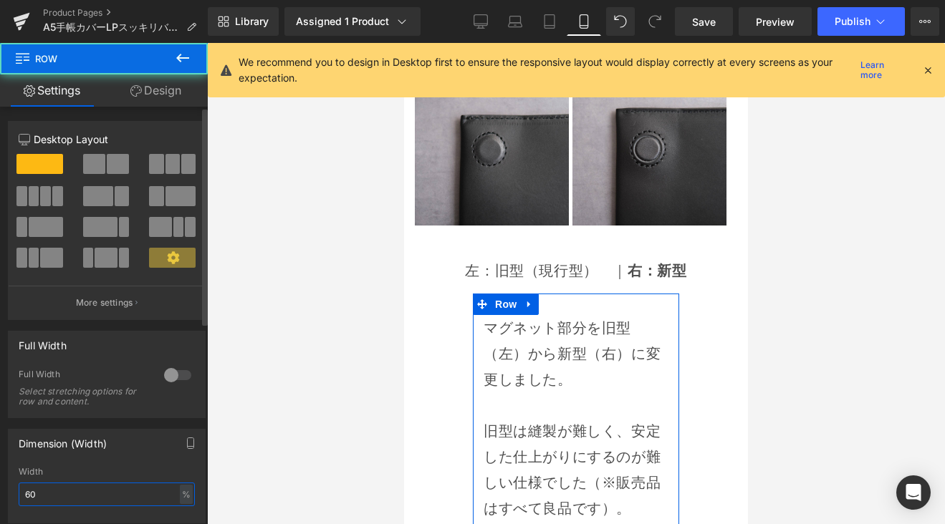
click at [28, 492] on input "60" at bounding box center [107, 495] width 176 height 24
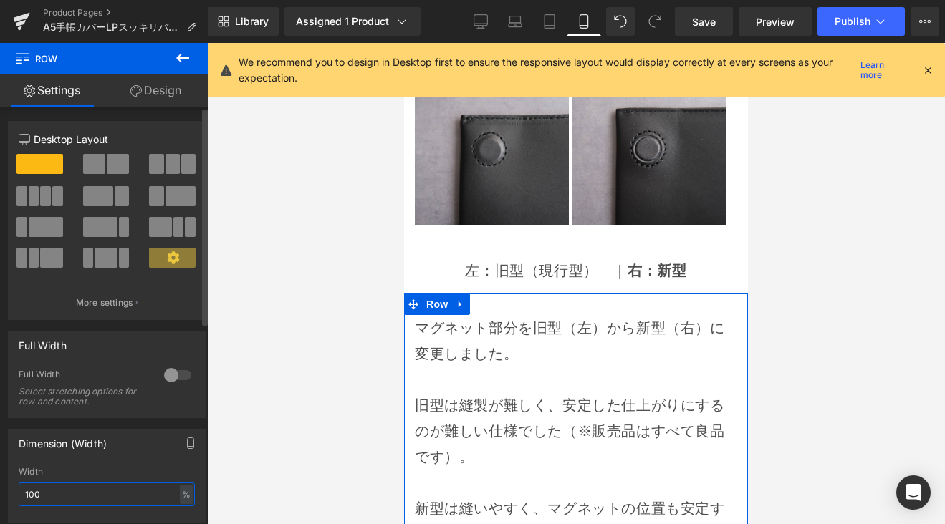
type input "1000"
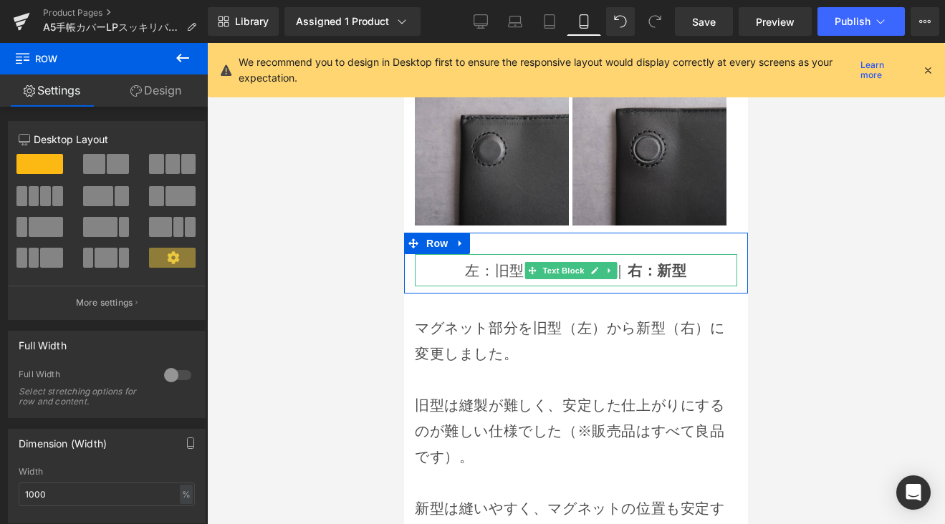
click at [466, 261] on span "左：旧型（現行型）　｜" at bounding box center [546, 270] width 163 height 19
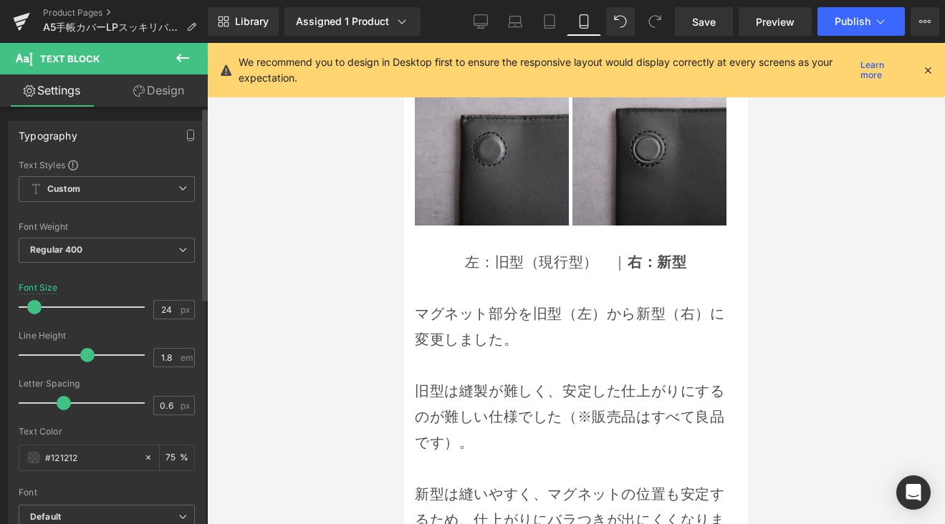
drag, startPoint x: 49, startPoint y: 305, endPoint x: 35, endPoint y: 312, distance: 15.1
click at [35, 312] on span at bounding box center [34, 307] width 14 height 14
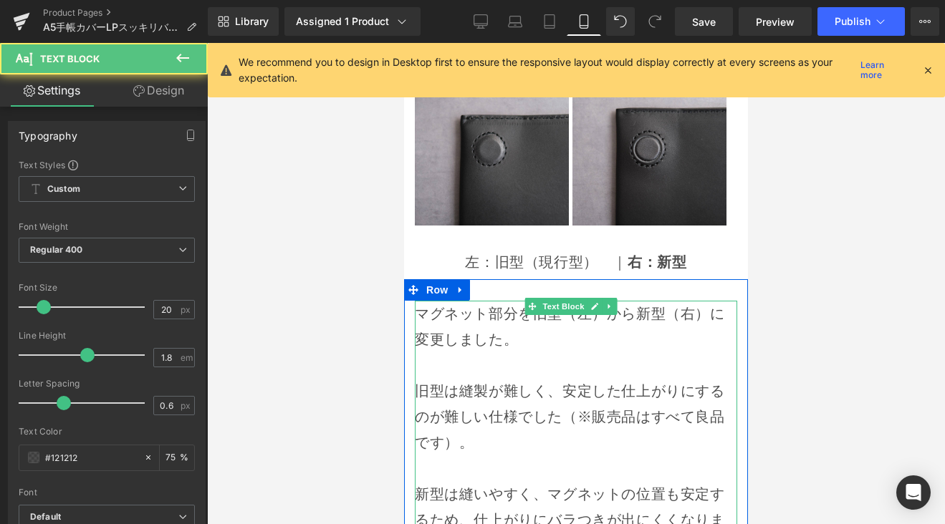
click at [428, 301] on p "マグネット部分を旧型（左）から新型（右）に変更しました。" at bounding box center [576, 327] width 322 height 52
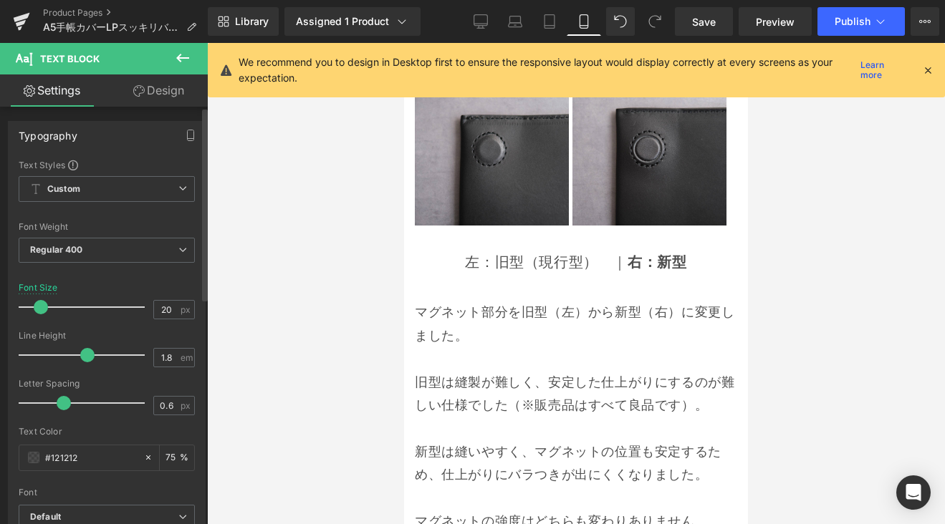
click at [39, 311] on span at bounding box center [41, 307] width 14 height 14
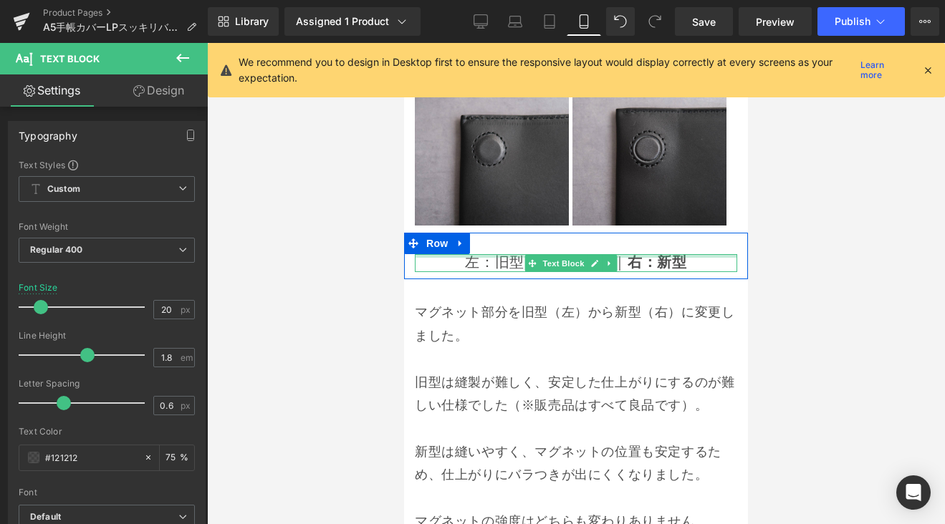
click at [471, 254] on div at bounding box center [576, 256] width 322 height 4
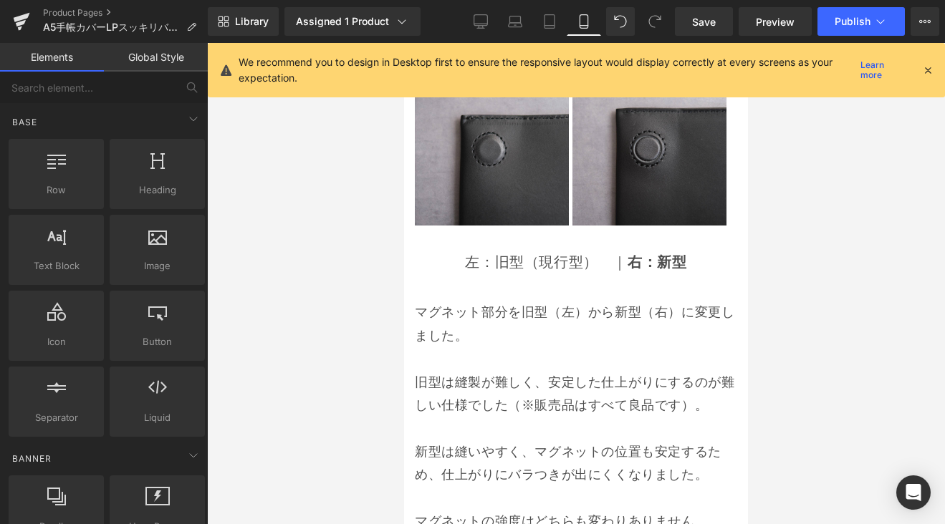
click at [373, 237] on div at bounding box center [576, 283] width 738 height 481
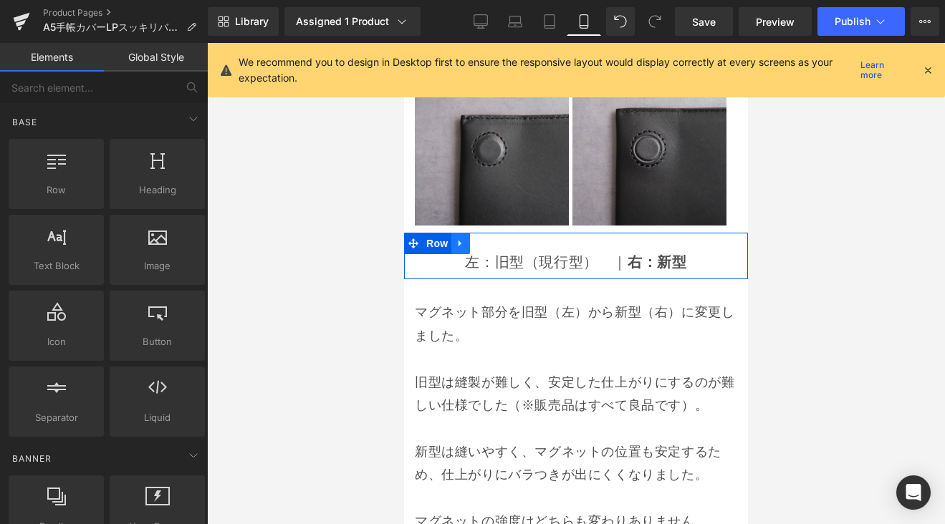
click at [460, 241] on icon at bounding box center [459, 244] width 3 height 6
click at [493, 239] on icon at bounding box center [498, 244] width 10 height 11
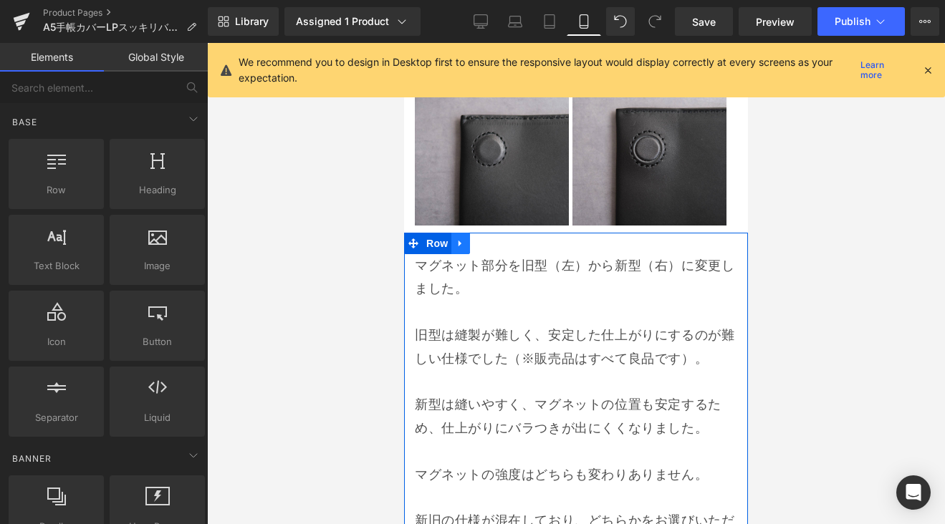
click at [465, 239] on icon at bounding box center [461, 244] width 10 height 11
click at [479, 239] on icon at bounding box center [479, 244] width 10 height 10
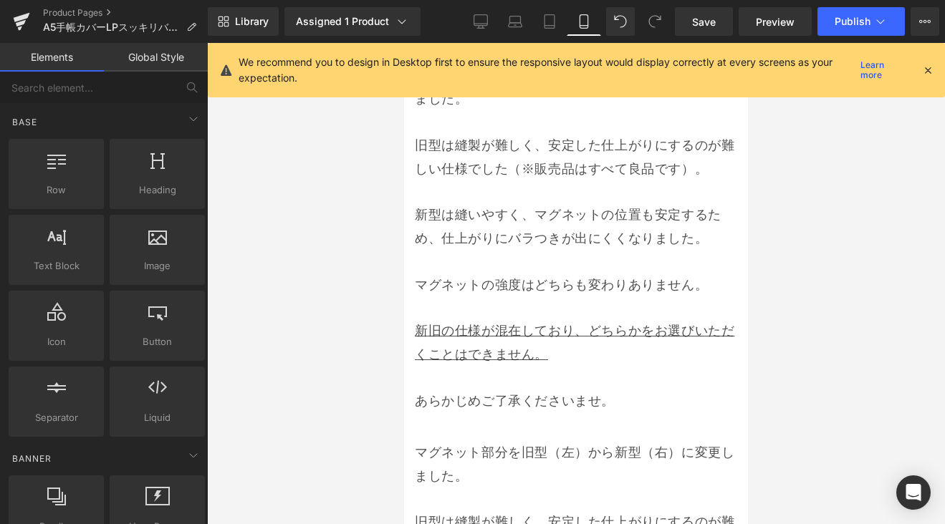
click at [546, 274] on p "マグネットの強度はどちらも変わりありません。" at bounding box center [576, 285] width 322 height 23
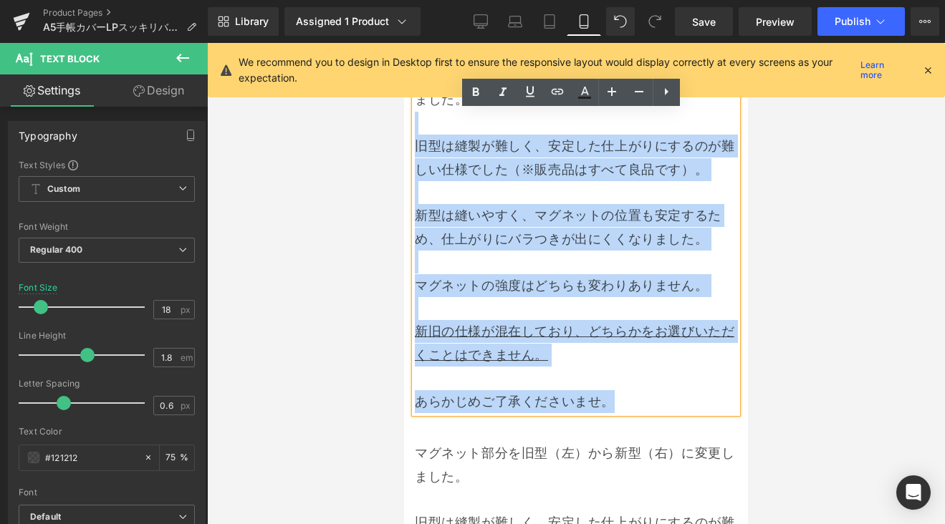
drag, startPoint x: 629, startPoint y: 380, endPoint x: 409, endPoint y: 103, distance: 353.9
click at [409, 103] on div "マグネット部分を旧型（左）から新型（右）に変更しました。 旧型は縫製が難しく、安定した仕上がりにするのが難しい仕様でした（※販売品はすべて良品です）。 新型は…" at bounding box center [576, 239] width 344 height 348
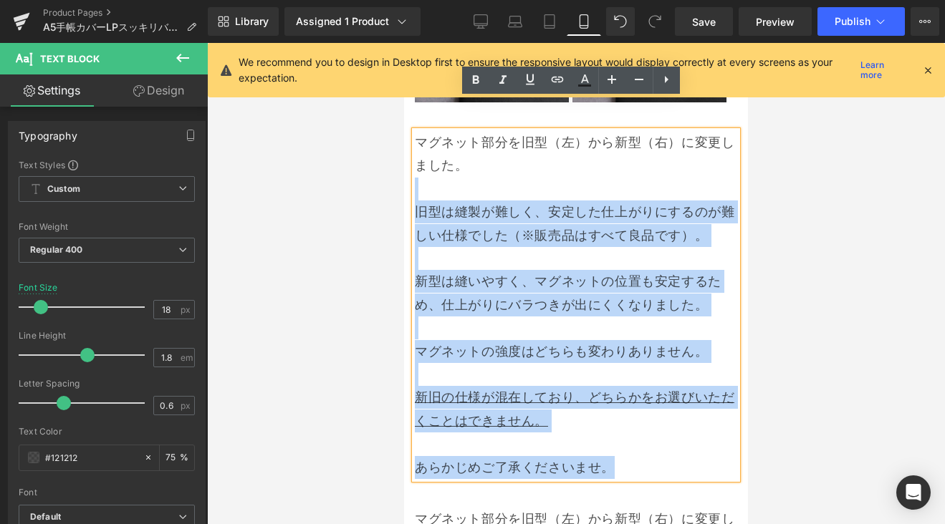
scroll to position [2911, 0]
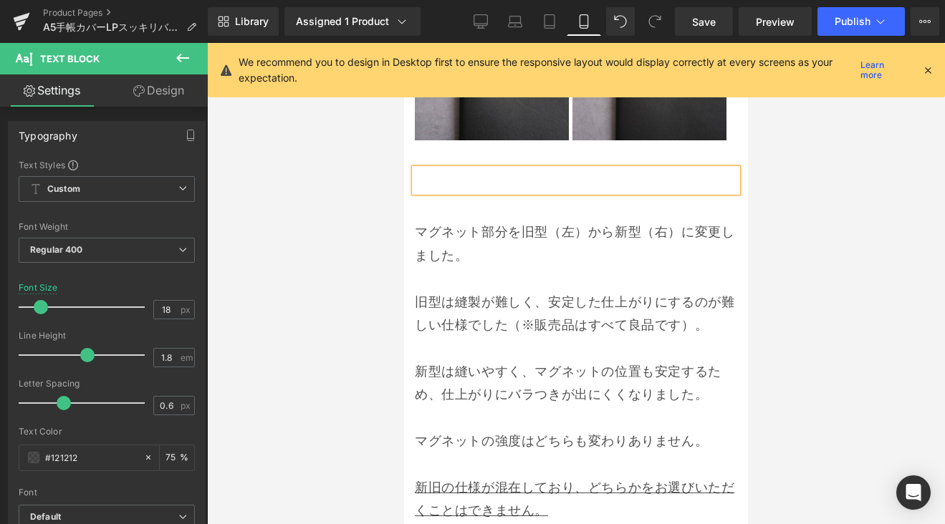
click at [456, 169] on p at bounding box center [576, 180] width 322 height 23
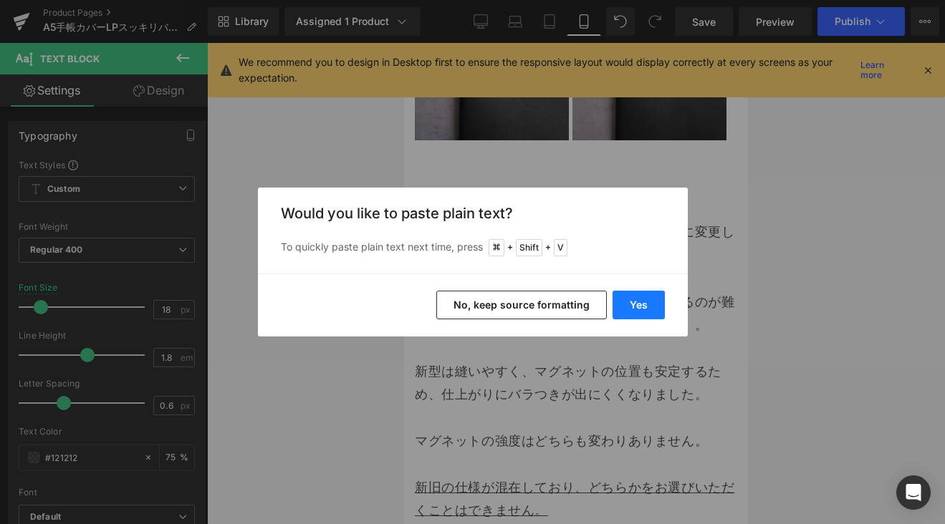
click at [630, 298] on button "Yes" at bounding box center [639, 305] width 52 height 29
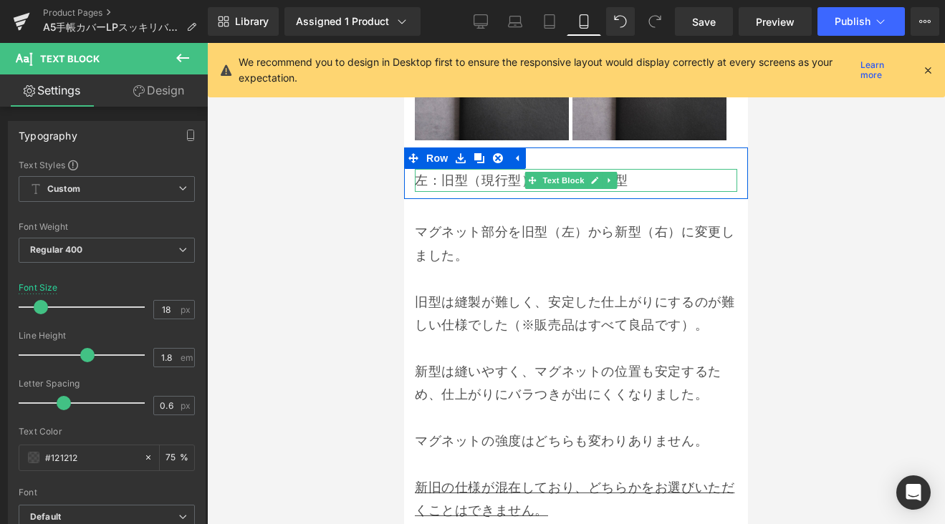
click at [501, 169] on p "左：旧型（現行型）　｜　右：新型" at bounding box center [576, 180] width 322 height 23
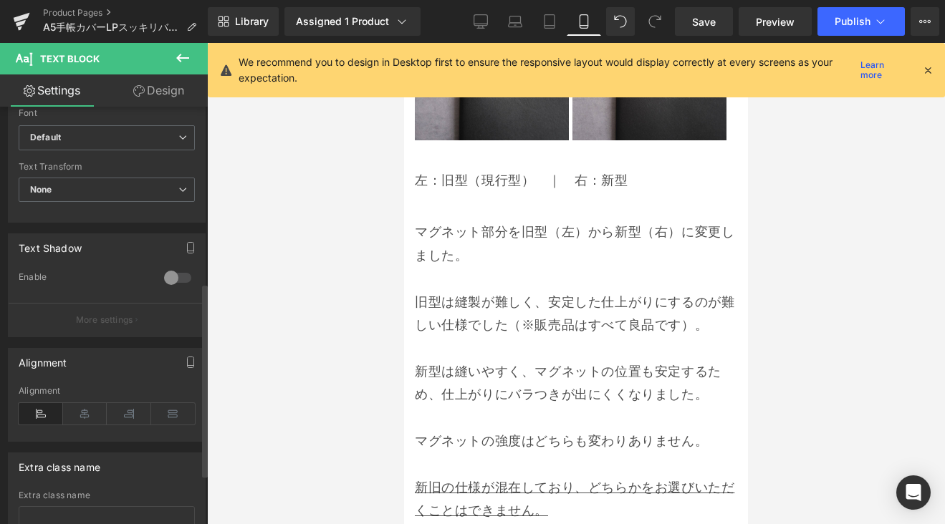
scroll to position [380, 0]
click at [91, 406] on icon at bounding box center [85, 413] width 44 height 21
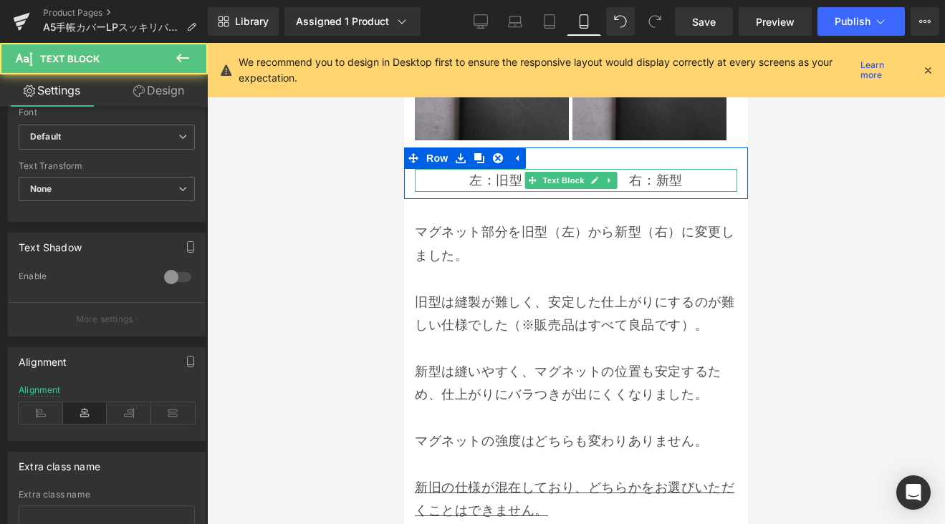
click at [459, 169] on p "左：旧型（現行型）　｜　右：新型" at bounding box center [576, 180] width 322 height 23
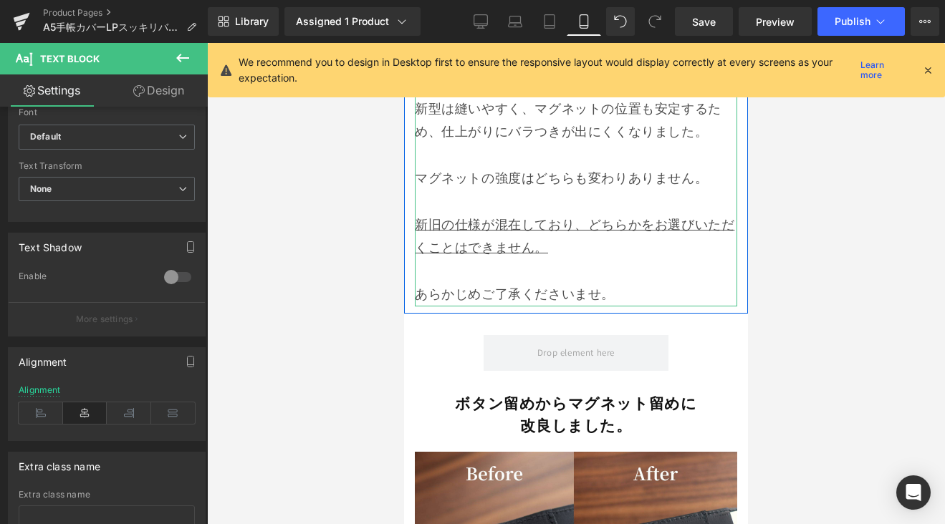
scroll to position [3266, 0]
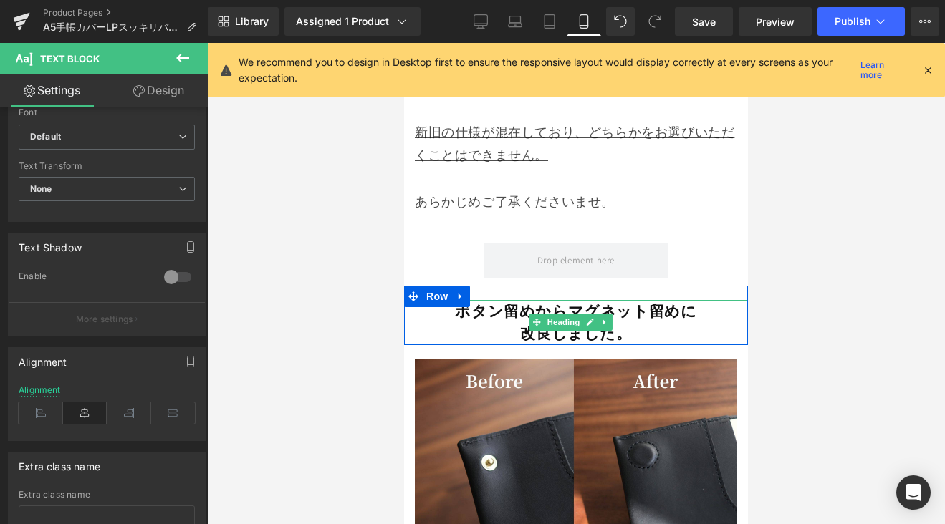
click at [476, 302] on strong "ボタン留めからマグネット留め" at bounding box center [567, 311] width 225 height 19
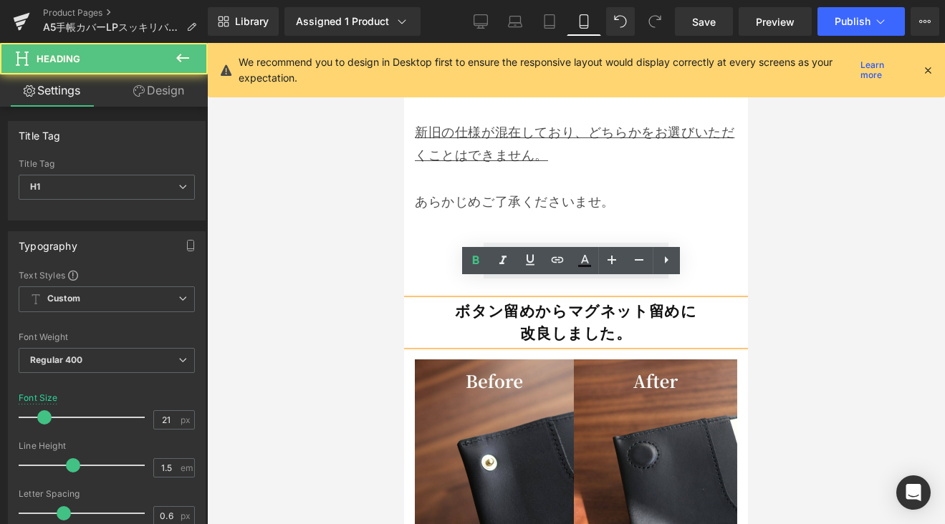
click at [357, 272] on div at bounding box center [576, 283] width 738 height 481
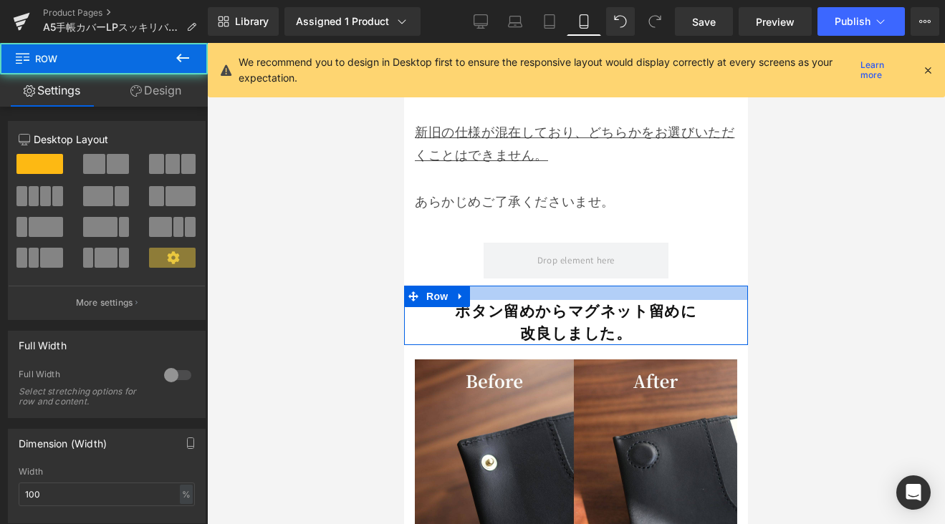
click at [484, 286] on div at bounding box center [576, 293] width 344 height 14
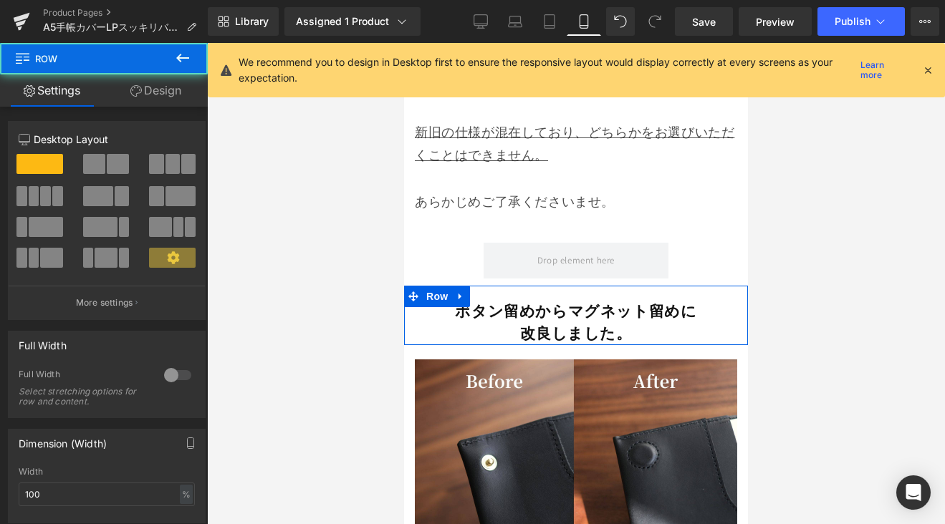
drag, startPoint x: 460, startPoint y: 272, endPoint x: 467, endPoint y: 273, distance: 7.3
click at [460, 291] on icon at bounding box center [461, 296] width 10 height 11
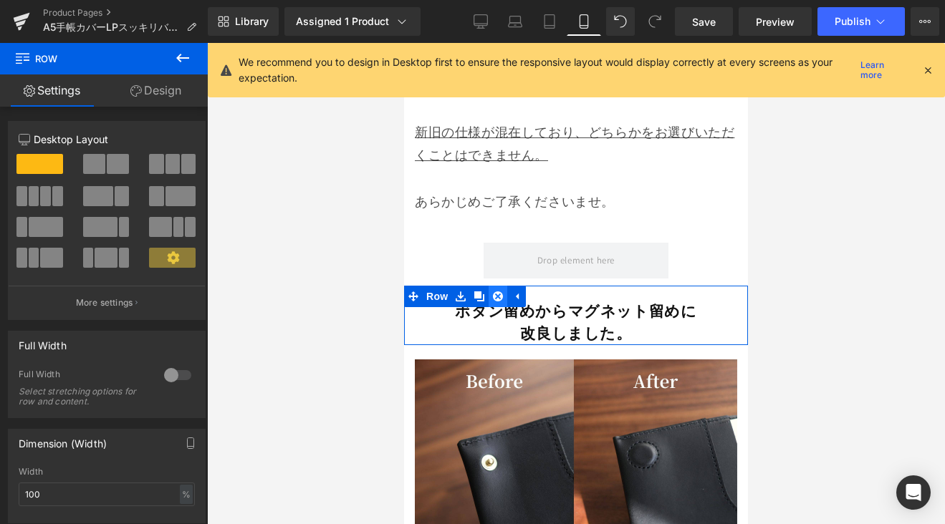
click at [496, 291] on icon at bounding box center [498, 296] width 10 height 11
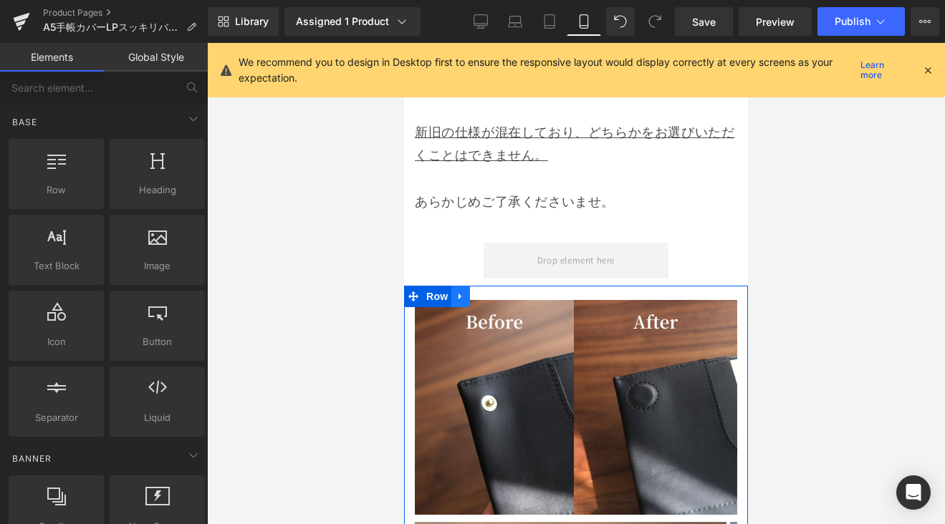
click at [469, 286] on link at bounding box center [460, 296] width 19 height 21
click at [501, 292] on icon at bounding box center [498, 297] width 10 height 10
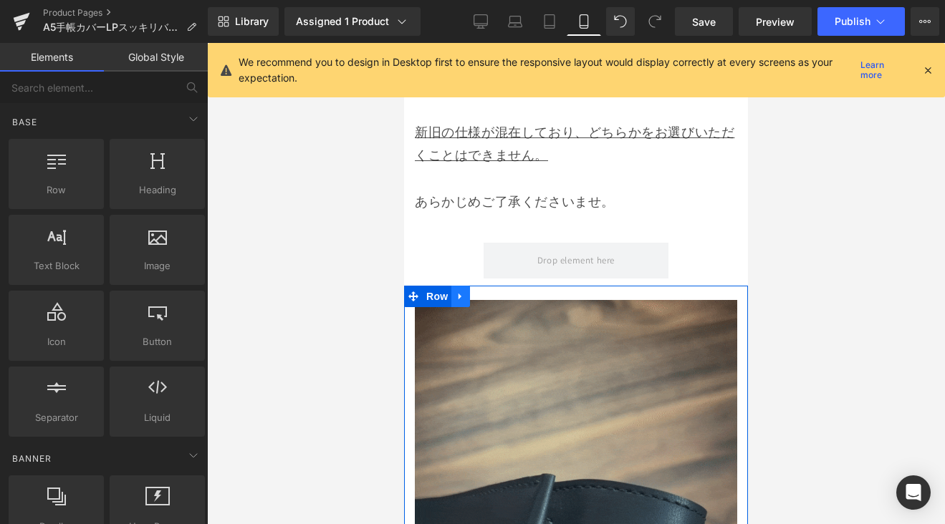
click at [468, 286] on link at bounding box center [460, 296] width 19 height 21
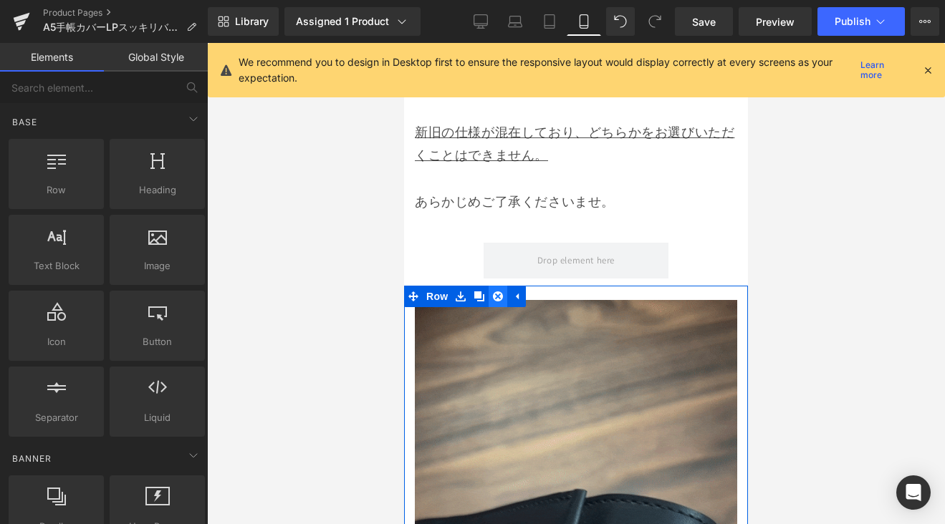
click at [494, 292] on icon at bounding box center [498, 297] width 10 height 10
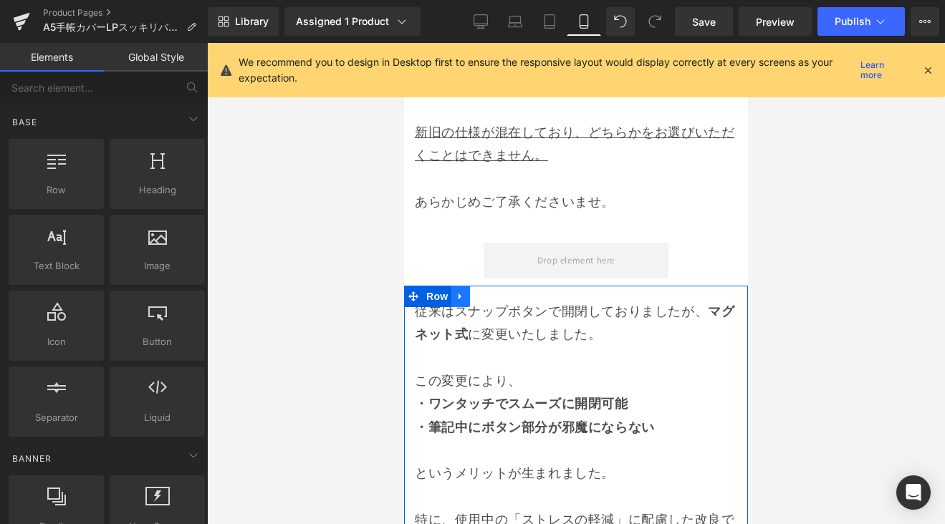
click at [460, 293] on icon at bounding box center [459, 296] width 3 height 6
click at [497, 292] on icon at bounding box center [498, 297] width 10 height 10
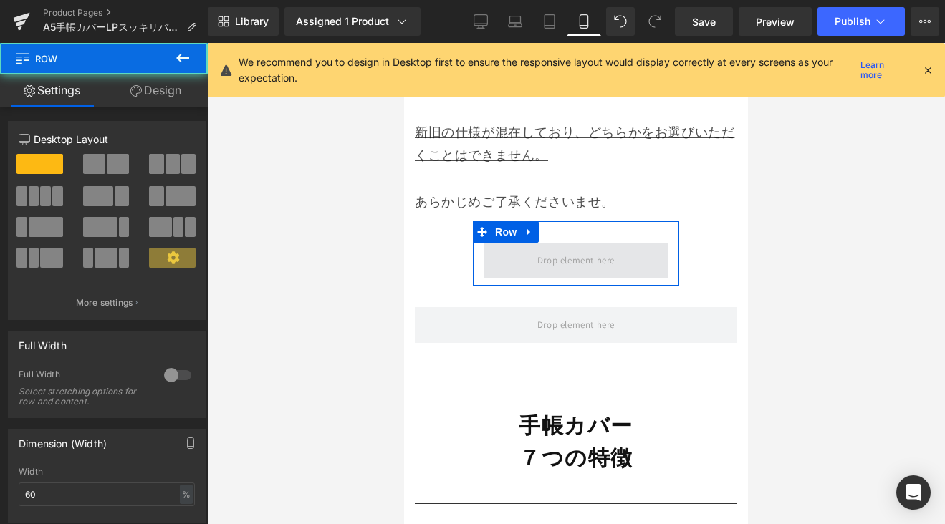
click at [504, 253] on span at bounding box center [576, 261] width 185 height 36
click at [530, 226] on icon at bounding box center [529, 231] width 10 height 11
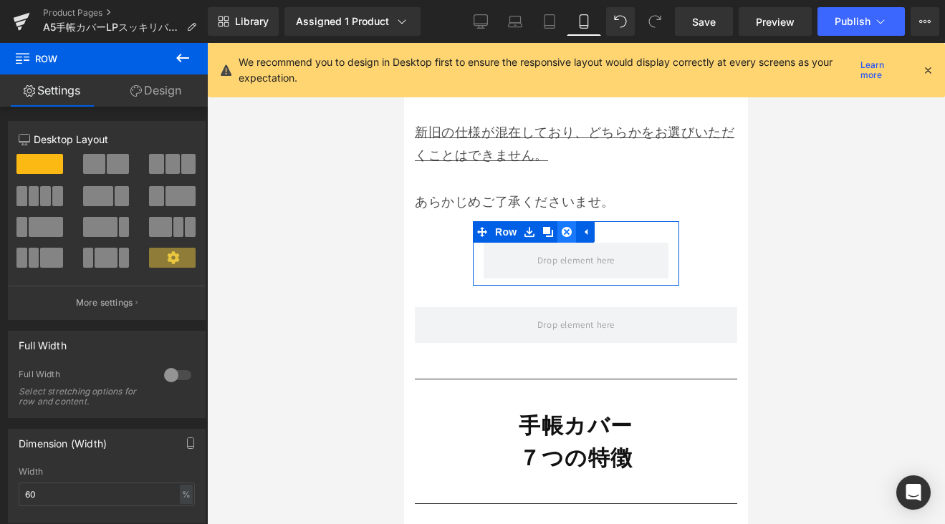
click at [566, 226] on icon at bounding box center [567, 231] width 10 height 11
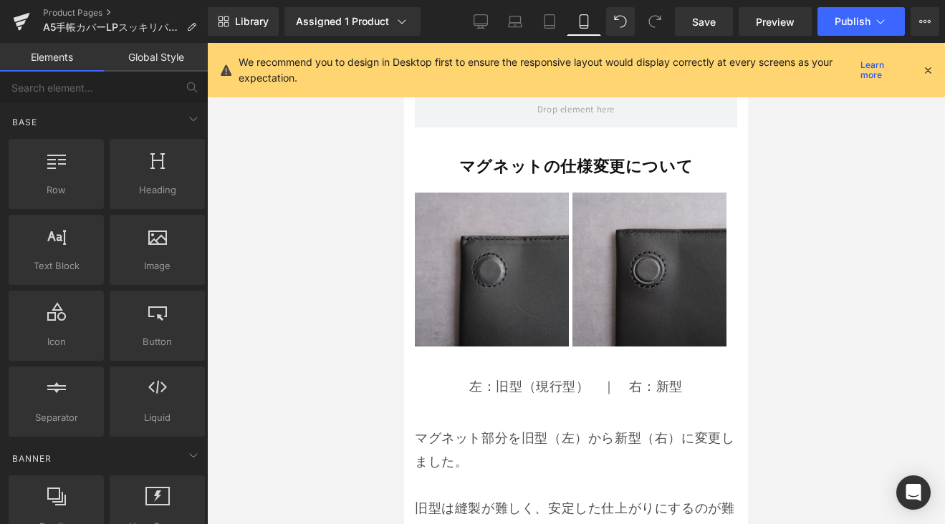
scroll to position [2704, 0]
click at [493, 29] on link "Desktop" at bounding box center [481, 21] width 34 height 29
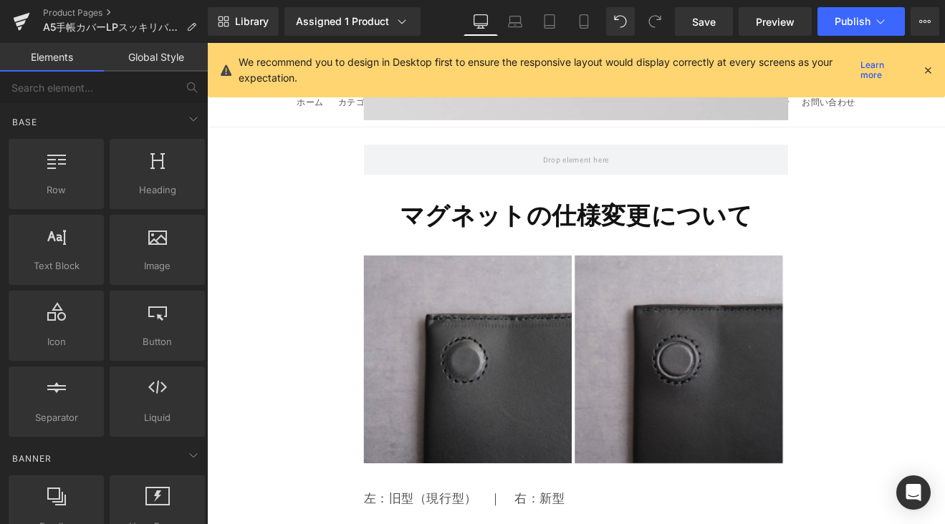
scroll to position [3032, 0]
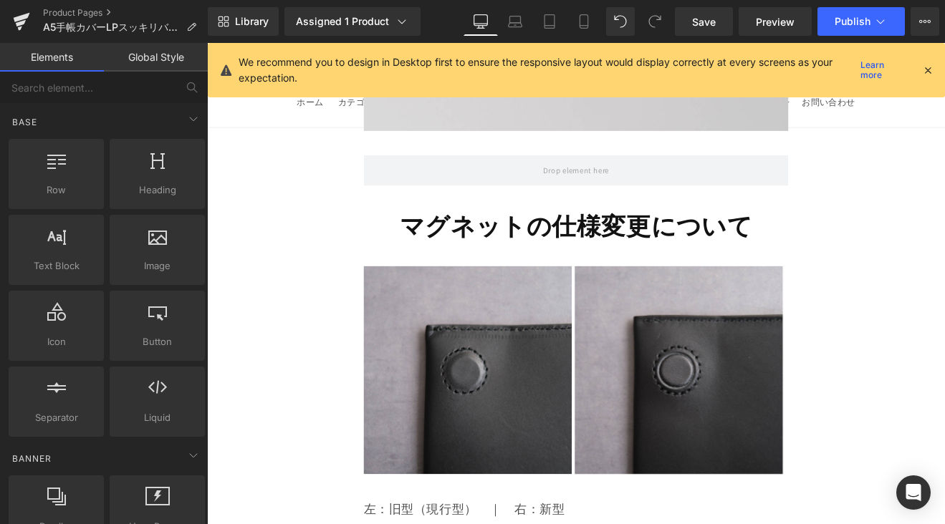
click at [677, 239] on strong "マグネットの仕様変更について" at bounding box center [640, 257] width 414 height 37
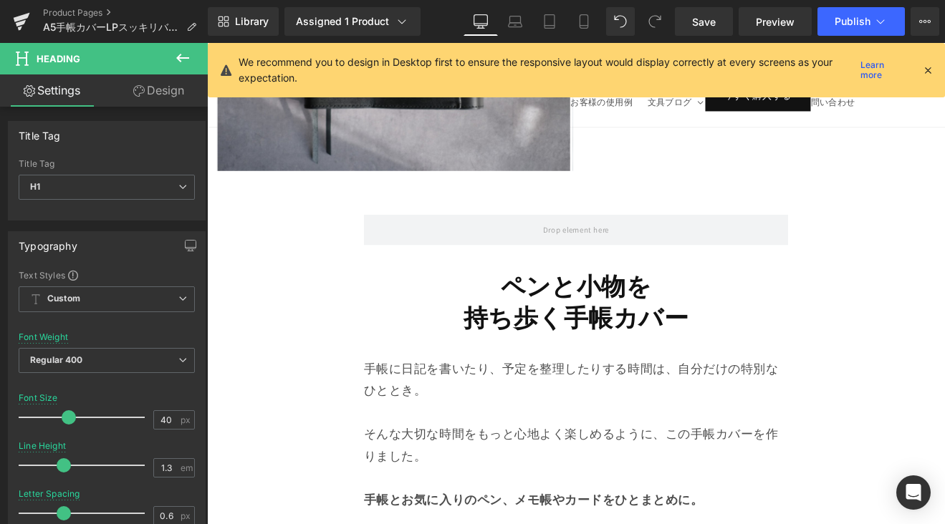
scroll to position [950, 0]
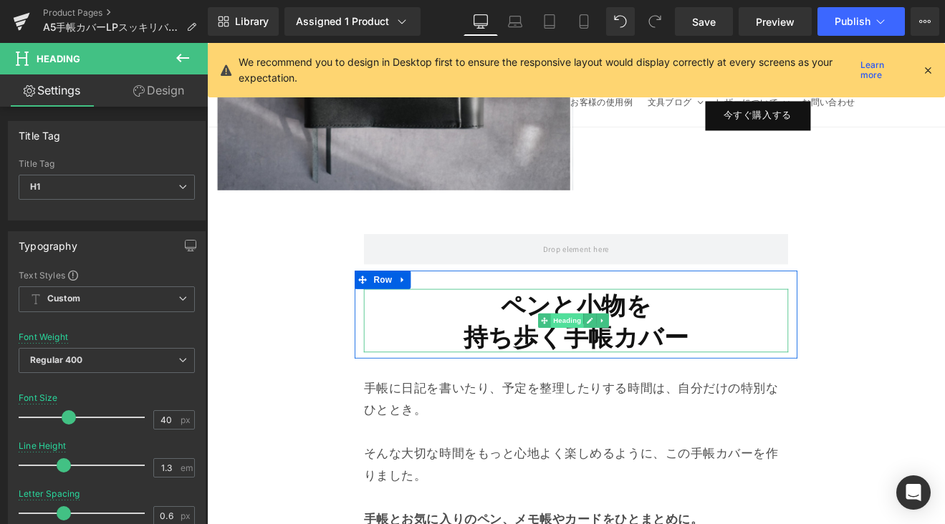
click at [643, 367] on span "Heading" at bounding box center [629, 369] width 39 height 17
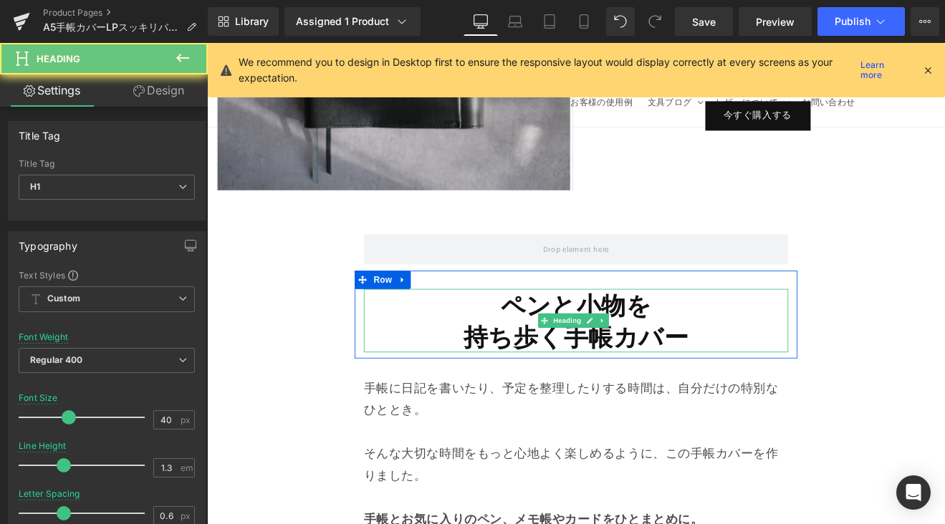
click at [561, 362] on strong "ペンと小物を" at bounding box center [641, 350] width 178 height 37
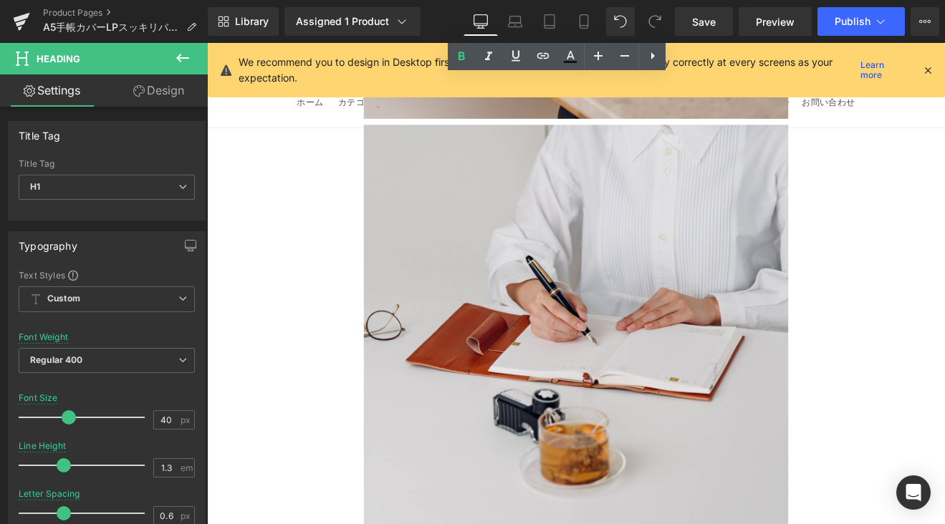
scroll to position [3009, 0]
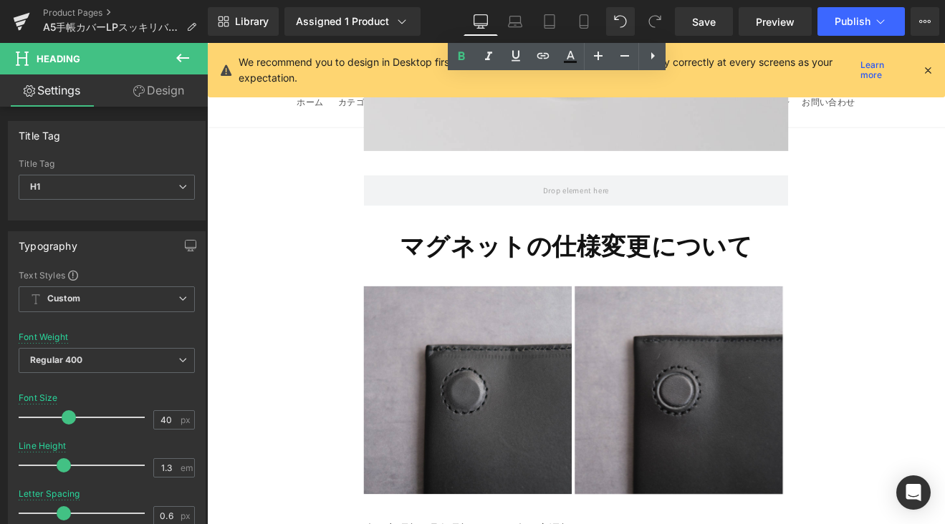
click at [489, 263] on strong "マグネットの仕様変更について" at bounding box center [640, 281] width 414 height 37
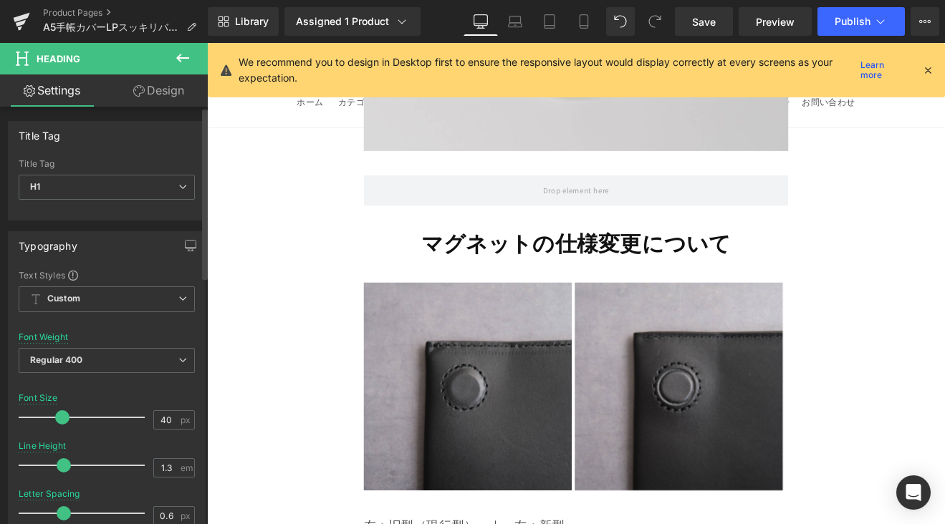
click at [58, 422] on span at bounding box center [62, 417] width 14 height 14
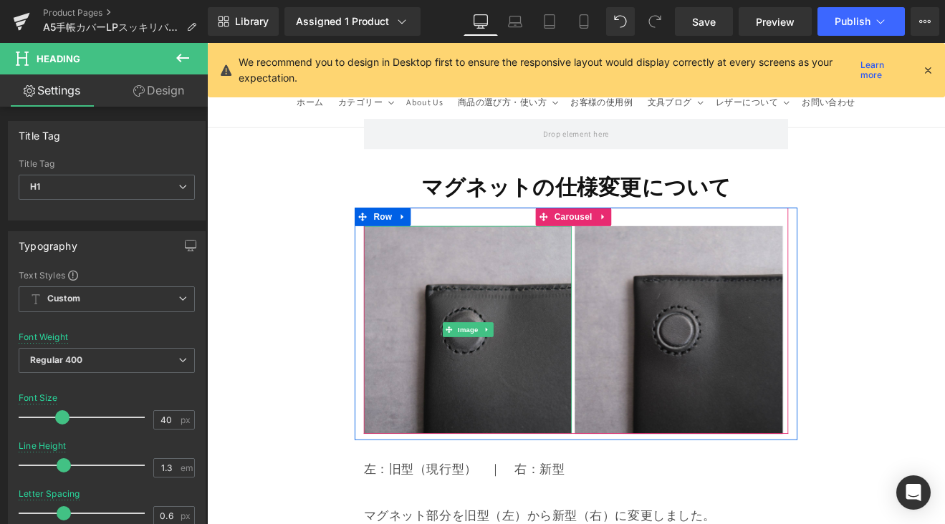
scroll to position [3076, 0]
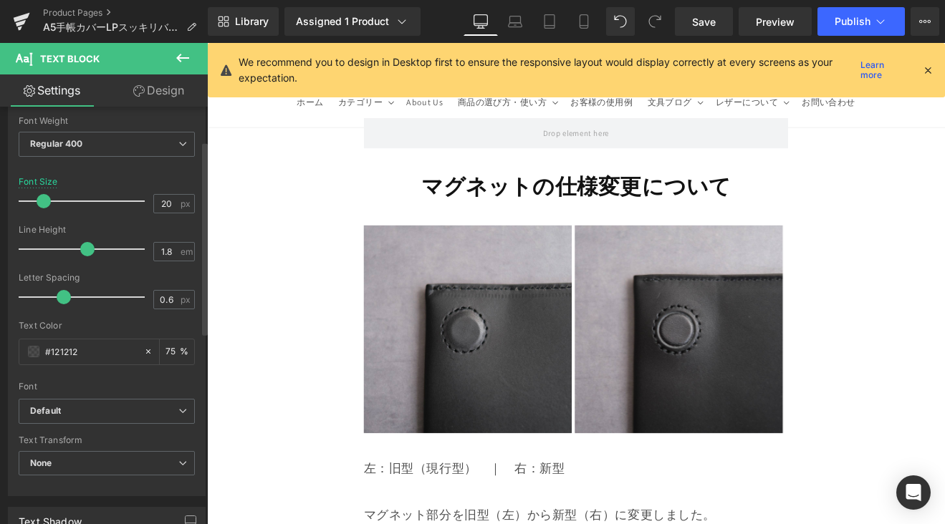
scroll to position [280, 0]
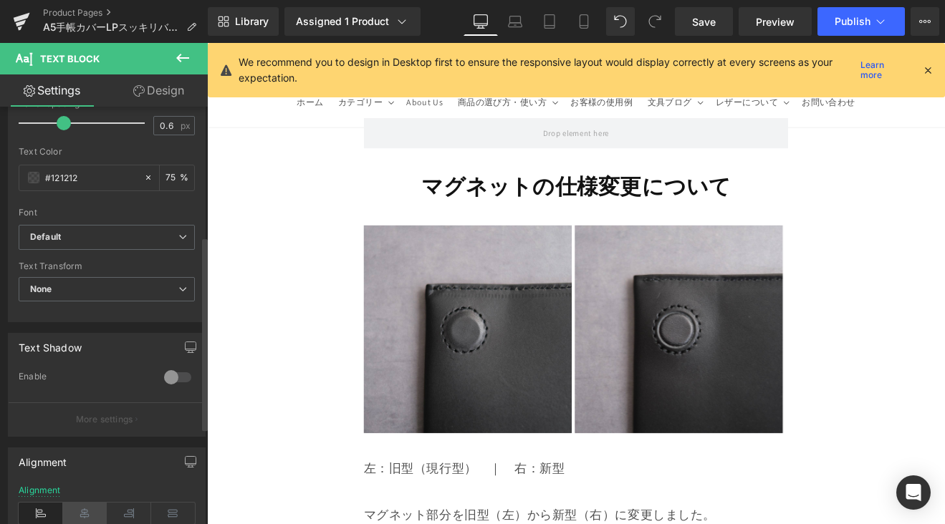
click at [82, 508] on icon at bounding box center [85, 513] width 44 height 21
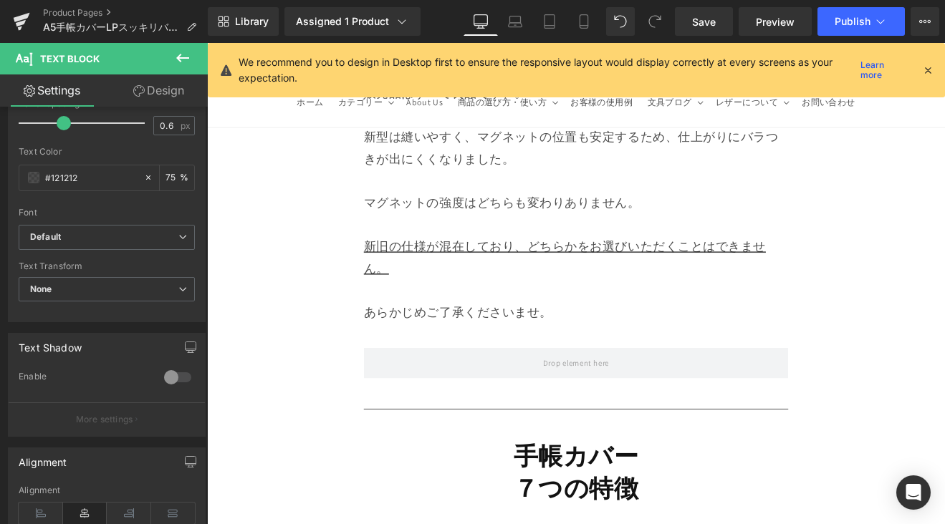
scroll to position [3660, 0]
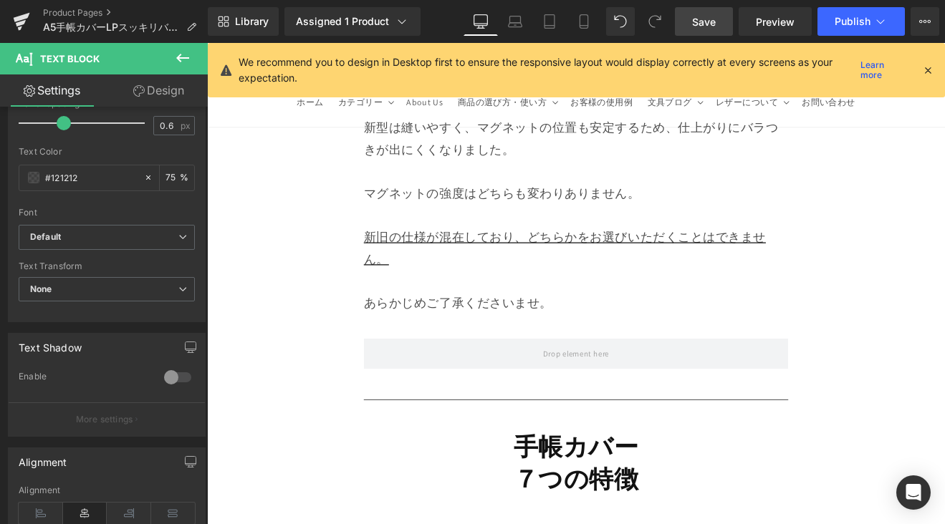
click at [711, 29] on link "Save" at bounding box center [704, 21] width 58 height 29
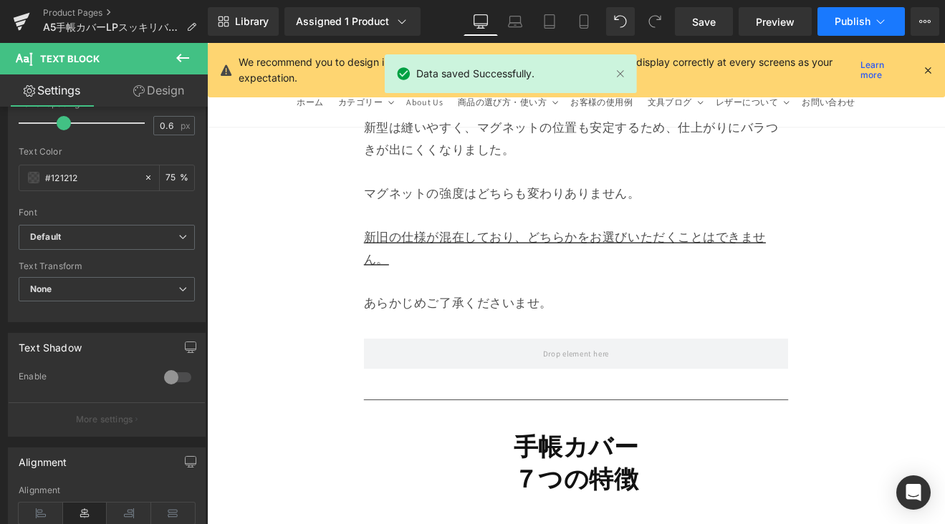
click at [853, 27] on span "Publish" at bounding box center [853, 21] width 36 height 11
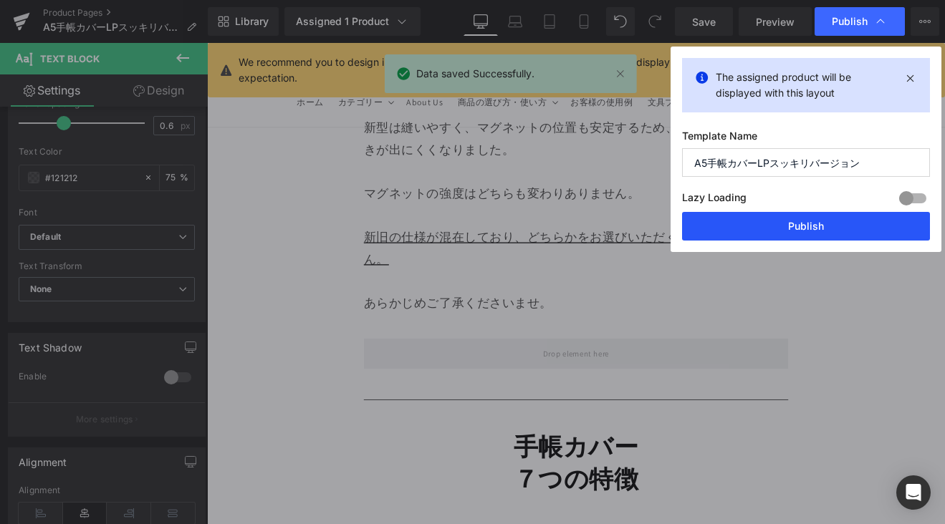
click at [837, 218] on button "Publish" at bounding box center [806, 226] width 248 height 29
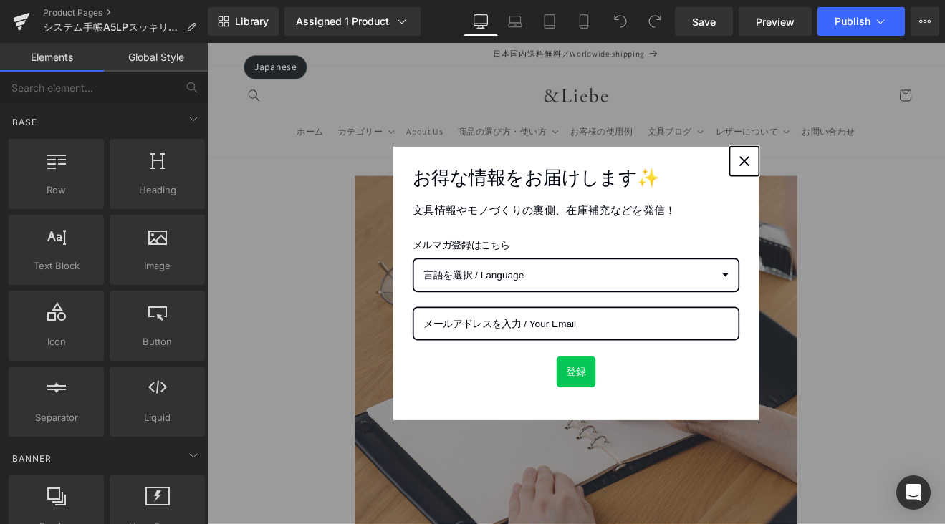
click at [832, 179] on icon "close icon" at bounding box center [837, 181] width 11 height 11
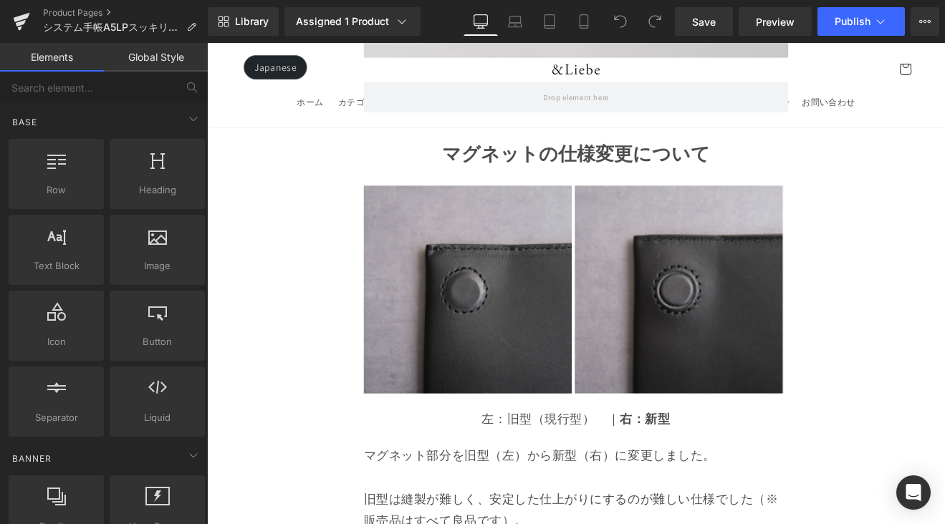
scroll to position [3502, 0]
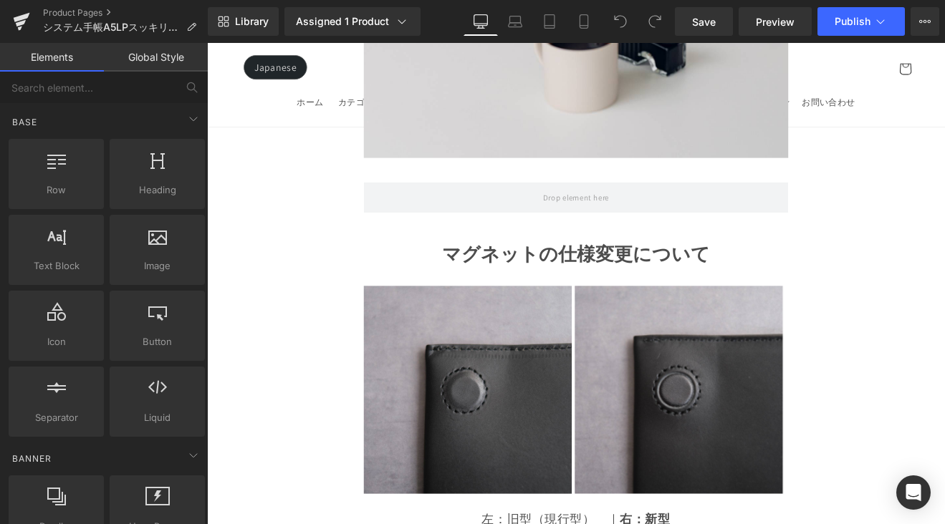
click at [695, 277] on undefined "マグネットの仕様変更について" at bounding box center [641, 291] width 314 height 29
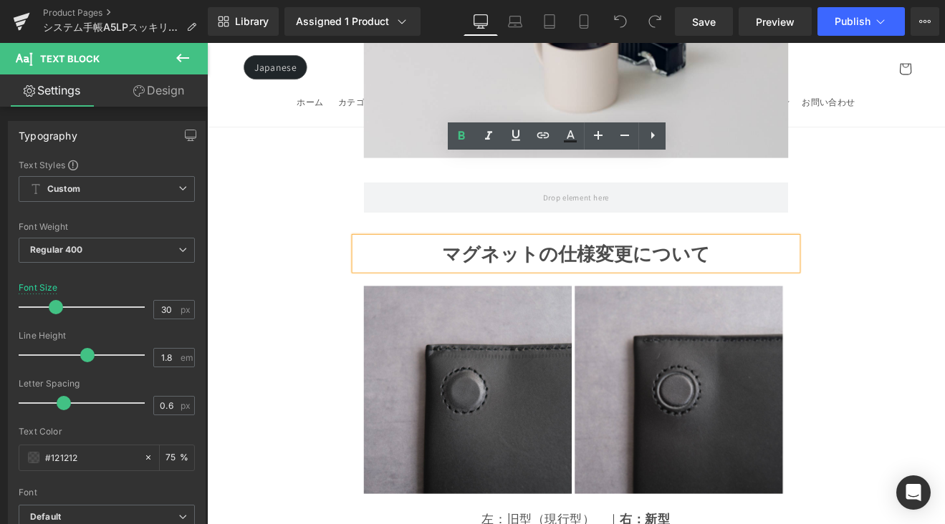
click at [601, 277] on undefined "マグネットの仕様変更について" at bounding box center [641, 291] width 314 height 29
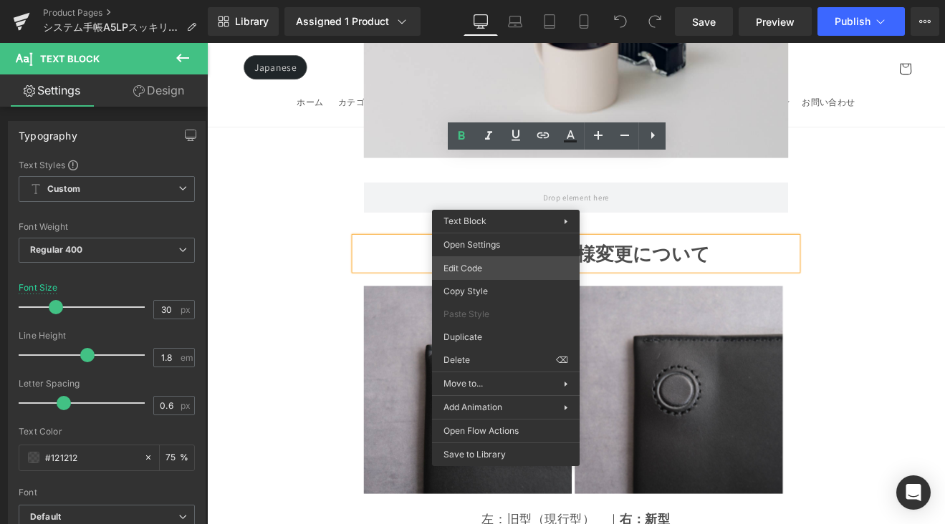
click at [499, 0] on div "You are previewing how the will restyle your page. You can not edit Elements in…" at bounding box center [472, 0] width 945 height 0
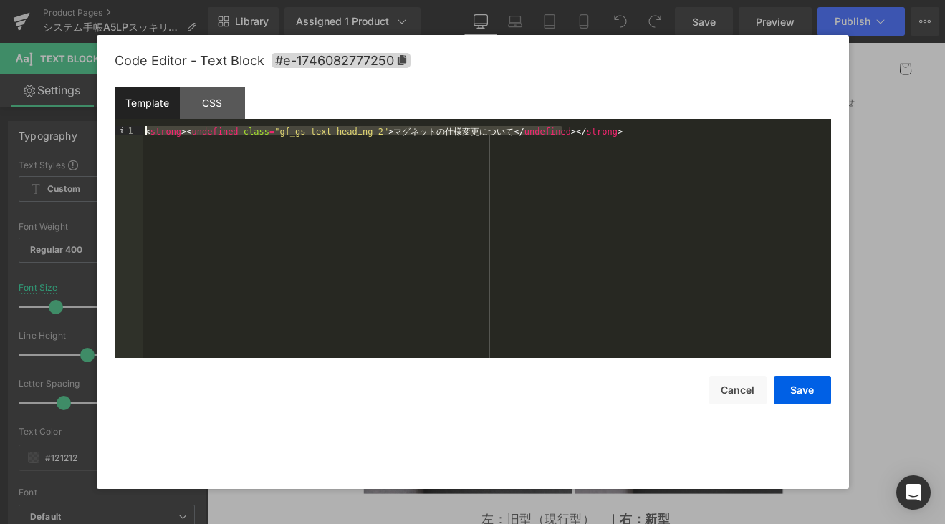
drag, startPoint x: 557, startPoint y: 138, endPoint x: 110, endPoint y: 133, distance: 447.1
click at [110, 133] on div "Code Editor - Text Block #e-1746082777250 Template CSS 1 < strong > < undefined…" at bounding box center [473, 262] width 752 height 454
click at [746, 403] on button "Cancel" at bounding box center [737, 390] width 57 height 29
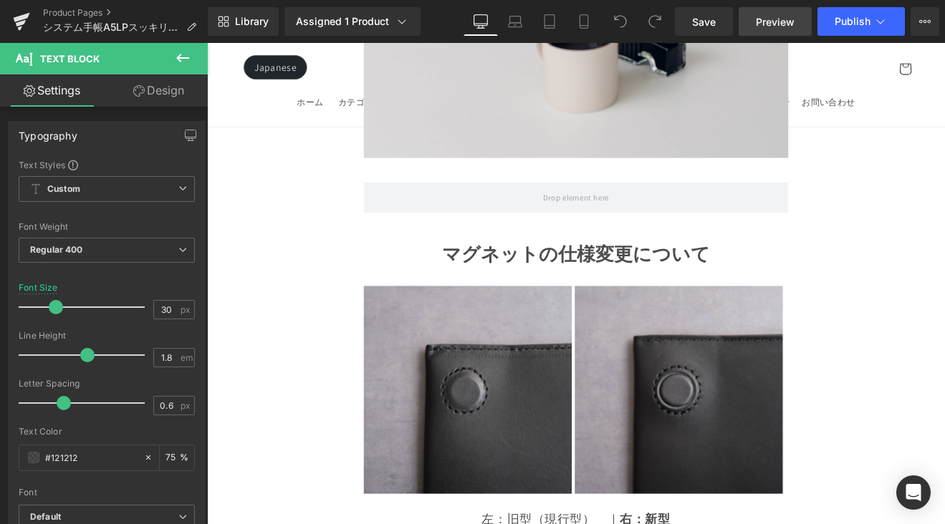
click at [769, 24] on span "Preview" at bounding box center [775, 21] width 39 height 15
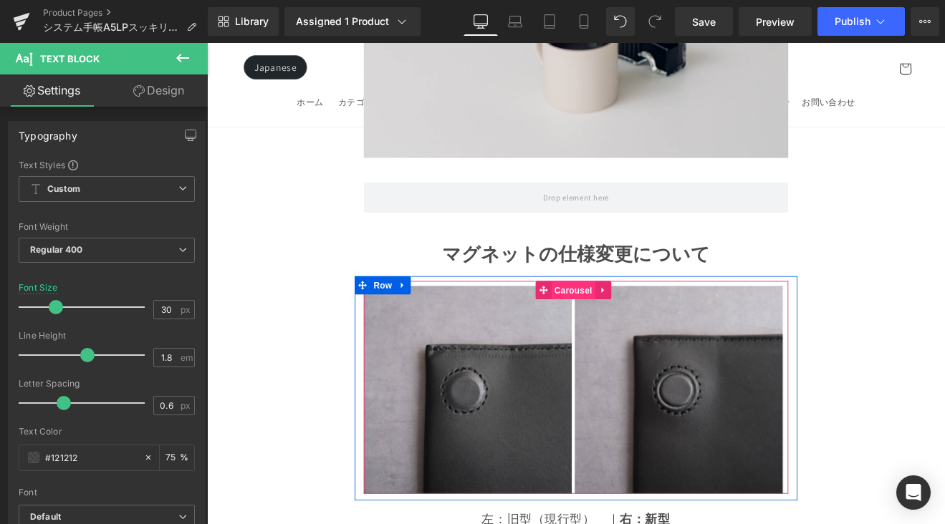
click at [633, 324] on span "Carousel" at bounding box center [637, 334] width 52 height 21
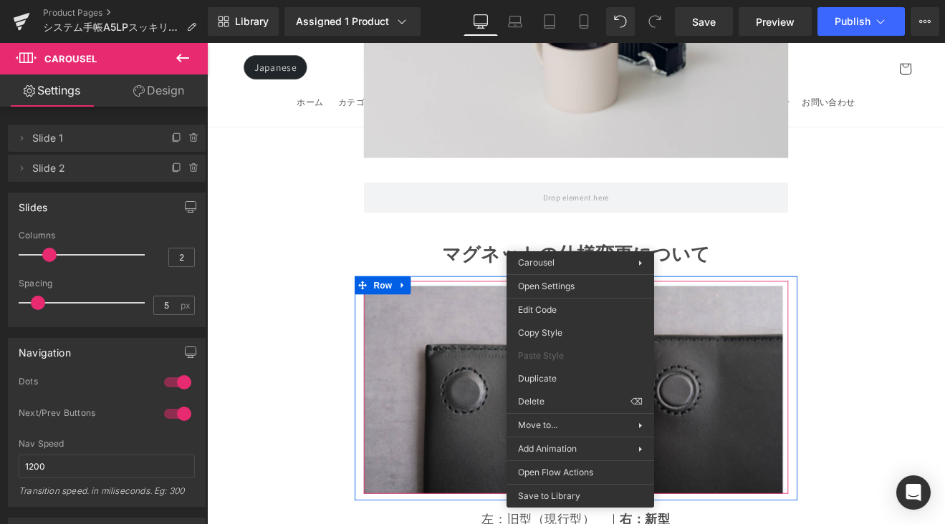
click at [674, 323] on div "Image Image ‹ › Carousel" at bounding box center [640, 448] width 499 height 250
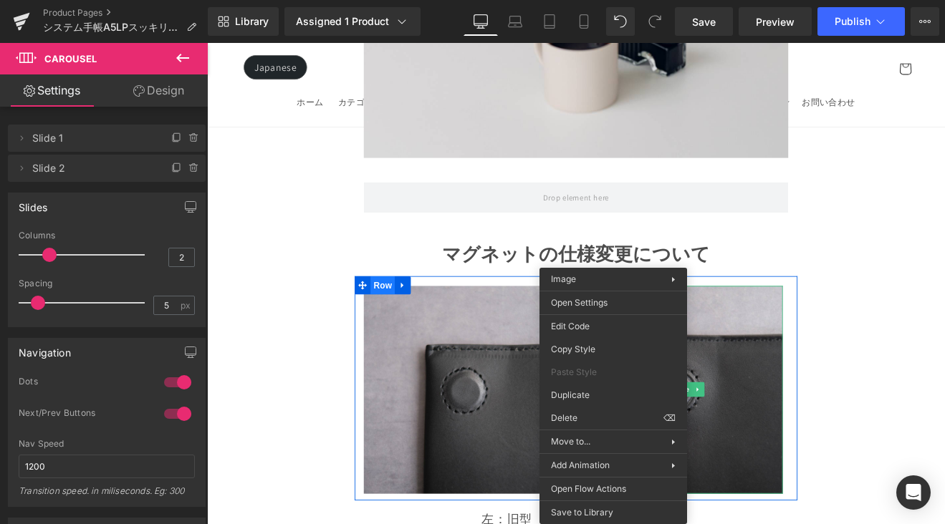
click at [413, 317] on span "Row" at bounding box center [413, 327] width 29 height 21
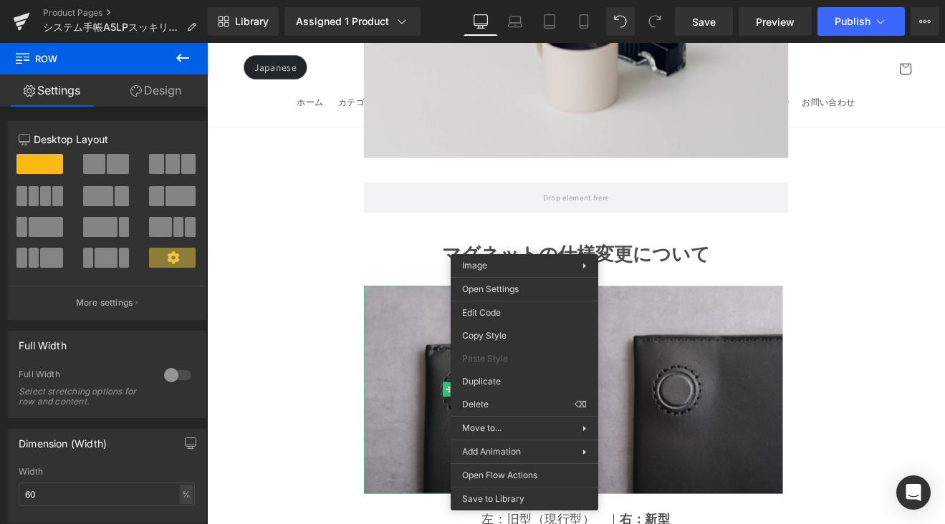
drag, startPoint x: 717, startPoint y: 547, endPoint x: 563, endPoint y: 583, distance: 158.3
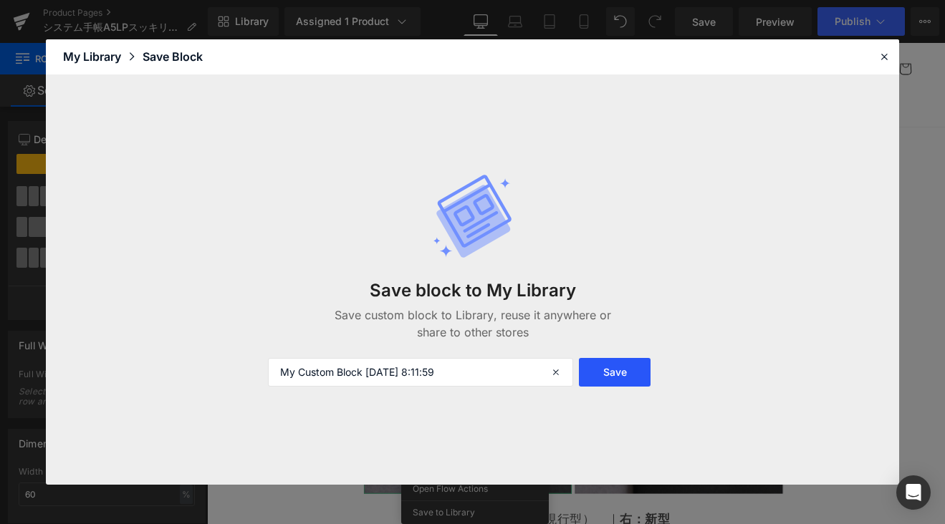
click at [634, 378] on button "Save" at bounding box center [614, 372] width 71 height 29
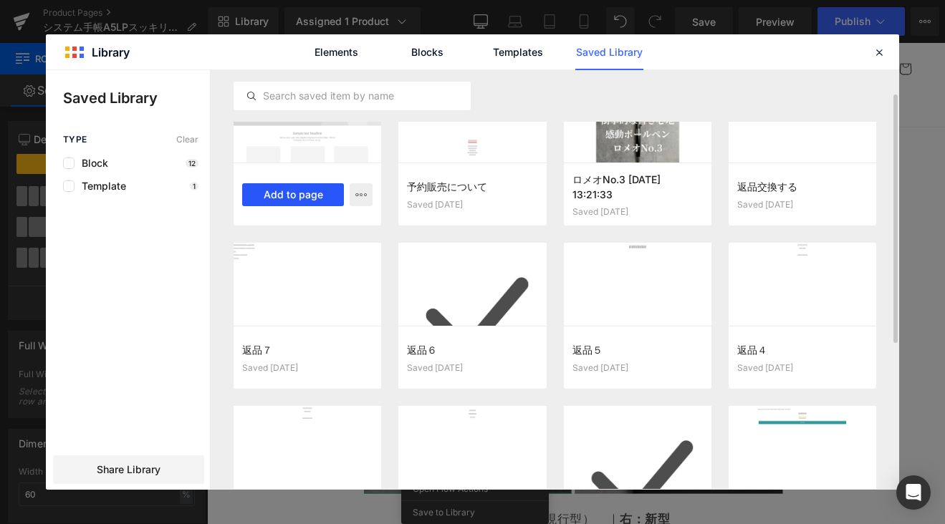
scroll to position [0, 0]
